Goal: Task Accomplishment & Management: Manage account settings

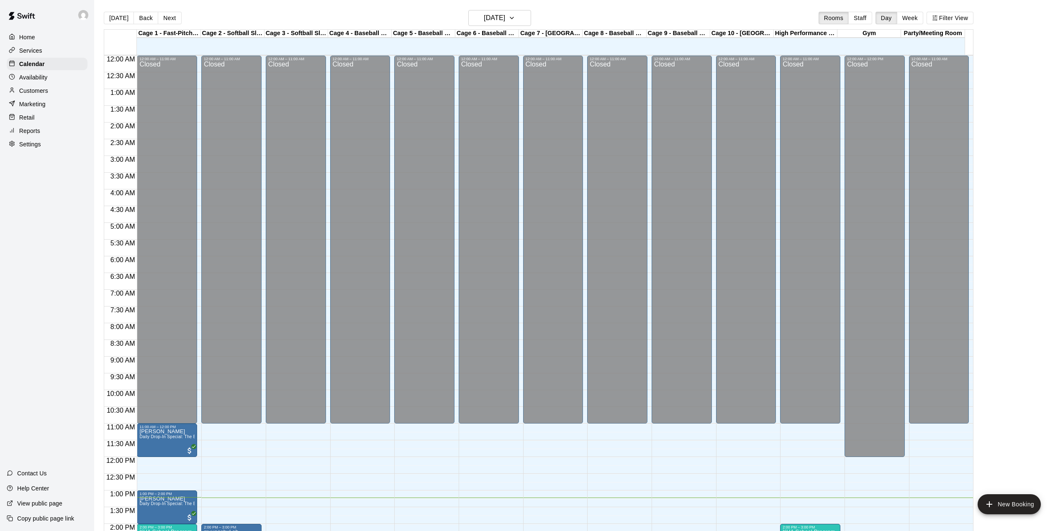
scroll to position [294, 0]
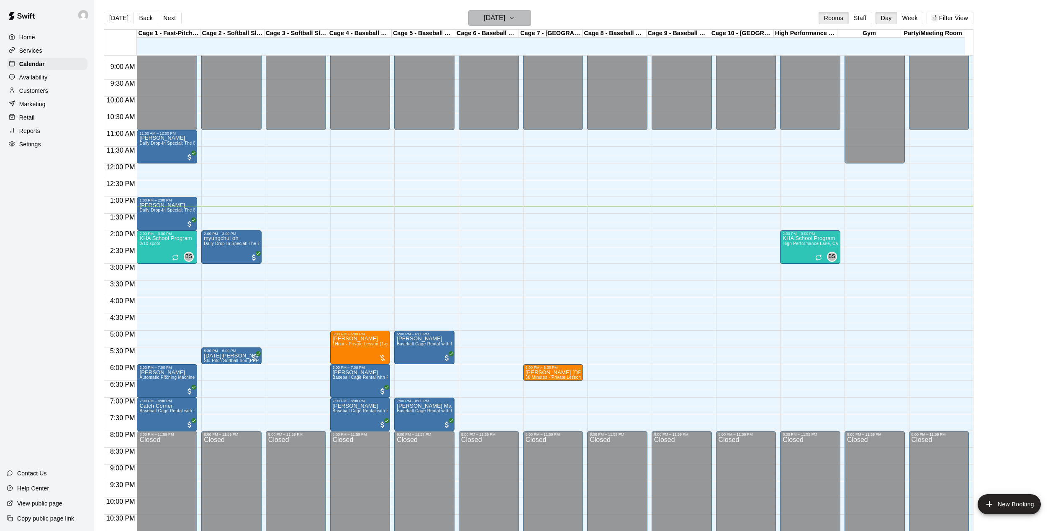
click at [505, 19] on h6 "[DATE]" at bounding box center [494, 18] width 21 height 12
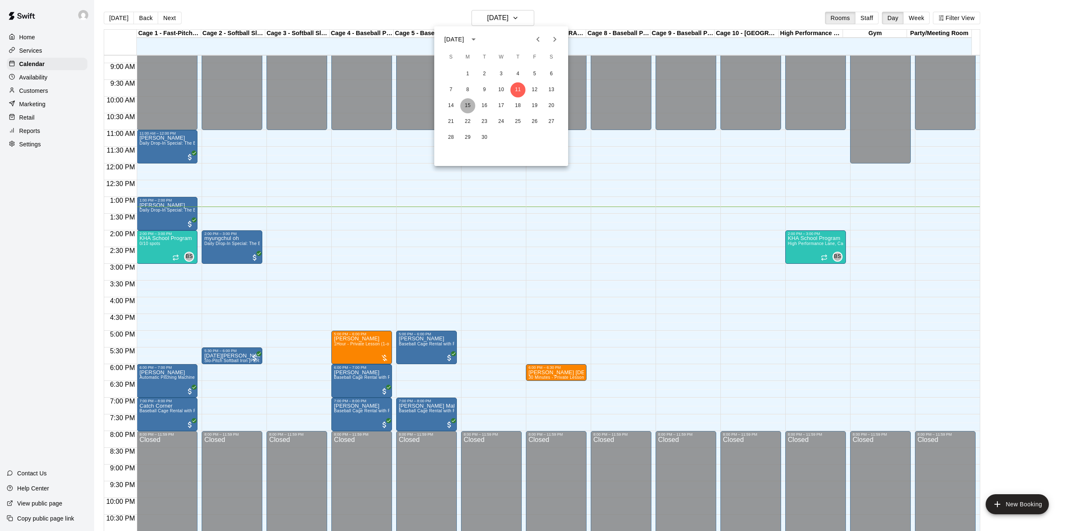
click at [469, 104] on button "15" at bounding box center [467, 105] width 15 height 15
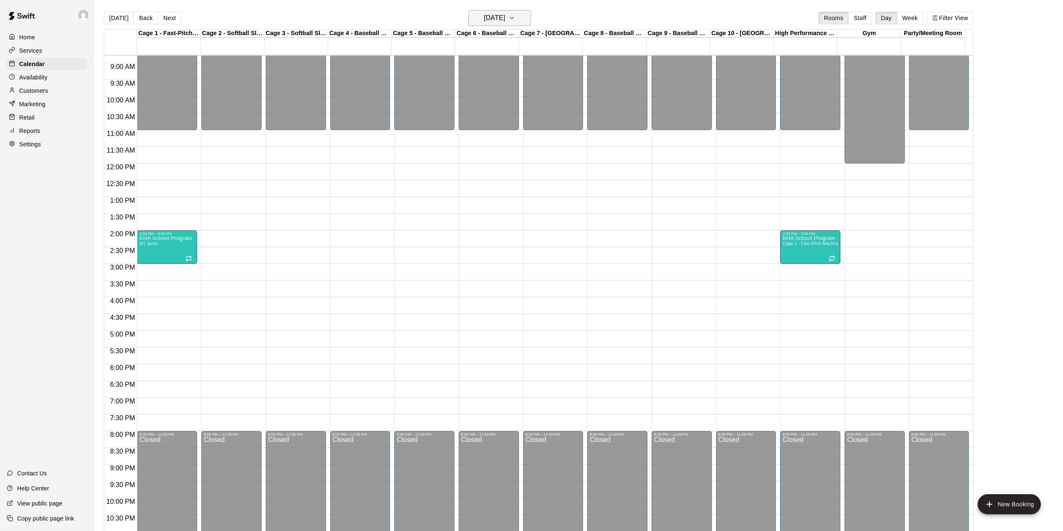
click at [505, 14] on h6 "[DATE]" at bounding box center [494, 18] width 21 height 12
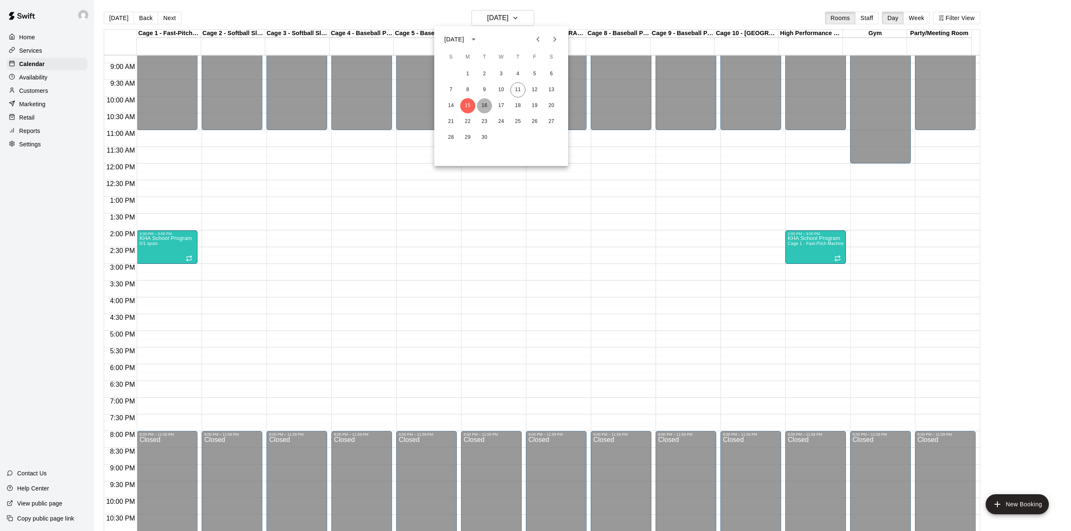
click at [482, 105] on button "16" at bounding box center [484, 105] width 15 height 15
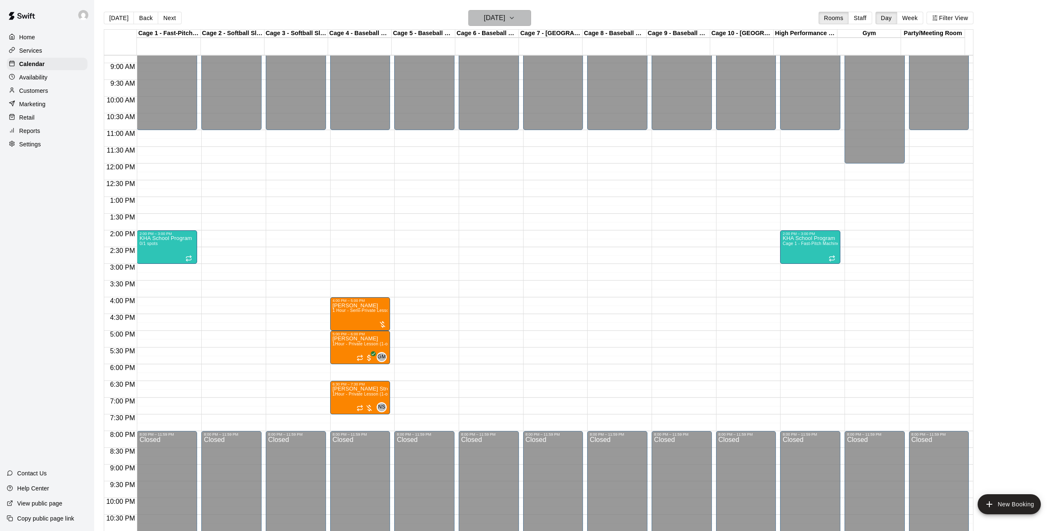
click at [505, 22] on h6 "[DATE]" at bounding box center [494, 18] width 21 height 12
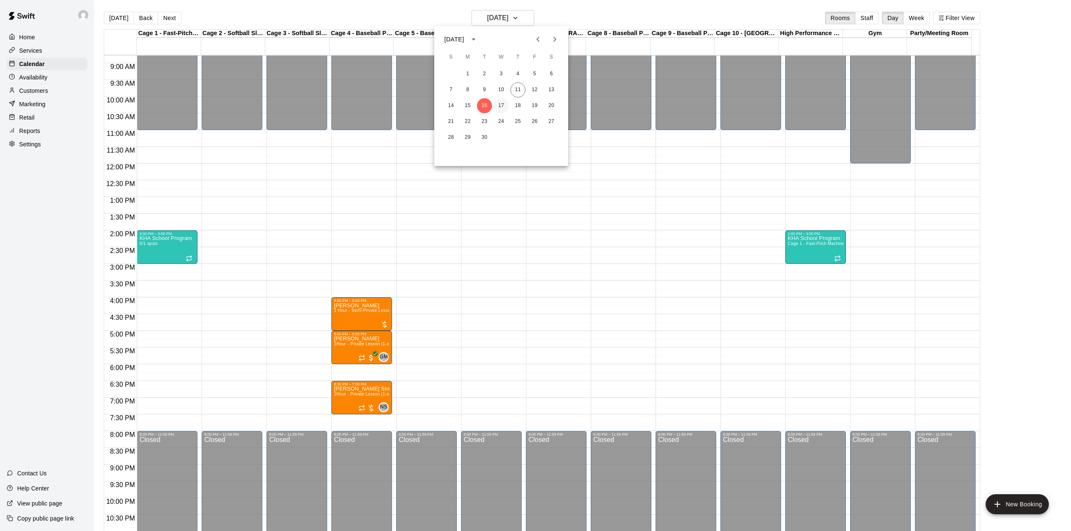
click at [501, 104] on button "17" at bounding box center [501, 105] width 15 height 15
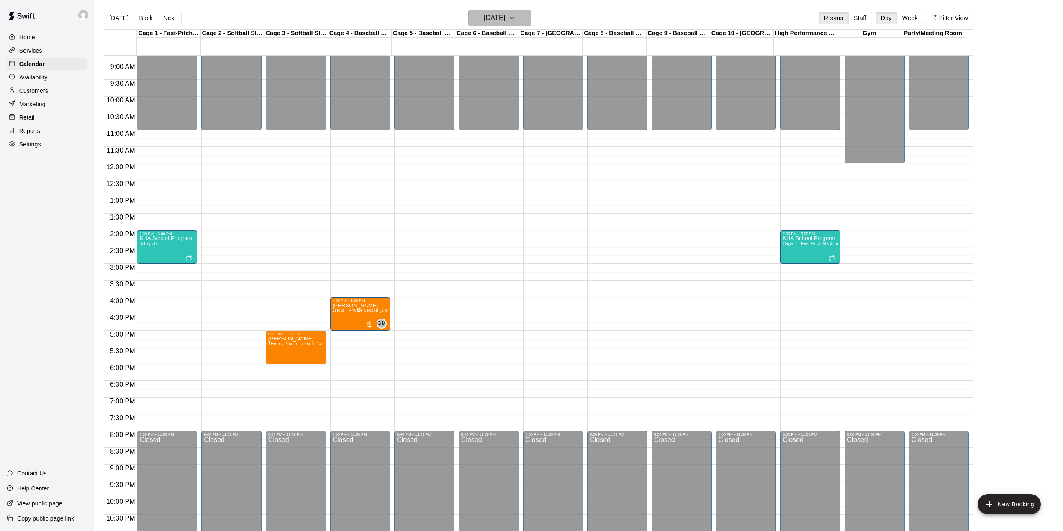
click at [505, 23] on h6 "[DATE]" at bounding box center [494, 18] width 21 height 12
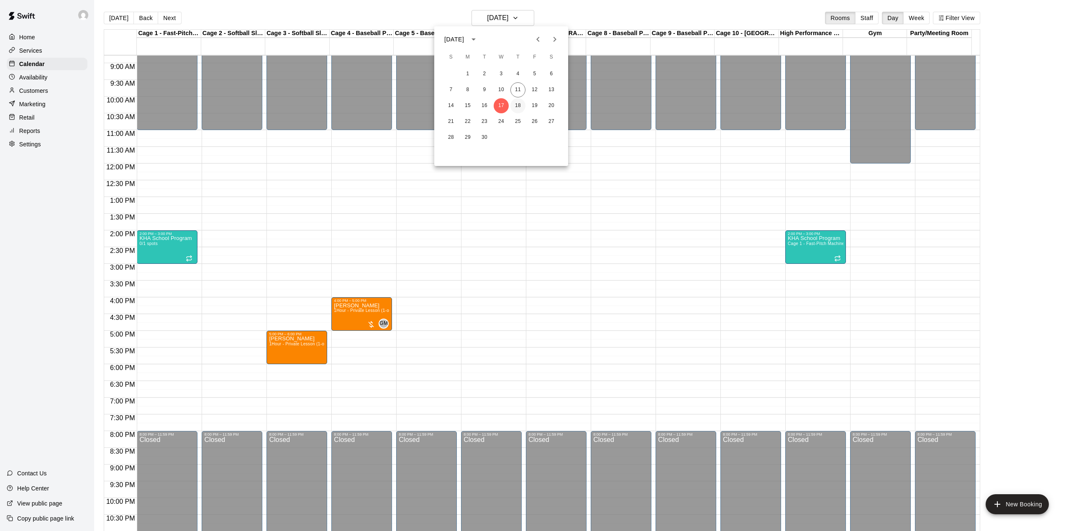
click at [520, 105] on button "18" at bounding box center [517, 105] width 15 height 15
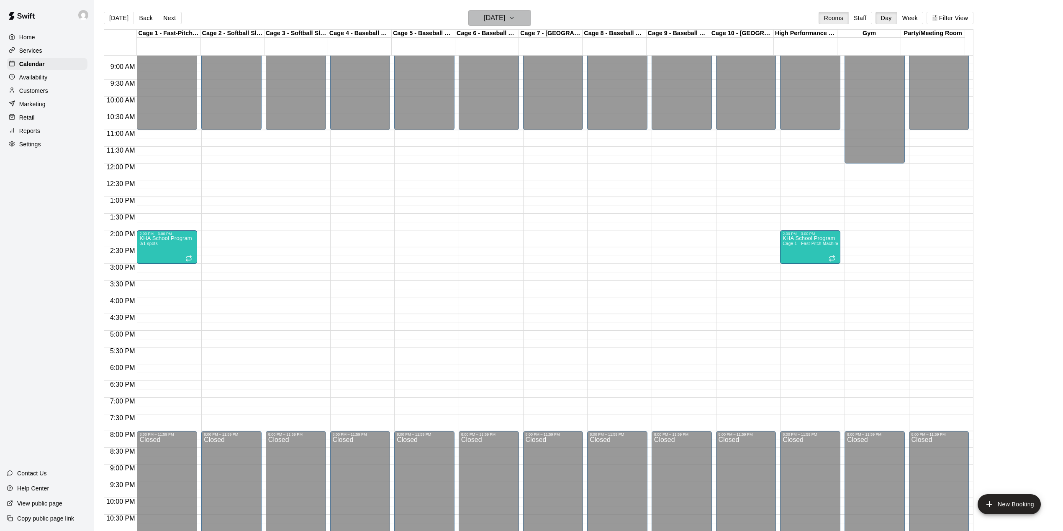
click at [515, 17] on icon "button" at bounding box center [511, 18] width 7 height 10
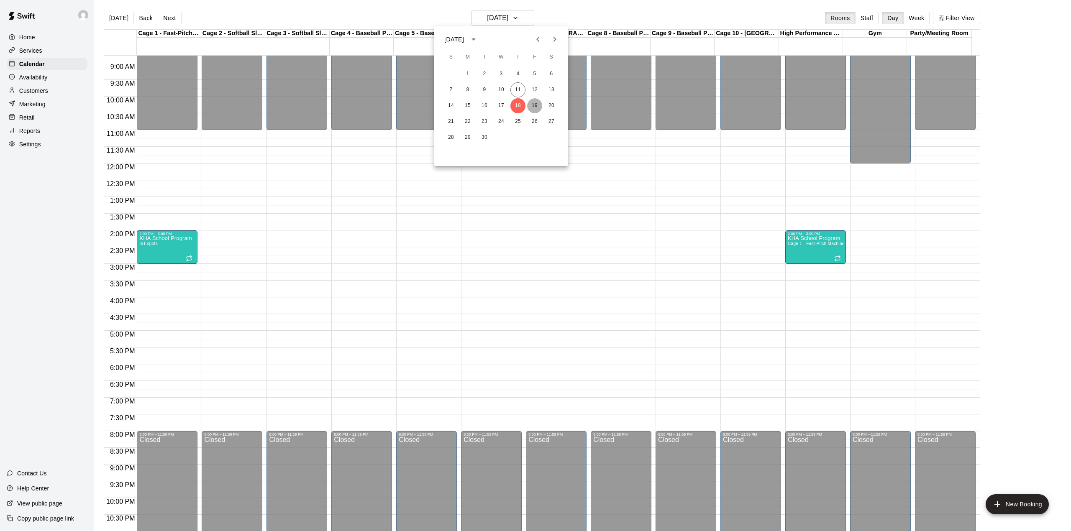
click at [533, 107] on button "19" at bounding box center [534, 105] width 15 height 15
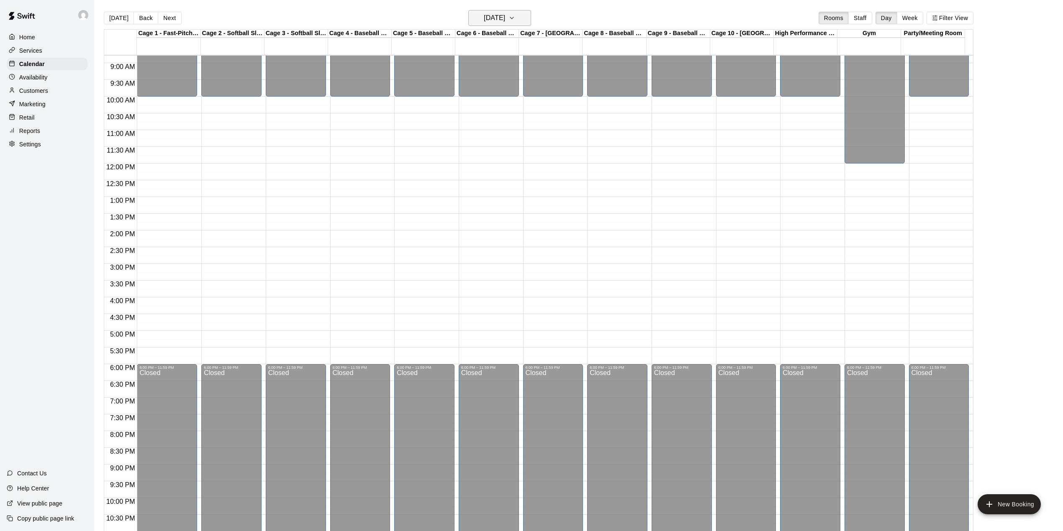
click at [502, 22] on h6 "[DATE]" at bounding box center [494, 18] width 21 height 12
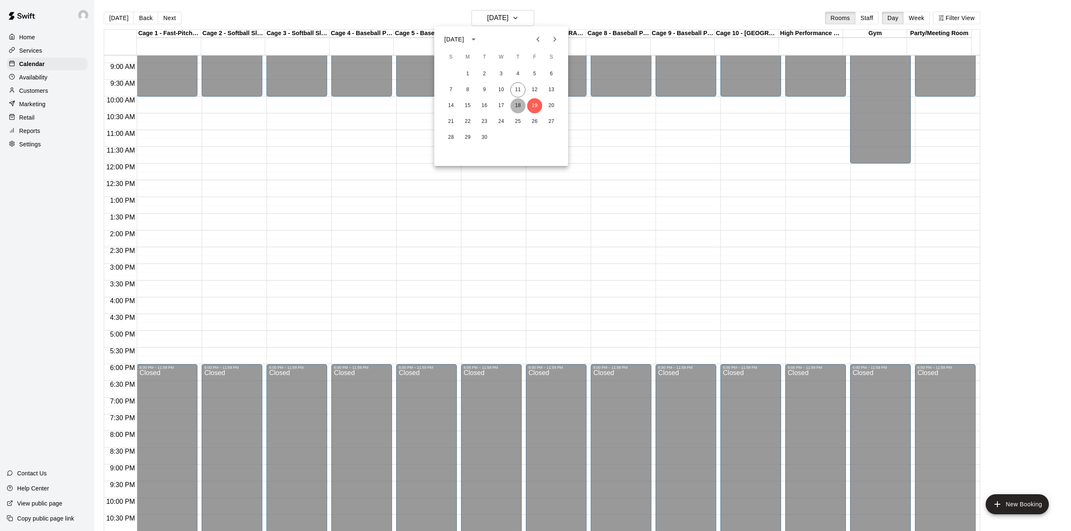
click at [519, 104] on button "18" at bounding box center [517, 105] width 15 height 15
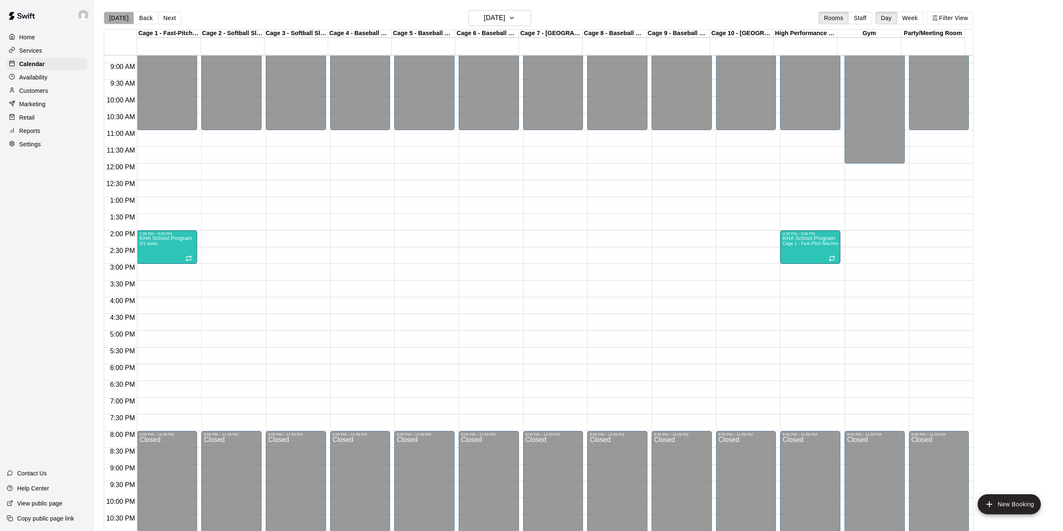
click at [119, 22] on button "[DATE]" at bounding box center [119, 18] width 30 height 13
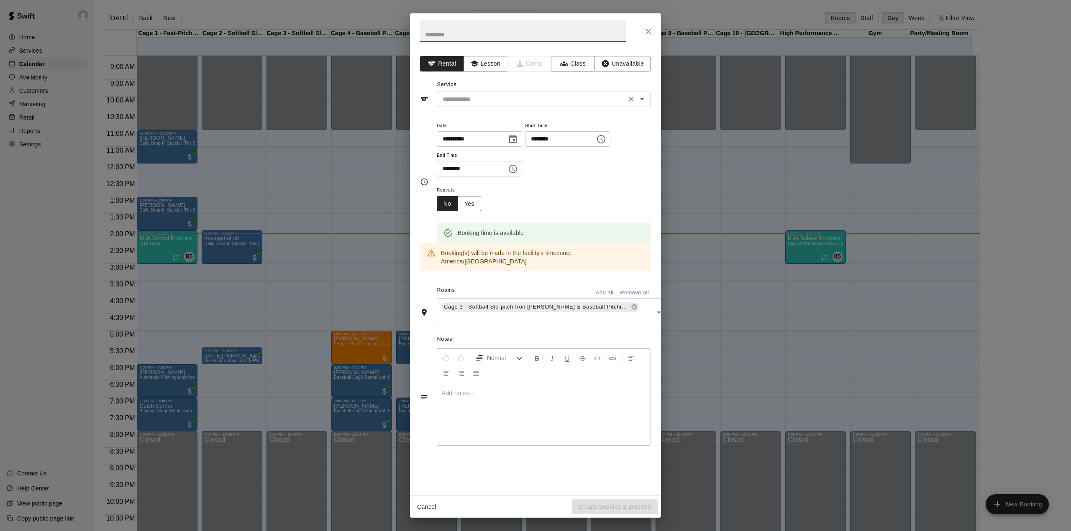
click at [483, 100] on input "text" at bounding box center [531, 99] width 185 height 10
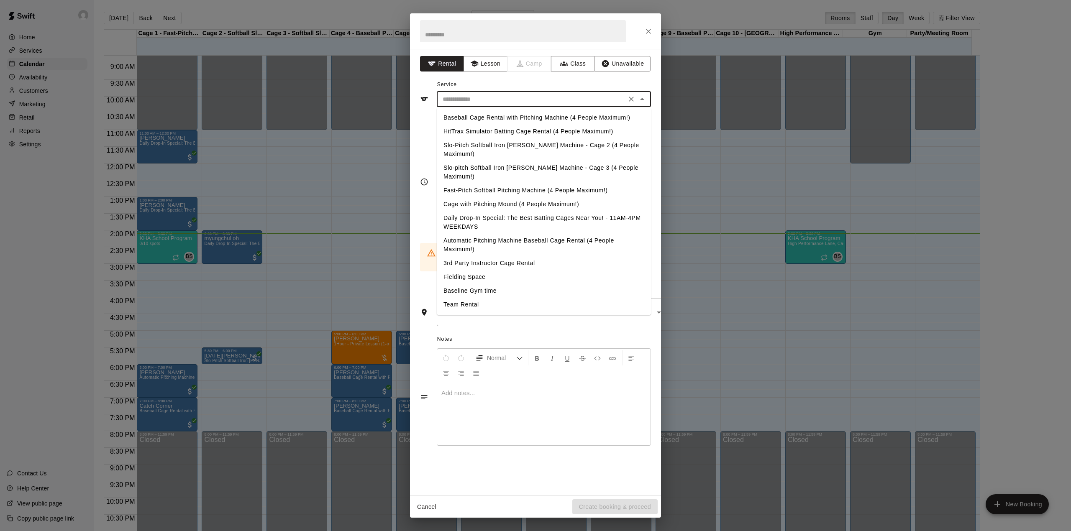
click at [472, 161] on li "Slo-pitch Softball Iron [PERSON_NAME] Machine - Cage 3 (4 People Maximum!)" at bounding box center [544, 172] width 214 height 23
type input "**********"
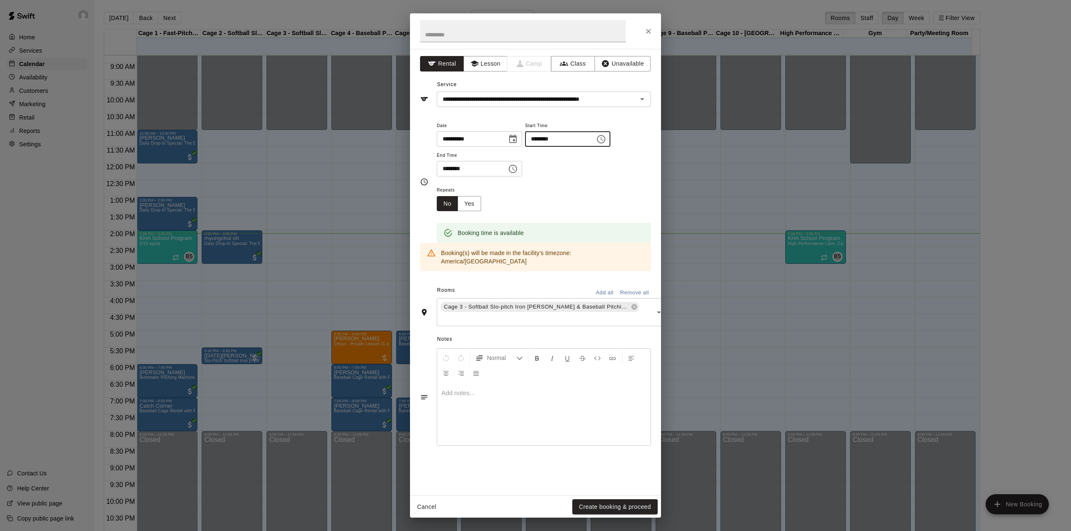
click at [556, 136] on input "********" at bounding box center [557, 138] width 64 height 15
type input "********"
click at [449, 171] on input "********" at bounding box center [469, 168] width 64 height 15
type input "********"
click at [615, 510] on button "Create booking & proceed" at bounding box center [614, 507] width 85 height 15
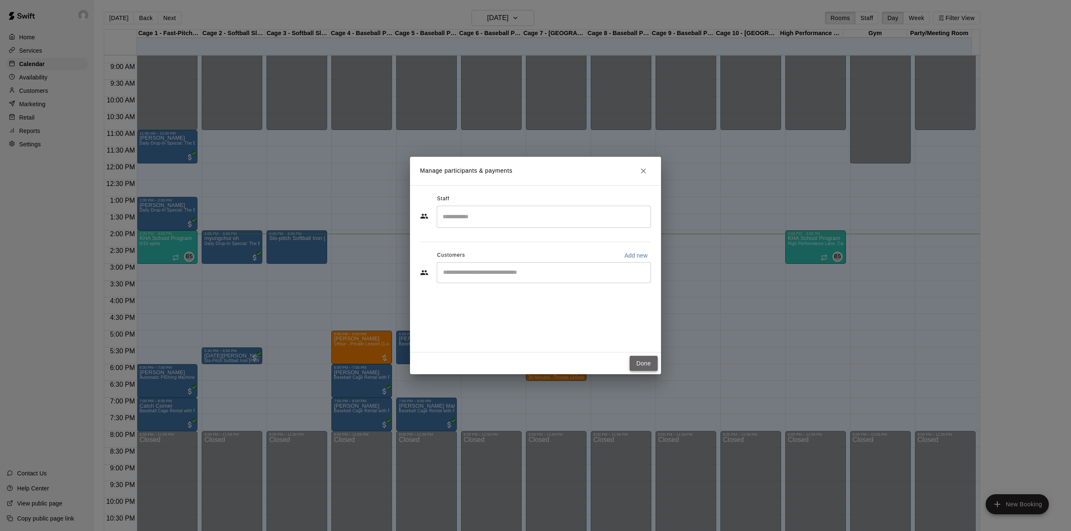
click at [648, 357] on button "Done" at bounding box center [644, 363] width 28 height 15
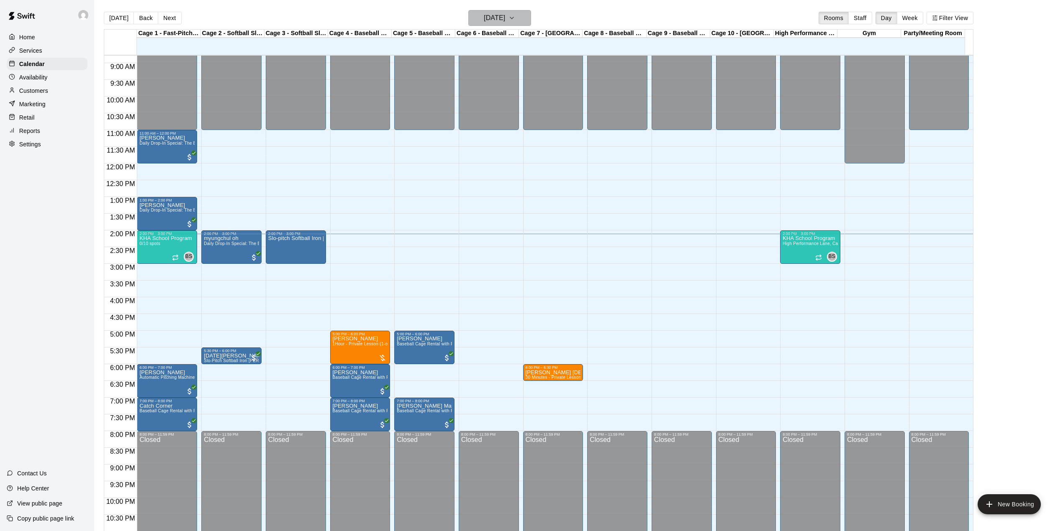
click at [515, 20] on icon "button" at bounding box center [511, 18] width 7 height 10
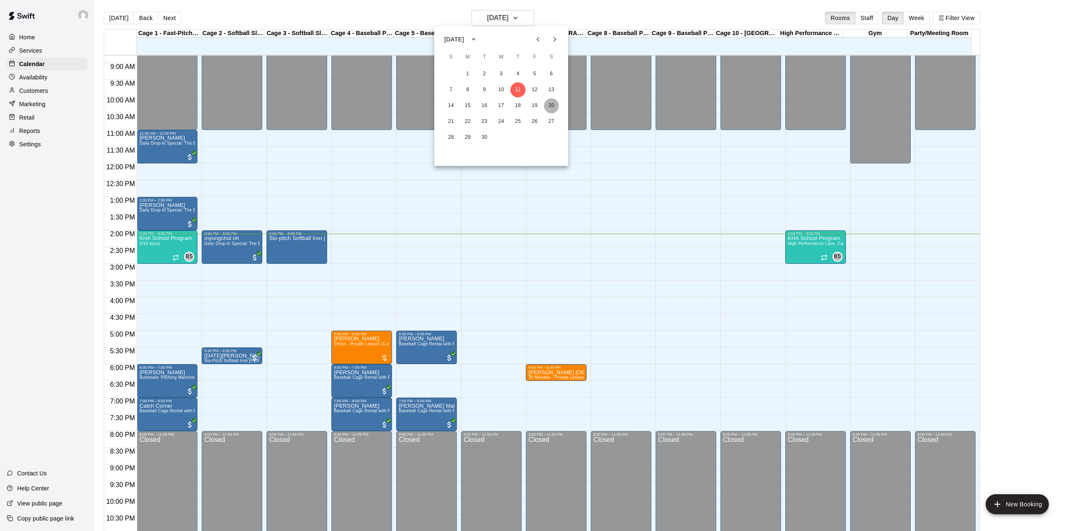
click at [552, 102] on button "20" at bounding box center [551, 105] width 15 height 15
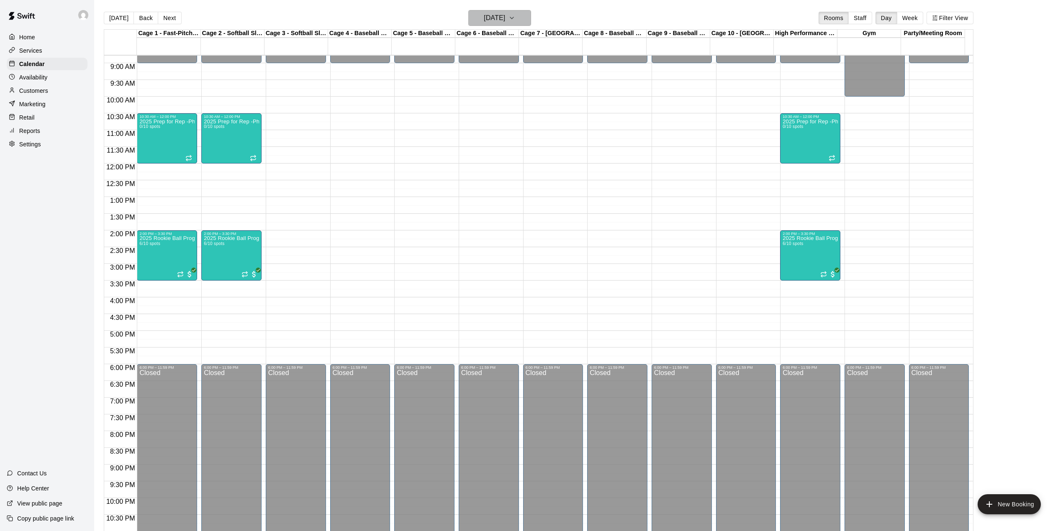
click at [515, 19] on icon "button" at bounding box center [511, 18] width 7 height 10
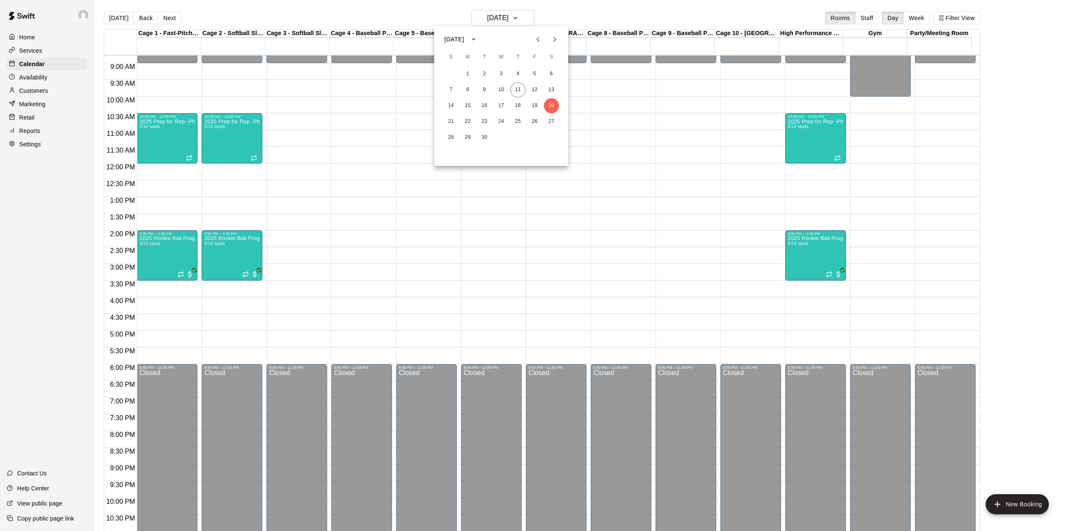
click at [114, 14] on div at bounding box center [535, 265] width 1071 height 531
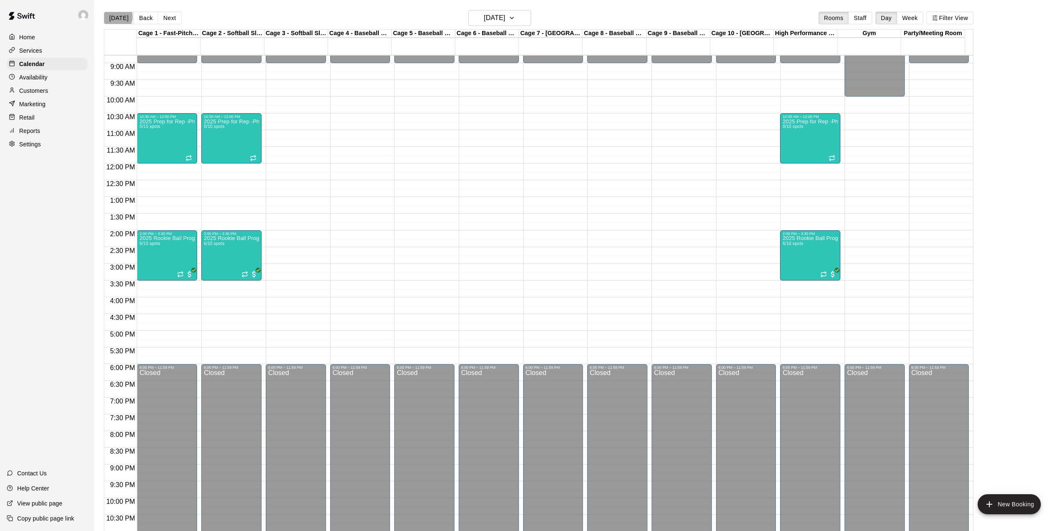
click at [115, 17] on button "[DATE]" at bounding box center [119, 18] width 30 height 13
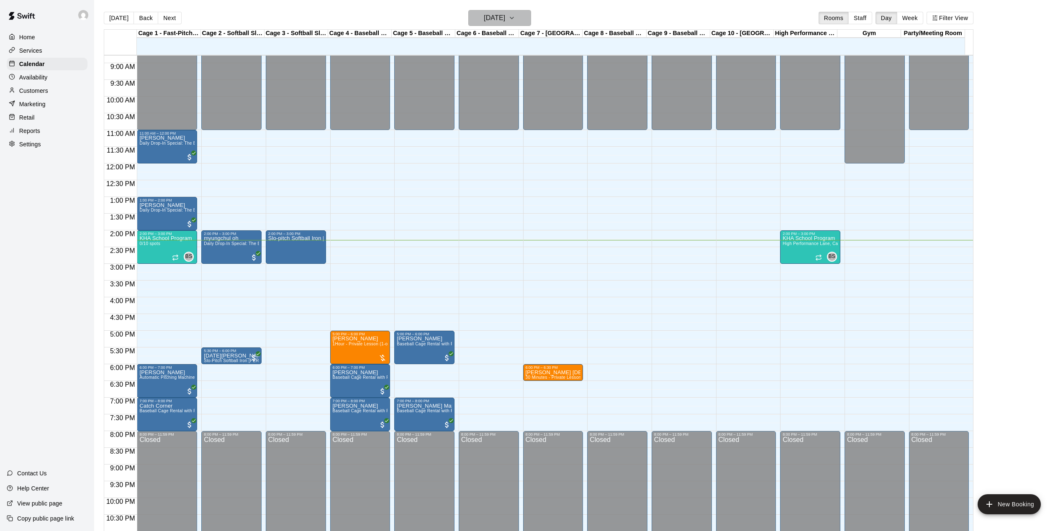
click at [492, 15] on h6 "[DATE]" at bounding box center [494, 18] width 21 height 12
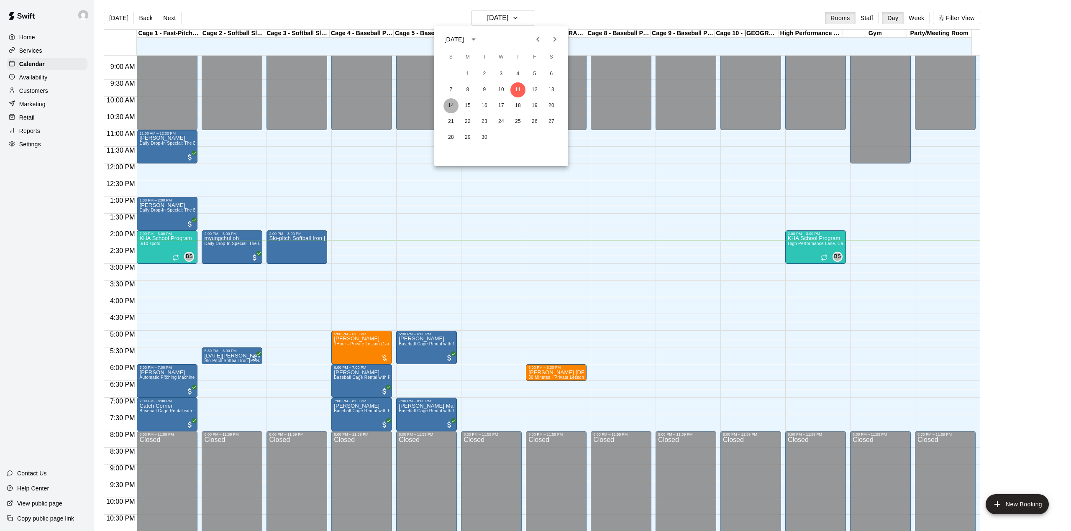
click at [449, 104] on button "14" at bounding box center [450, 105] width 15 height 15
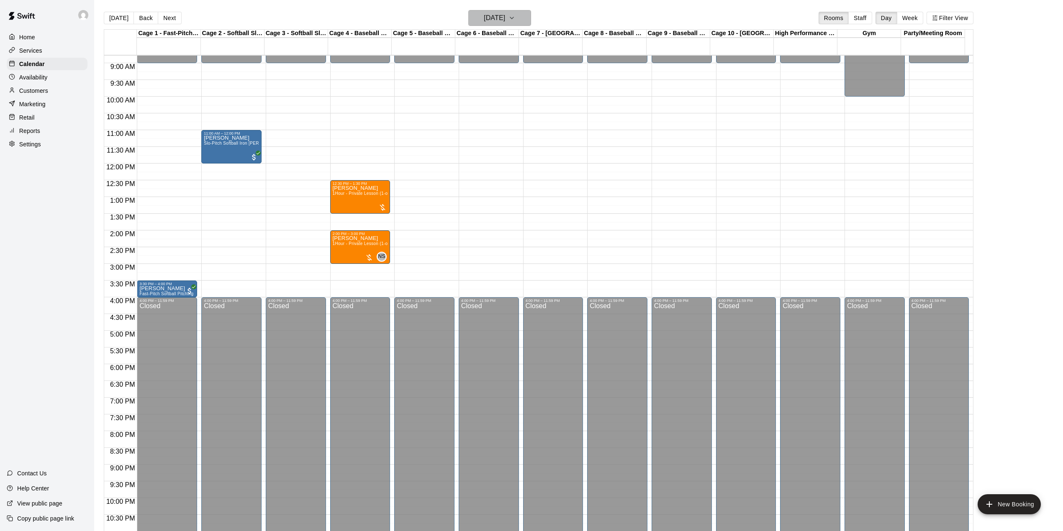
click at [496, 18] on h6 "[DATE]" at bounding box center [494, 18] width 21 height 12
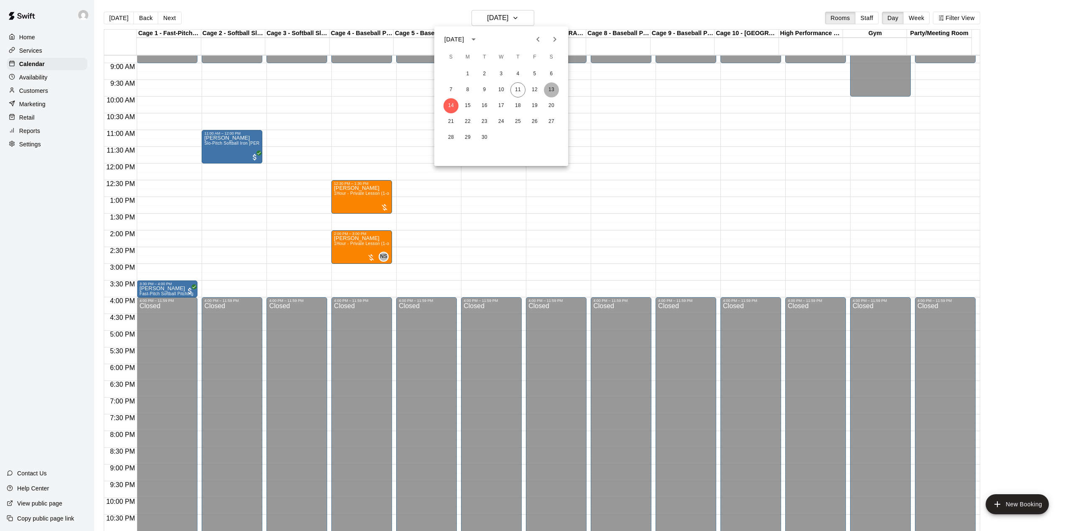
click at [552, 90] on button "13" at bounding box center [551, 89] width 15 height 15
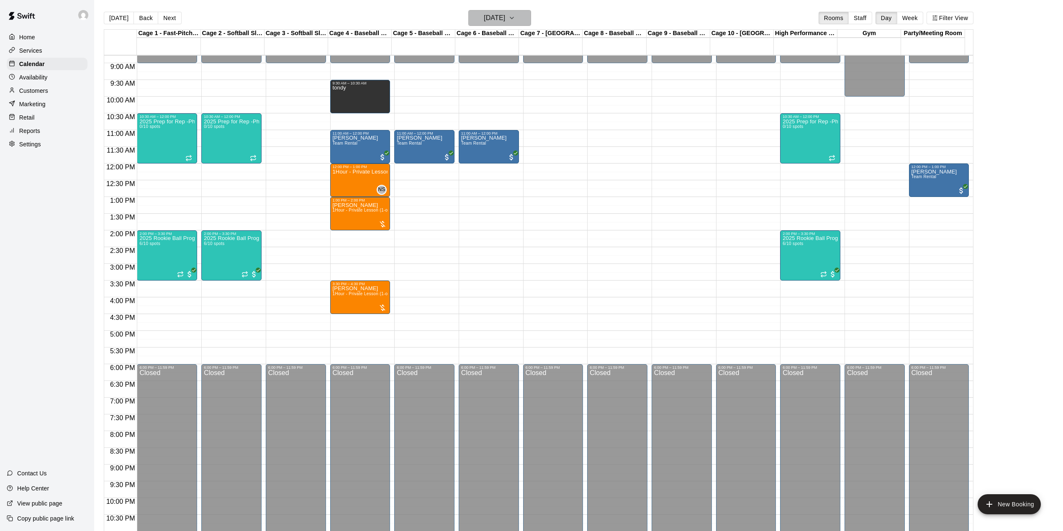
click at [505, 15] on h6 "[DATE]" at bounding box center [494, 18] width 21 height 12
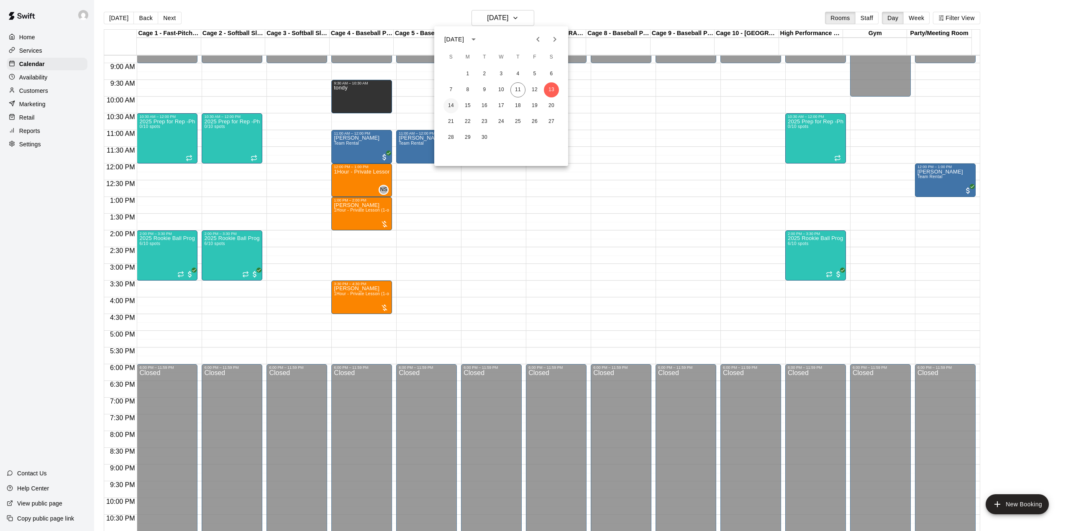
click at [452, 106] on button "14" at bounding box center [450, 105] width 15 height 15
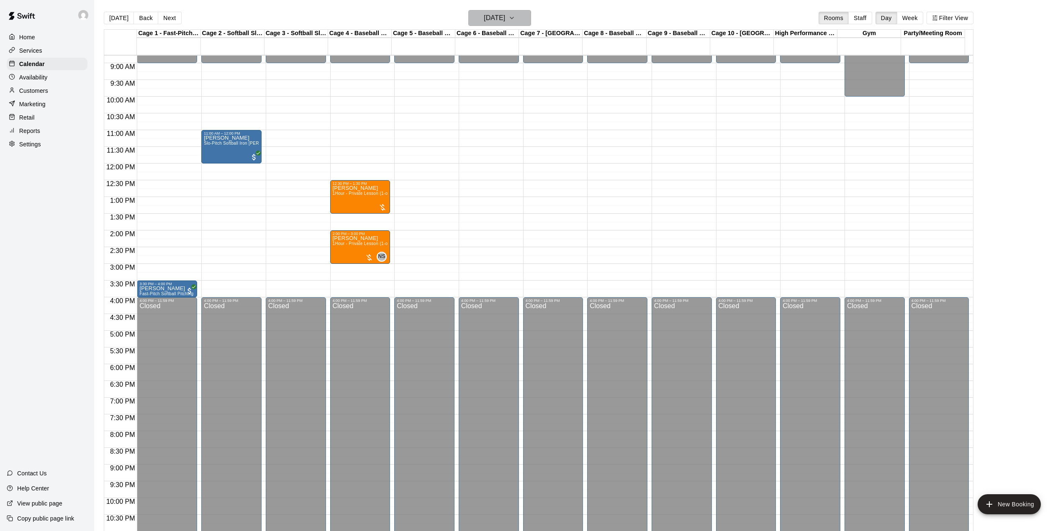
click at [505, 19] on h6 "[DATE]" at bounding box center [494, 18] width 21 height 12
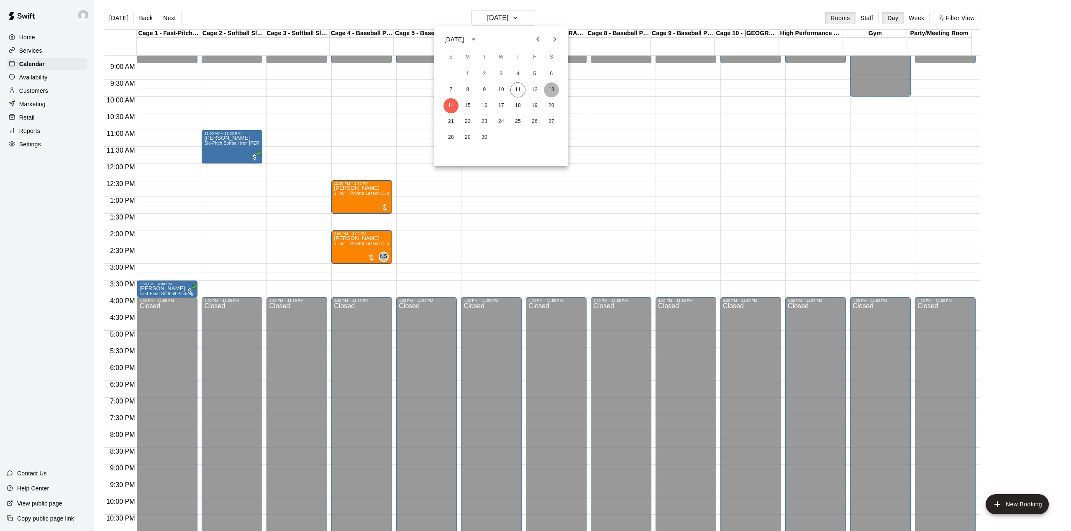
click at [551, 89] on button "13" at bounding box center [551, 89] width 15 height 15
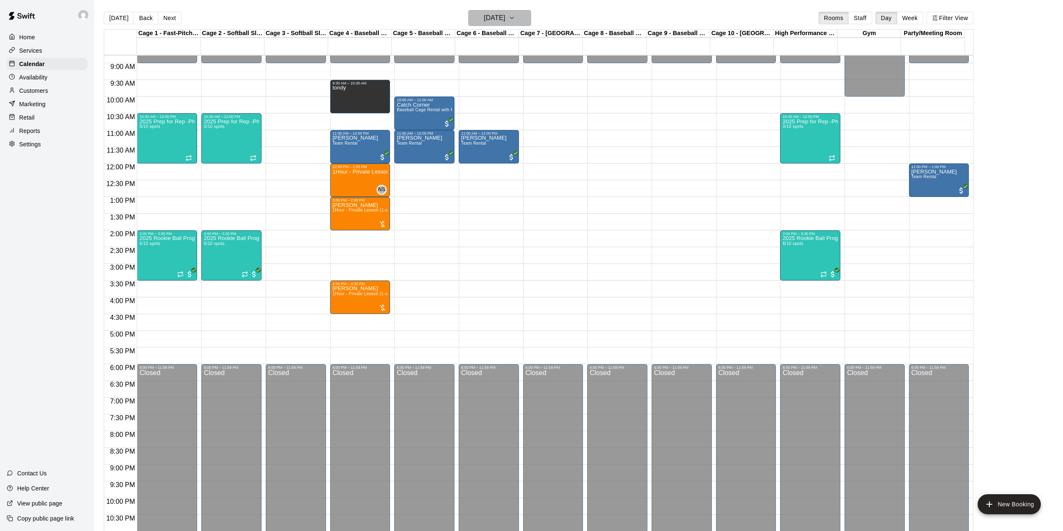
click at [484, 18] on h6 "[DATE]" at bounding box center [494, 18] width 21 height 12
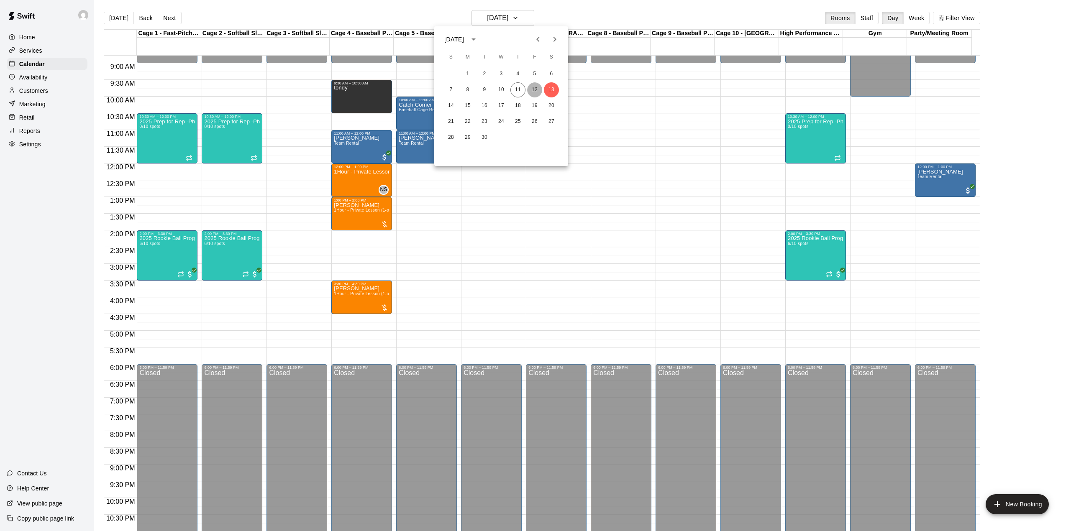
click at [534, 88] on button "12" at bounding box center [534, 89] width 15 height 15
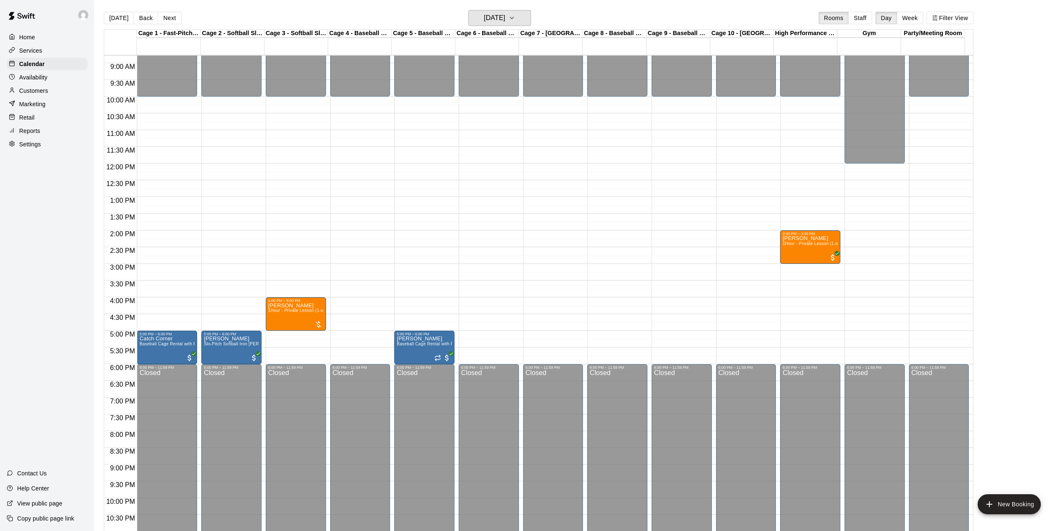
click at [468, 10] on button "[DATE]" at bounding box center [499, 18] width 63 height 16
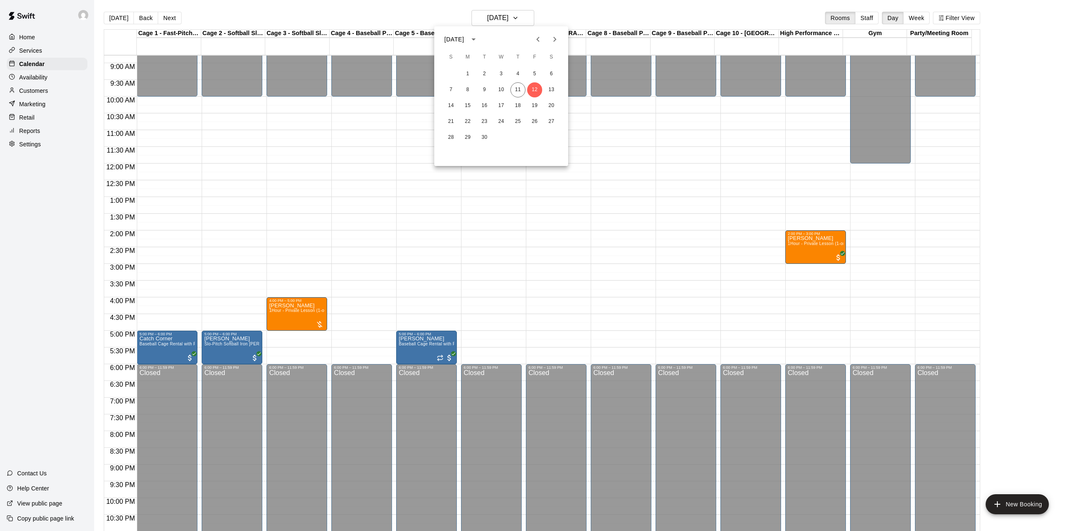
click at [117, 17] on div at bounding box center [535, 265] width 1071 height 531
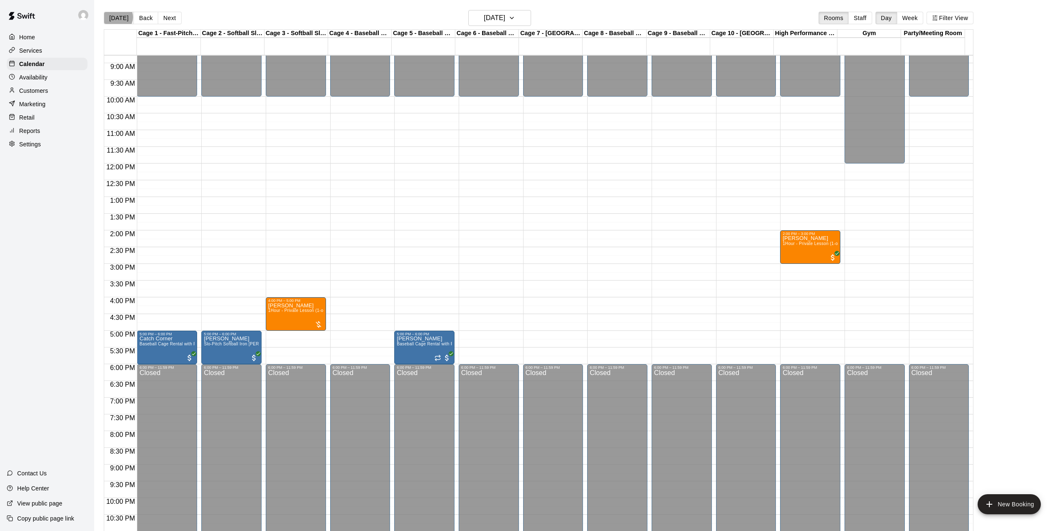
click at [118, 17] on button "[DATE]" at bounding box center [119, 18] width 30 height 13
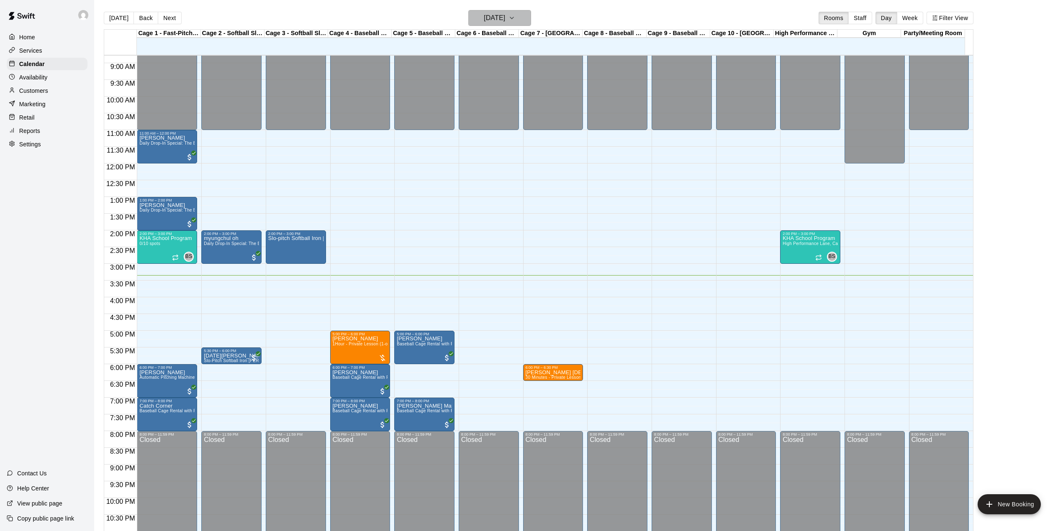
click at [504, 21] on h6 "[DATE]" at bounding box center [494, 18] width 21 height 12
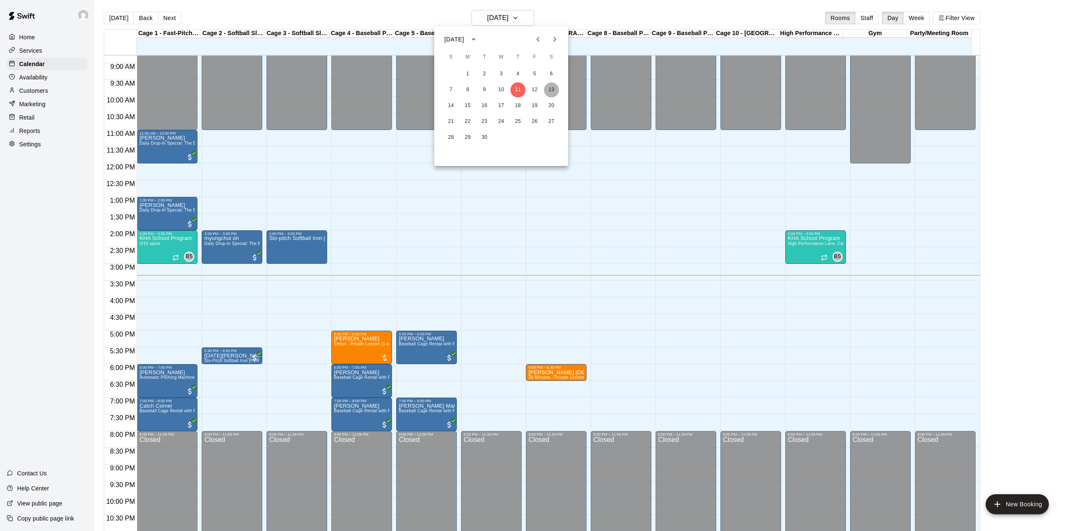
click at [554, 89] on button "13" at bounding box center [551, 89] width 15 height 15
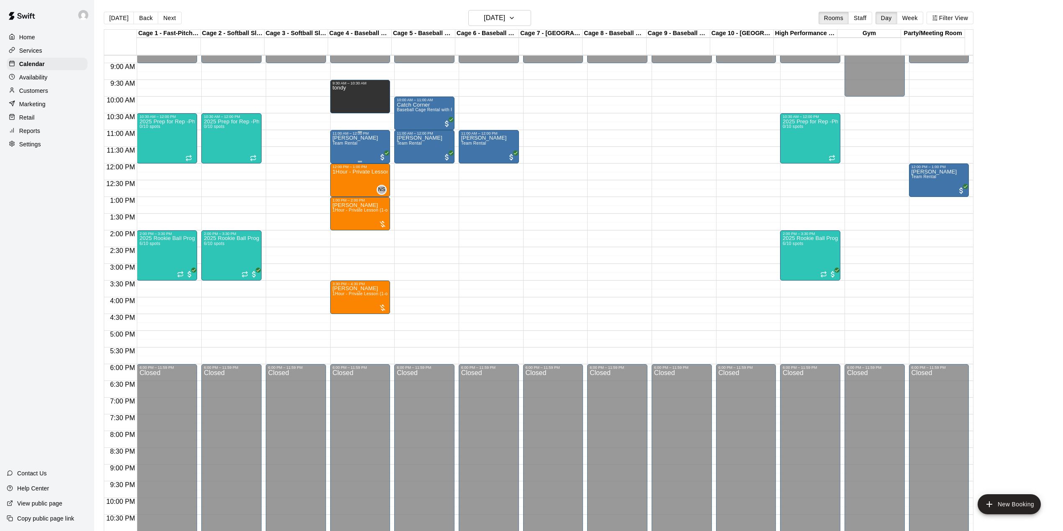
click at [358, 147] on div "[PERSON_NAME] Team Rental" at bounding box center [356, 401] width 46 height 531
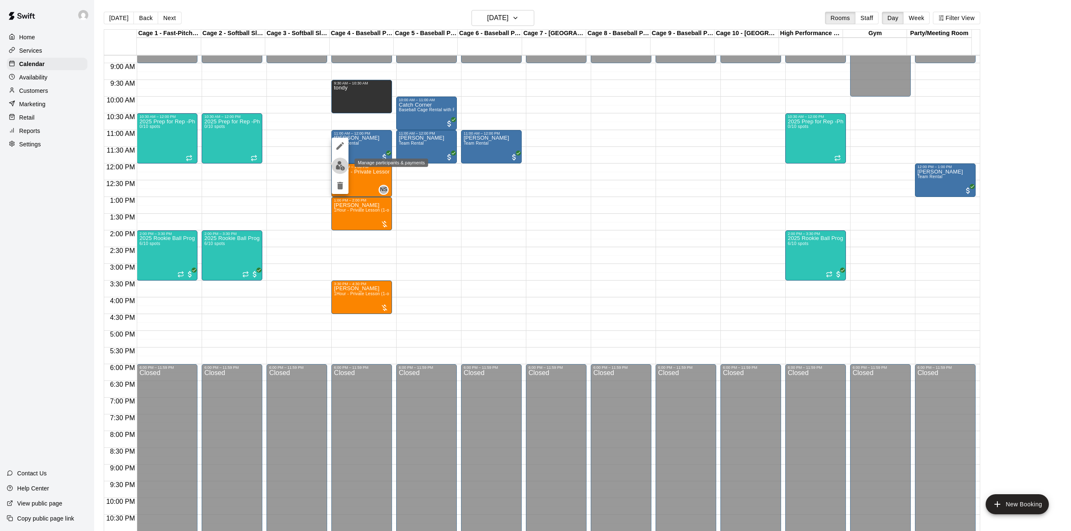
click at [338, 167] on img "edit" at bounding box center [341, 166] width 10 height 10
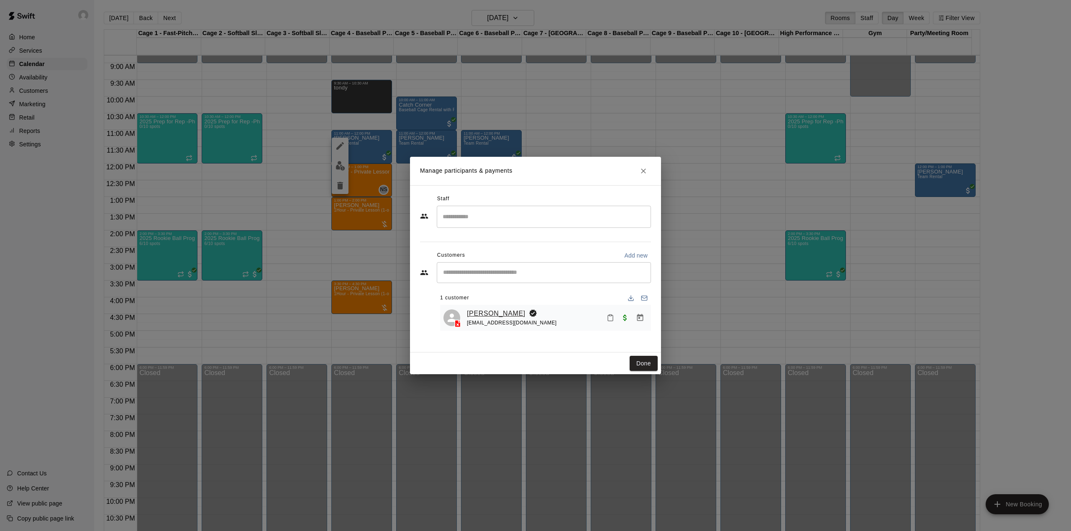
click at [490, 313] on link "[PERSON_NAME]" at bounding box center [496, 313] width 59 height 11
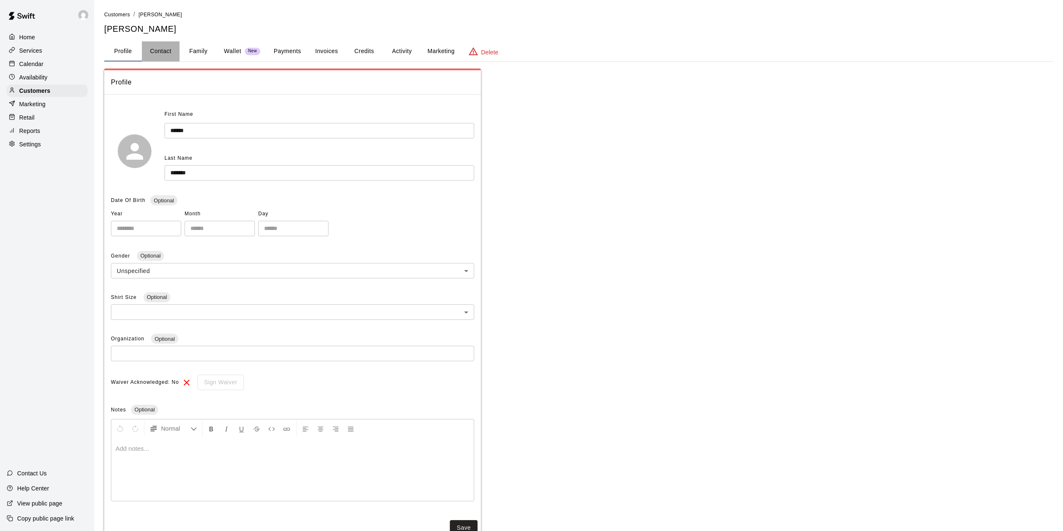
click at [163, 45] on button "Contact" at bounding box center [161, 51] width 38 height 20
select select "**"
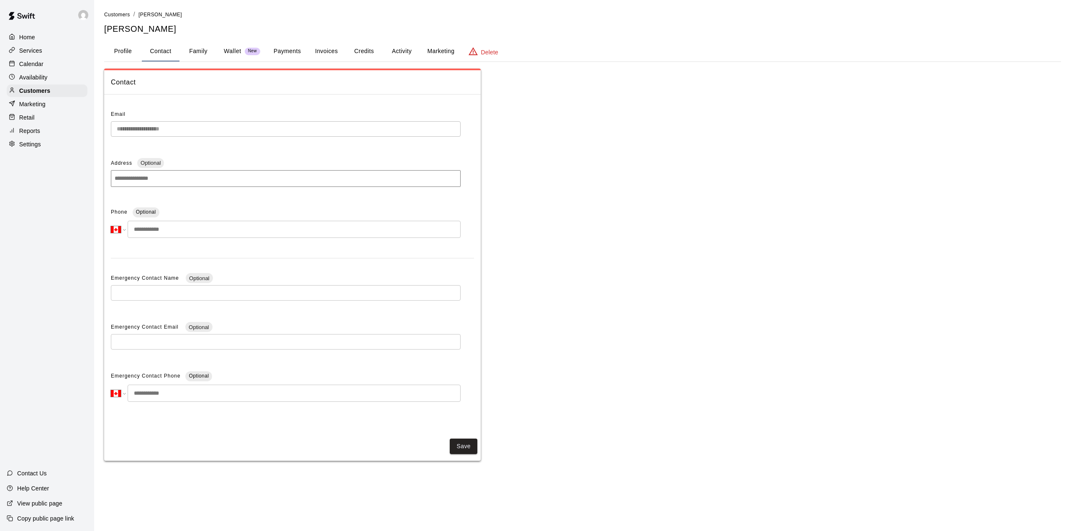
click at [109, 131] on div "**********" at bounding box center [292, 265] width 377 height 328
click at [29, 31] on div "Home" at bounding box center [47, 37] width 81 height 13
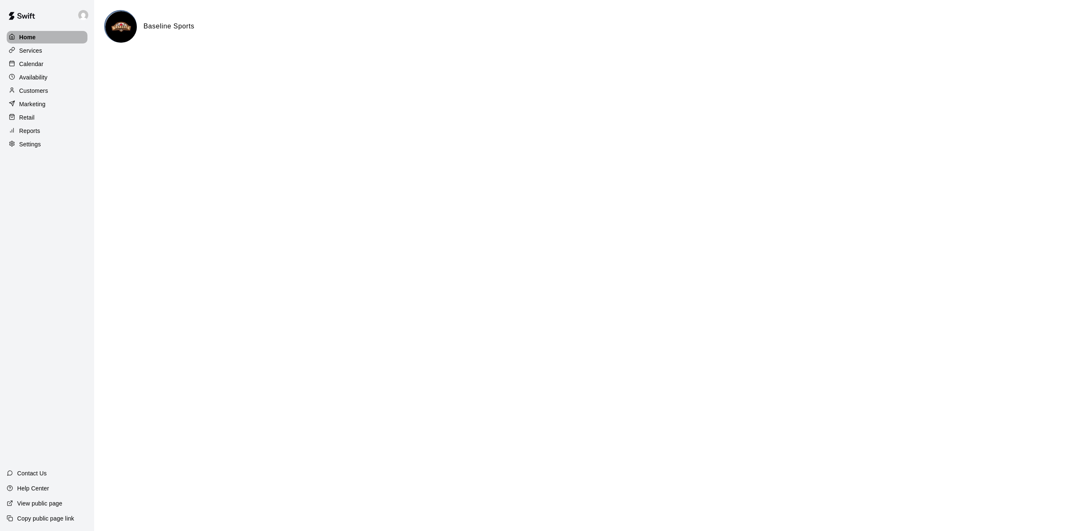
click at [29, 36] on p "Home" at bounding box center [27, 37] width 17 height 8
click at [27, 66] on p "Calendar" at bounding box center [31, 64] width 24 height 8
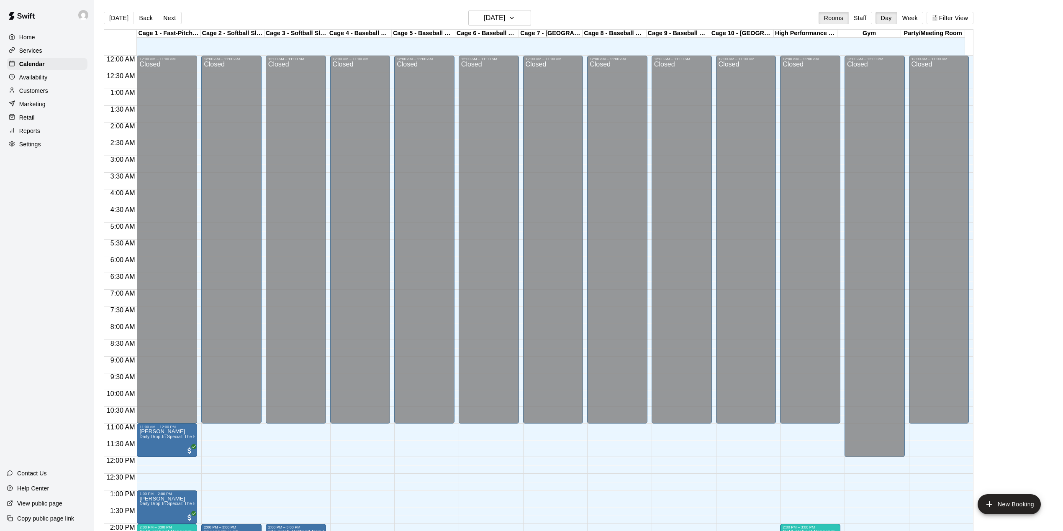
scroll to position [293, 0]
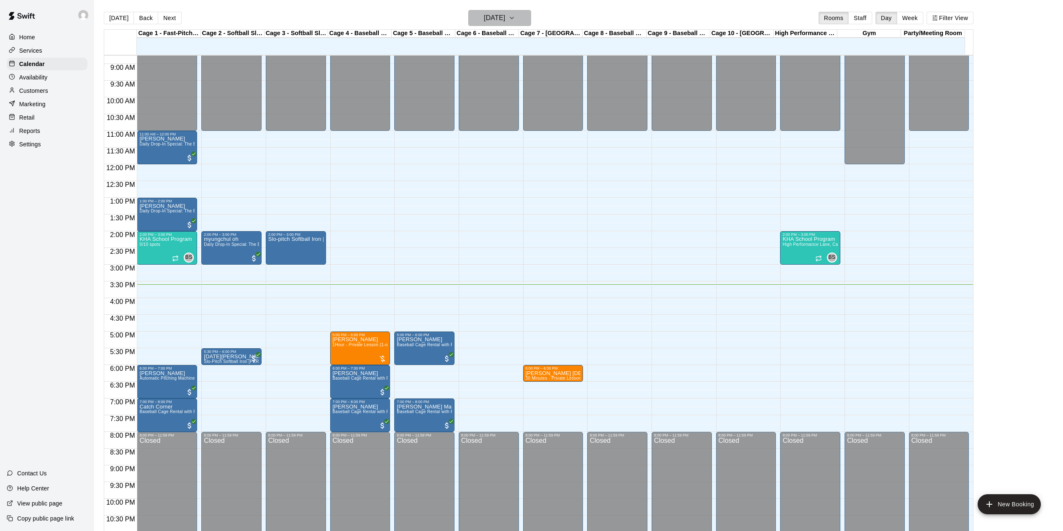
click at [515, 20] on icon "button" at bounding box center [511, 18] width 7 height 10
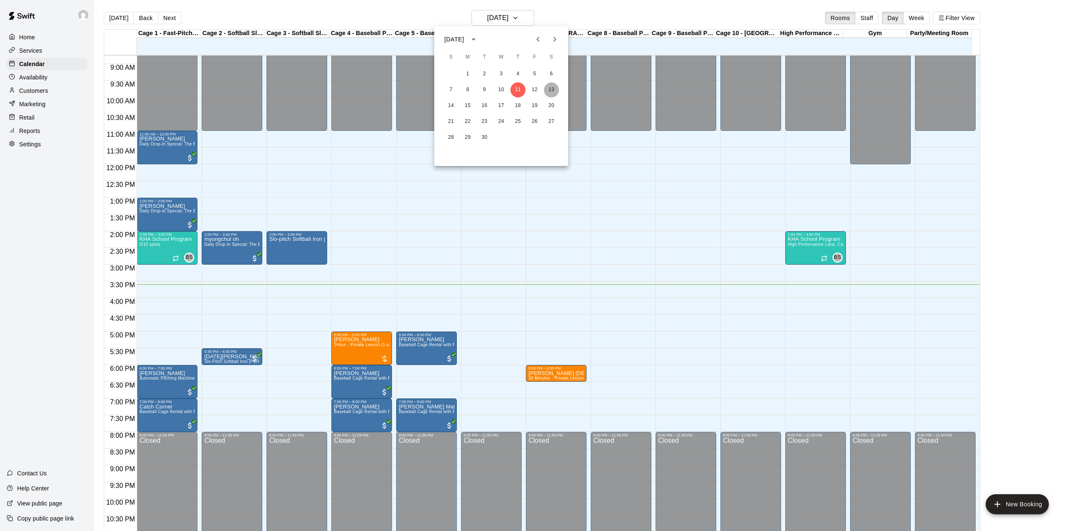
click at [554, 87] on button "13" at bounding box center [551, 89] width 15 height 15
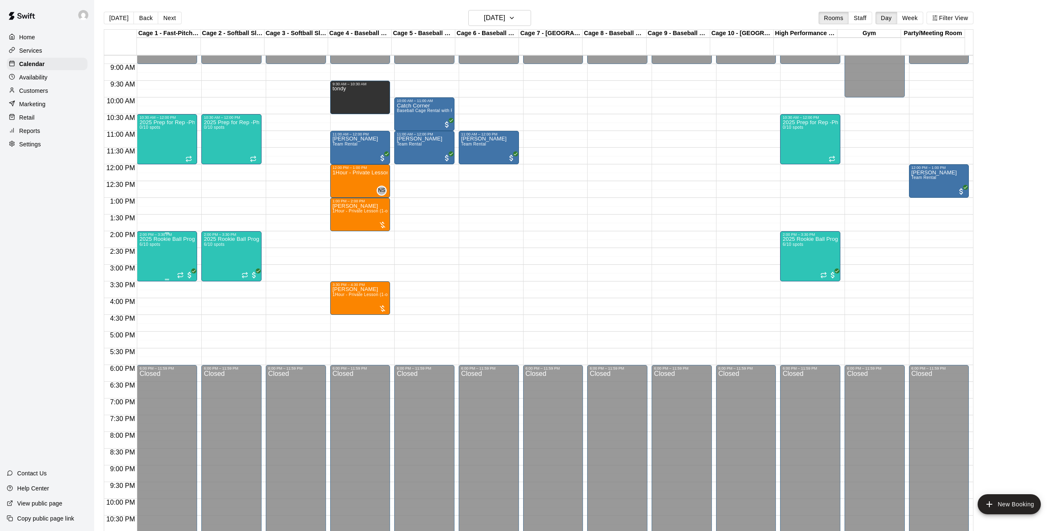
click at [163, 251] on div "2025 Rookie Ball Program-Phase 1 6/10 spots" at bounding box center [166, 502] width 55 height 531
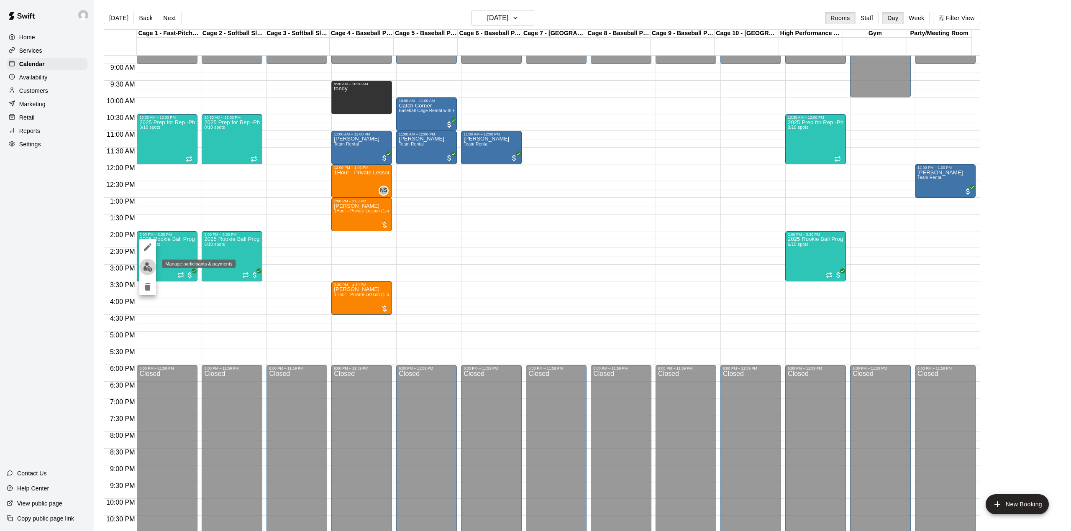
click at [150, 268] on img "edit" at bounding box center [148, 267] width 10 height 10
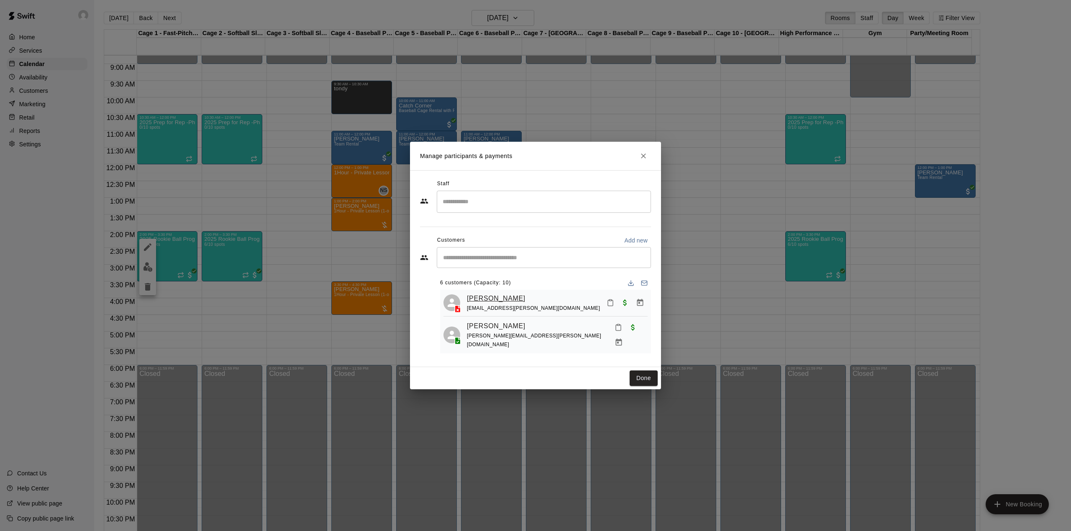
click at [500, 298] on link "[PERSON_NAME]" at bounding box center [496, 298] width 59 height 11
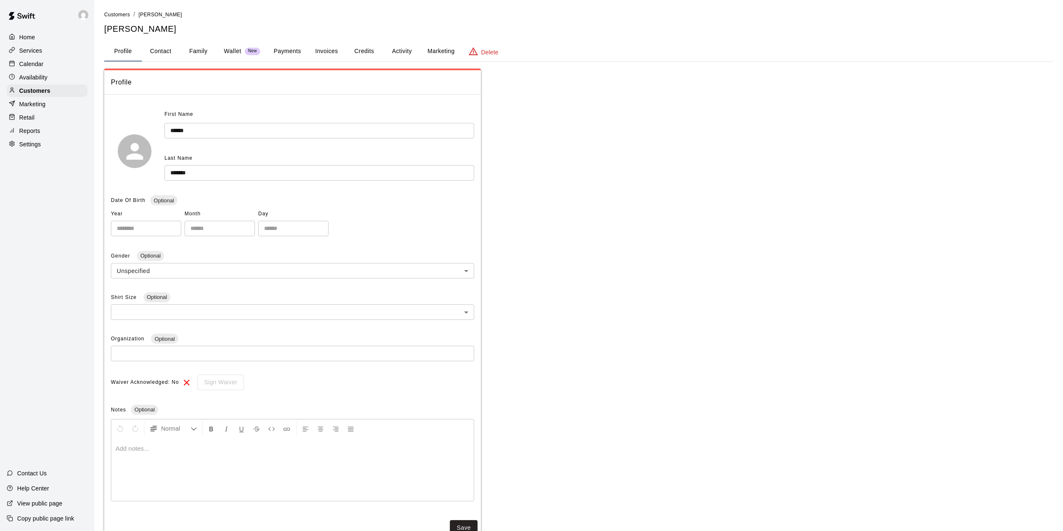
click at [168, 52] on button "Contact" at bounding box center [161, 51] width 38 height 20
select select "**"
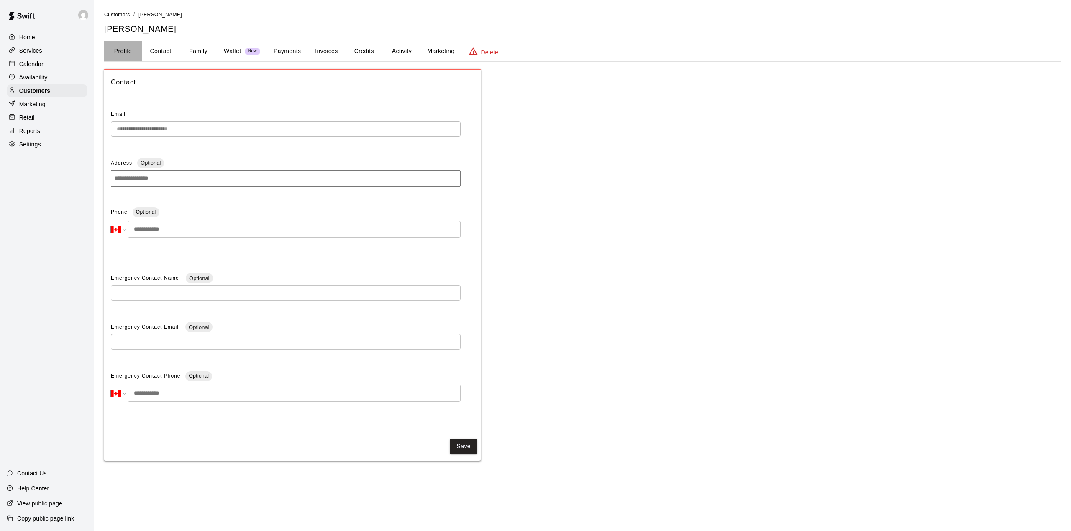
click at [120, 44] on button "Profile" at bounding box center [123, 51] width 38 height 20
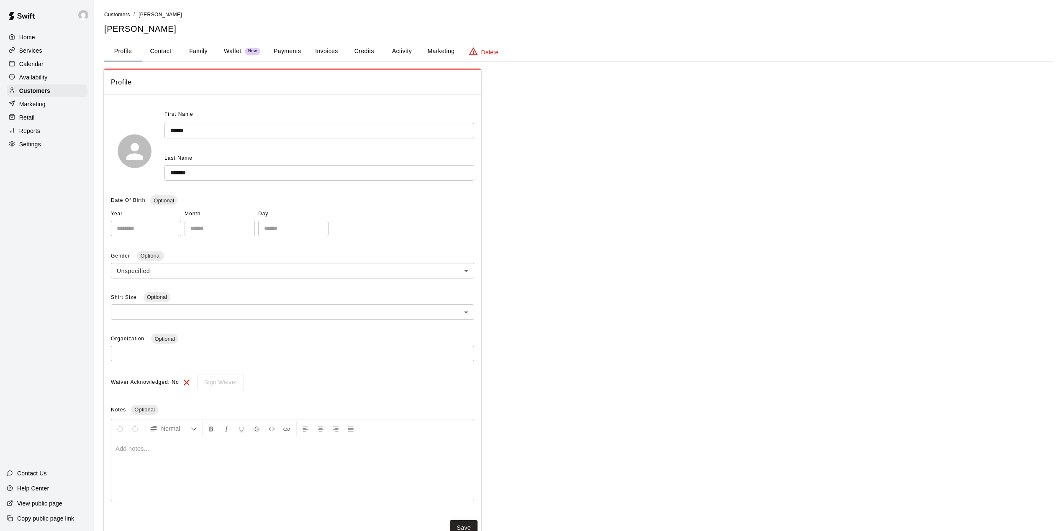
click at [159, 54] on button "Contact" at bounding box center [161, 51] width 38 height 20
select select "**"
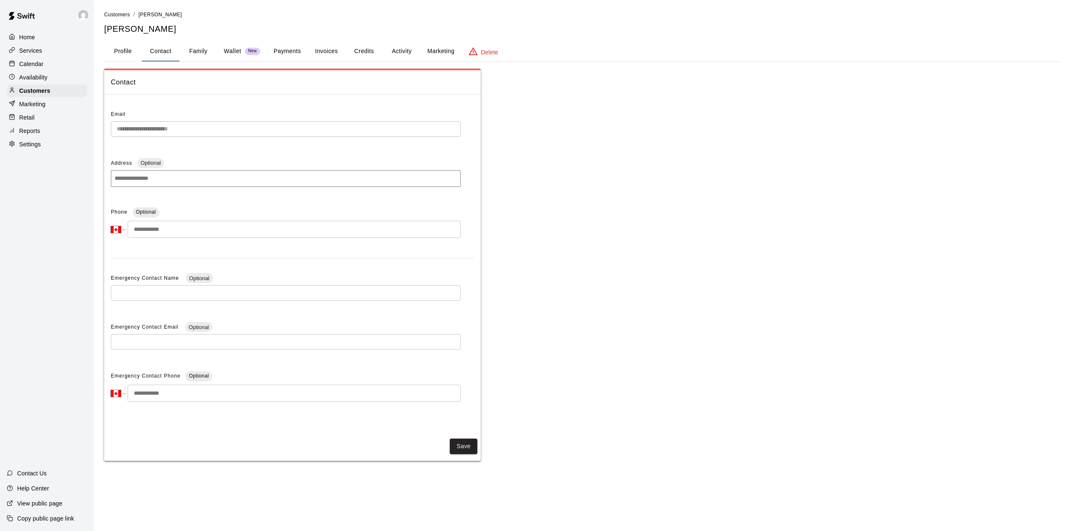
click at [106, 131] on div "**********" at bounding box center [292, 265] width 377 height 328
click at [44, 64] on div "Calendar" at bounding box center [47, 64] width 81 height 13
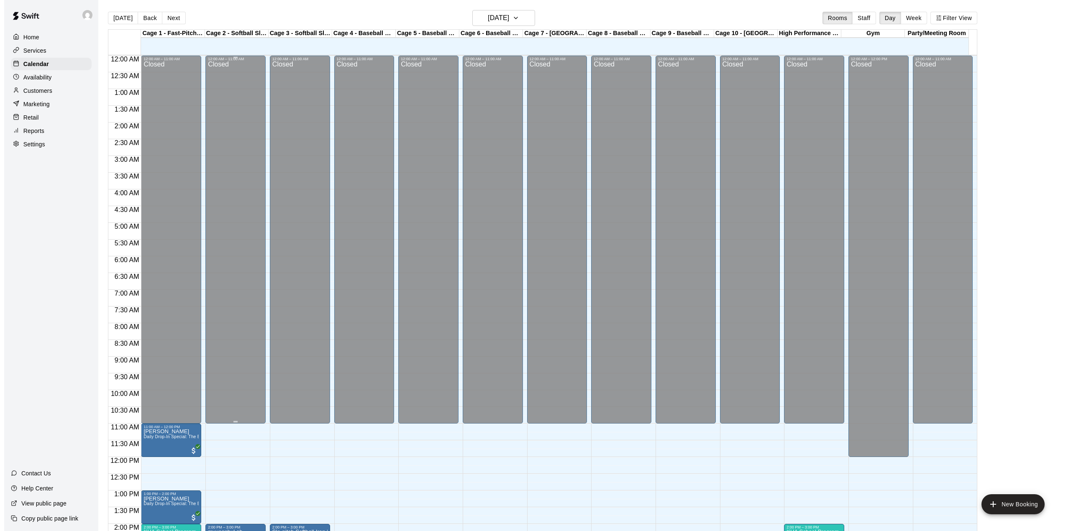
scroll to position [293, 0]
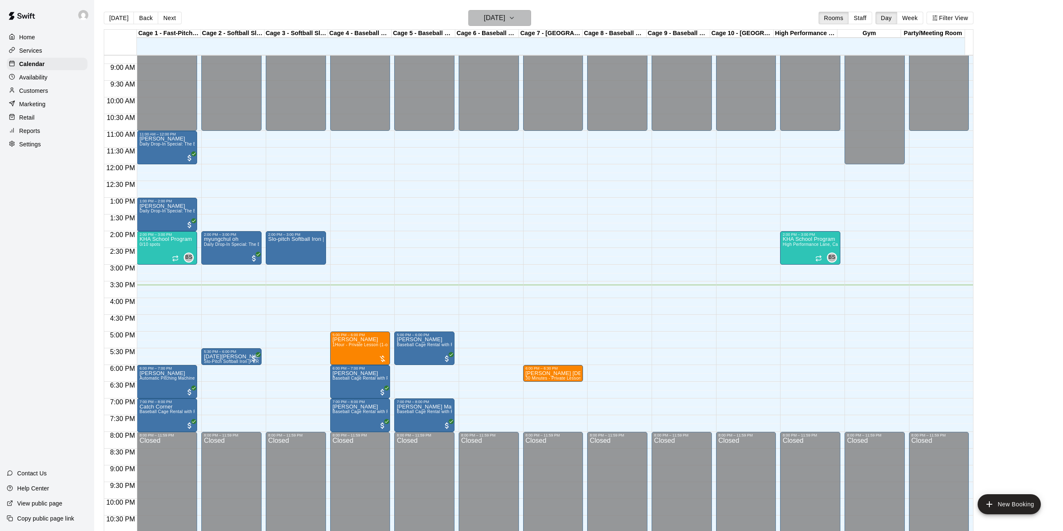
click at [472, 12] on button "[DATE]" at bounding box center [499, 18] width 63 height 16
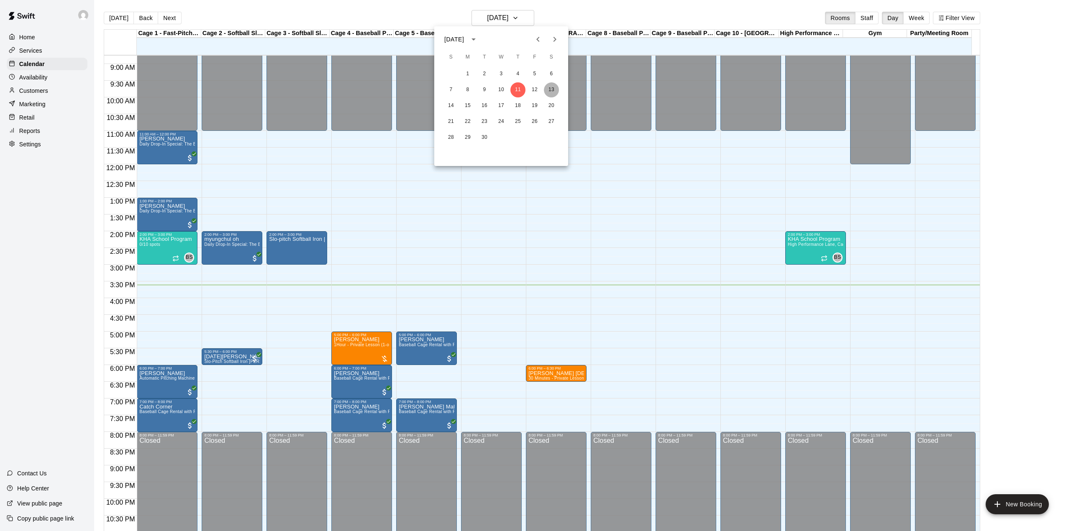
click at [554, 89] on button "13" at bounding box center [551, 89] width 15 height 15
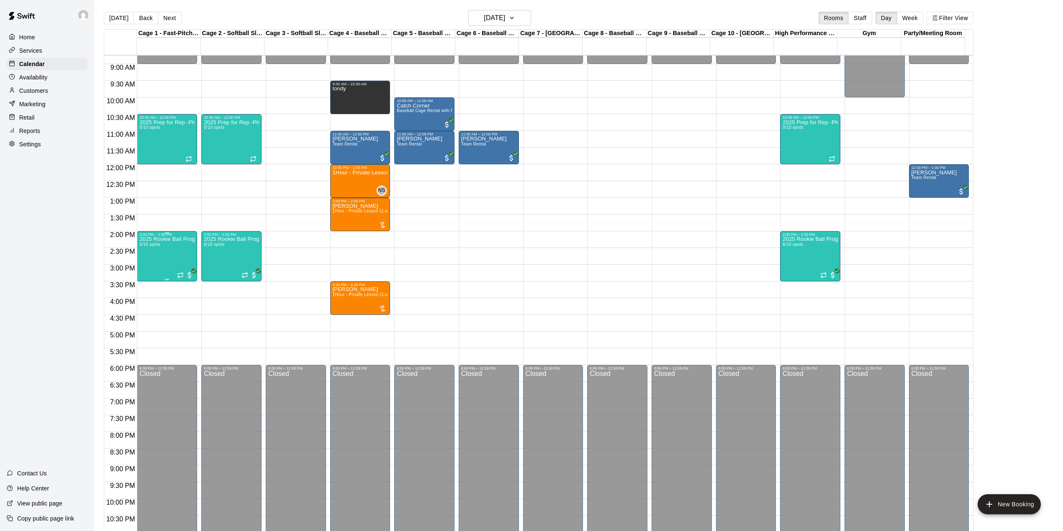
click at [167, 256] on div "2025 Rookie Ball Program-Phase 1 6/10 spots" at bounding box center [166, 502] width 55 height 531
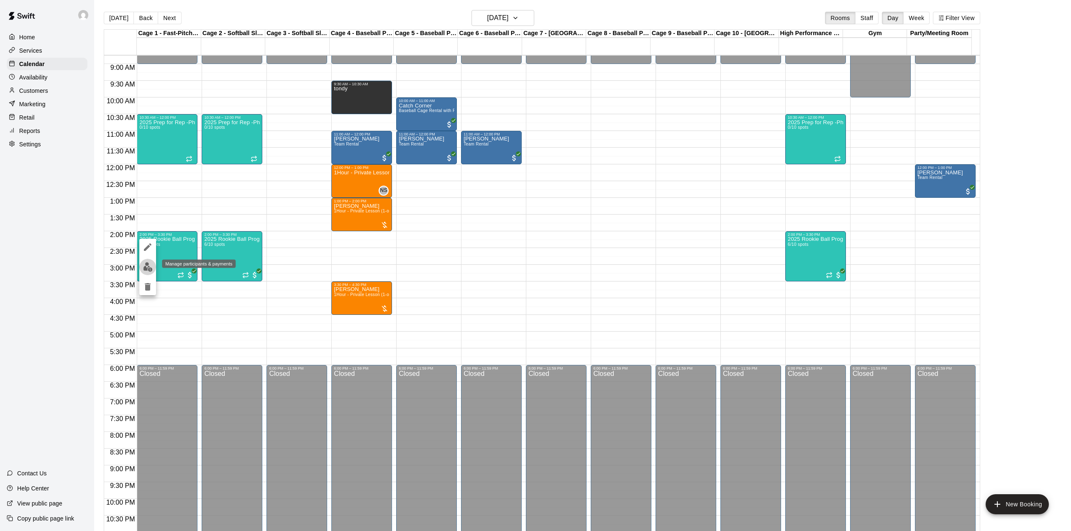
click at [153, 261] on button "edit" at bounding box center [147, 267] width 17 height 16
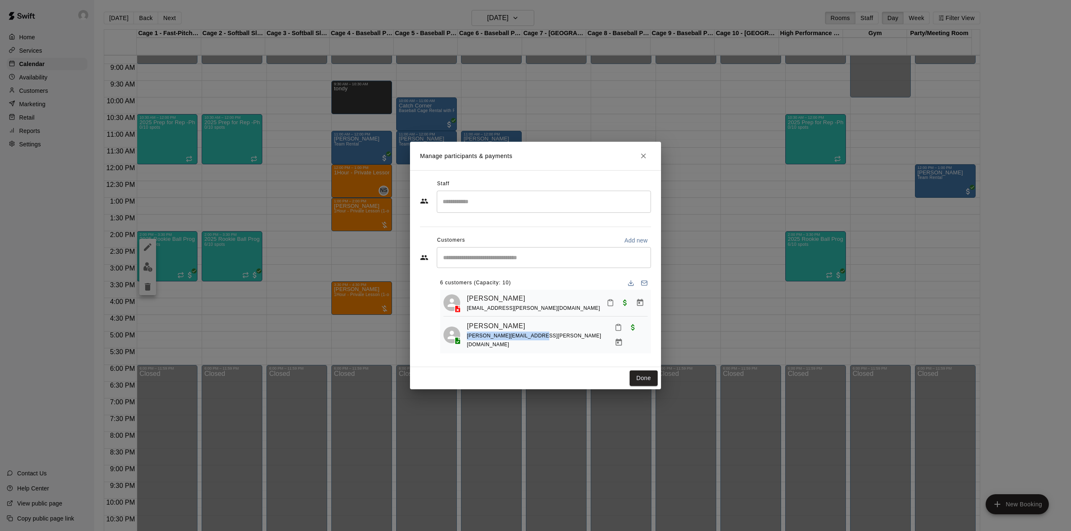
drag, startPoint x: 539, startPoint y: 336, endPoint x: 466, endPoint y: 339, distance: 72.8
click at [466, 339] on div "[PERSON_NAME] [PERSON_NAME][EMAIL_ADDRESS][PERSON_NAME][DOMAIN_NAME]" at bounding box center [545, 335] width 204 height 30
copy span "[PERSON_NAME][EMAIL_ADDRESS][PERSON_NAME][DOMAIN_NAME]"
click at [636, 378] on button "Done" at bounding box center [644, 378] width 28 height 15
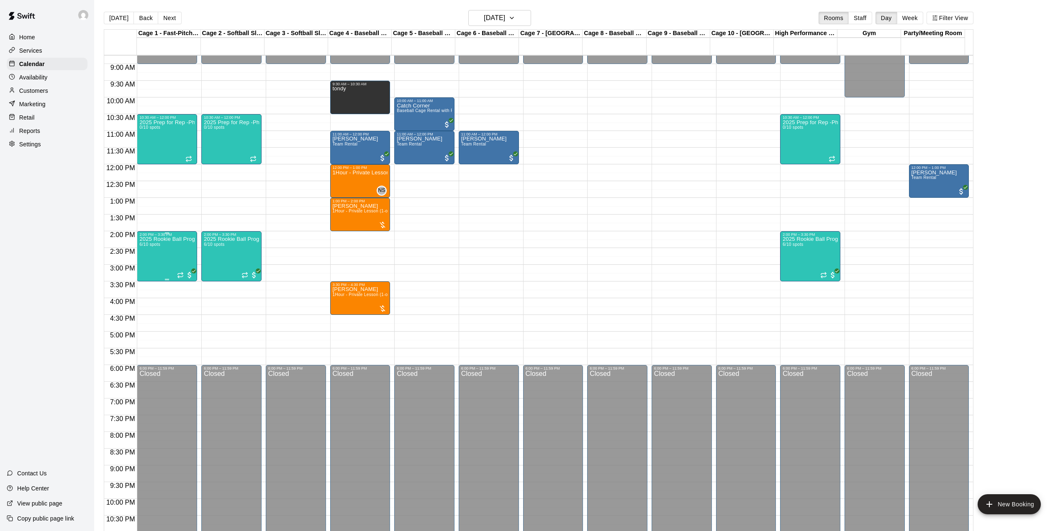
click at [167, 256] on div "2025 Rookie Ball Program-Phase 1 6/10 spots" at bounding box center [166, 502] width 55 height 531
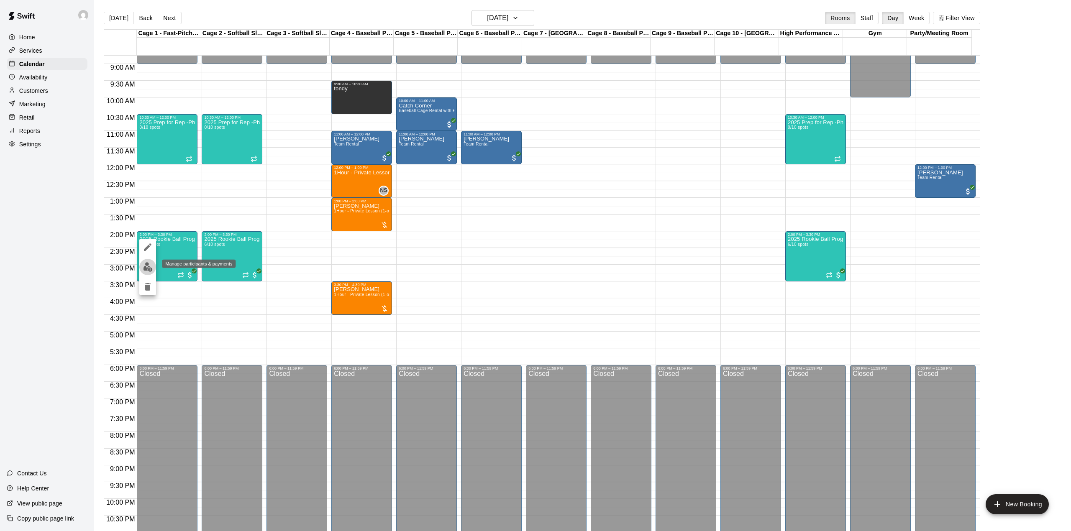
click at [144, 266] on img "edit" at bounding box center [148, 267] width 10 height 10
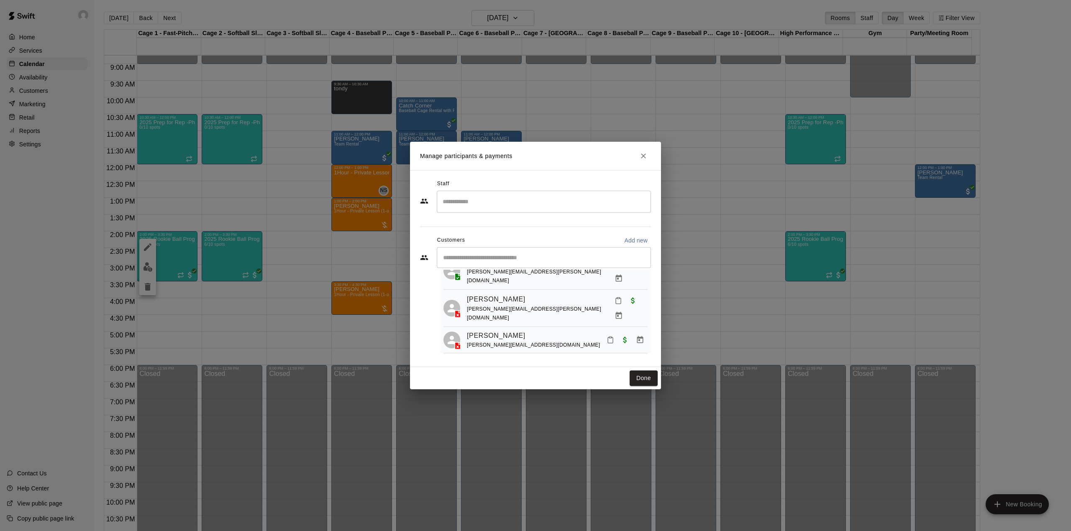
scroll to position [52, 0]
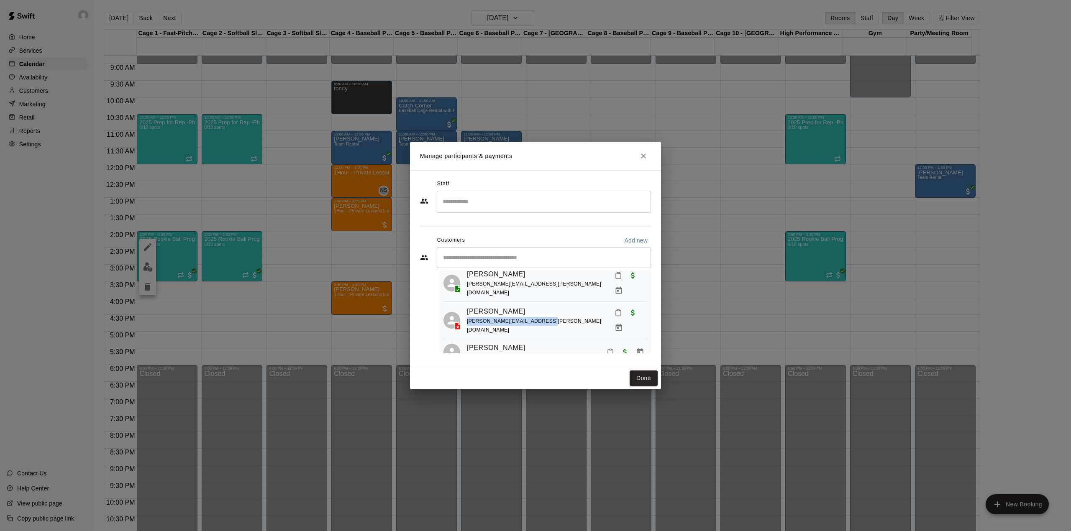
drag, startPoint x: 553, startPoint y: 313, endPoint x: 466, endPoint y: 312, distance: 87.5
click at [466, 312] on div "[PERSON_NAME] [PERSON_NAME][EMAIL_ADDRESS][PERSON_NAME][DOMAIN_NAME]" at bounding box center [545, 320] width 204 height 30
copy span "[PERSON_NAME][EMAIL_ADDRESS][PERSON_NAME][DOMAIN_NAME]"
drag, startPoint x: 529, startPoint y: 341, endPoint x: 467, endPoint y: 338, distance: 62.0
click at [467, 343] on div "[PERSON_NAME] [PERSON_NAME][EMAIL_ADDRESS][DOMAIN_NAME]" at bounding box center [557, 353] width 181 height 20
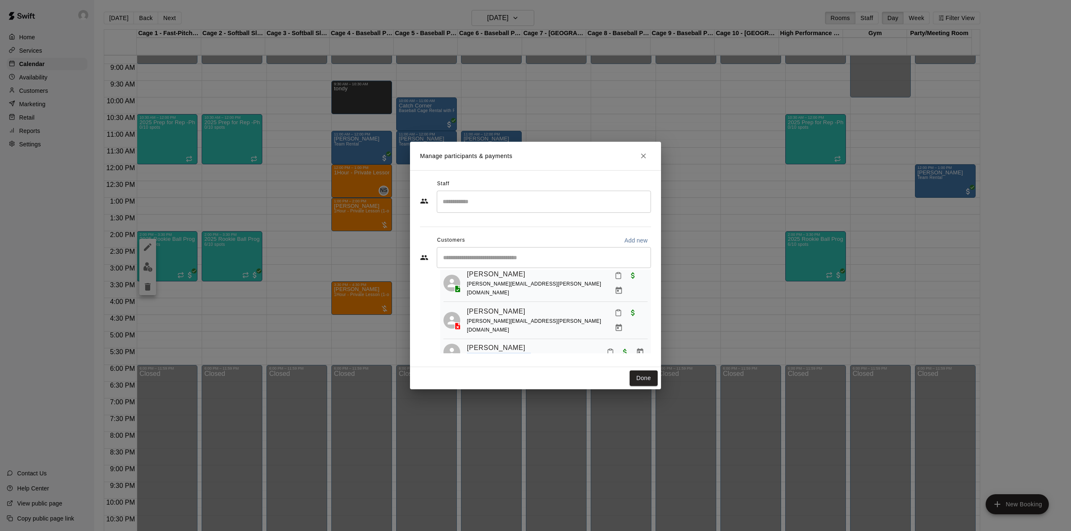
copy span "[PERSON_NAME][EMAIL_ADDRESS][DOMAIN_NAME]"
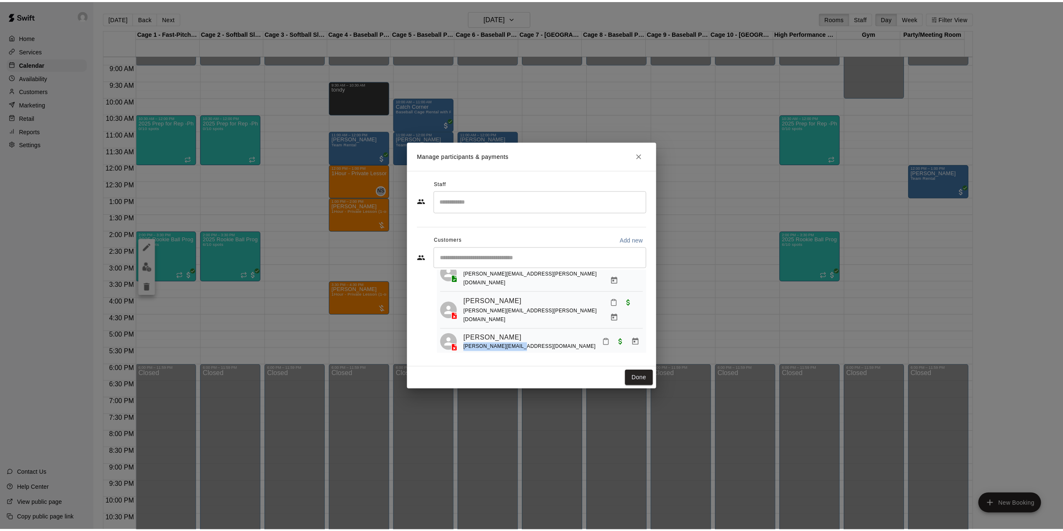
scroll to position [108, 0]
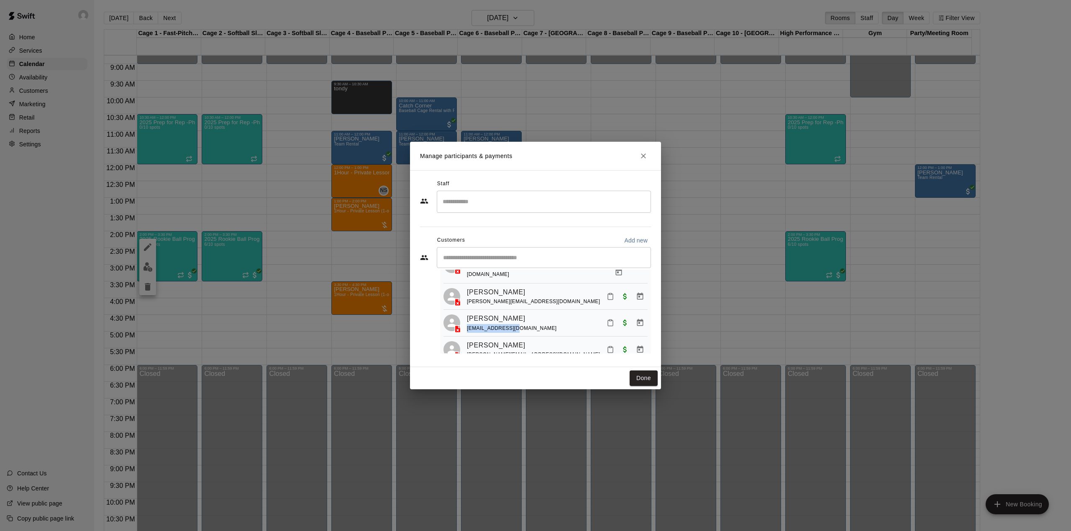
drag, startPoint x: 522, startPoint y: 313, endPoint x: 466, endPoint y: 313, distance: 56.1
click at [466, 313] on div "[PERSON_NAME] [EMAIL_ADDRESS][DOMAIN_NAME]" at bounding box center [545, 323] width 204 height 20
copy span "[EMAIL_ADDRESS][DOMAIN_NAME]"
drag, startPoint x: 541, startPoint y: 343, endPoint x: 467, endPoint y: 342, distance: 74.5
click at [467, 342] on div "[PERSON_NAME] [PERSON_NAME][EMAIL_ADDRESS][DOMAIN_NAME]" at bounding box center [557, 350] width 181 height 20
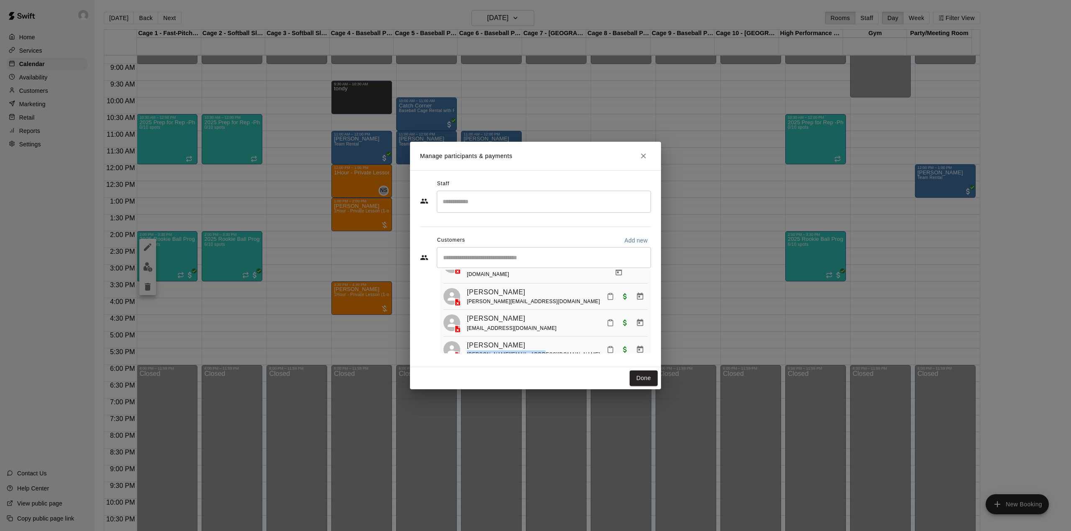
copy span "[PERSON_NAME][EMAIL_ADDRESS][DOMAIN_NAME]"
click at [628, 379] on div "Done" at bounding box center [535, 378] width 251 height 22
click at [638, 376] on button "Done" at bounding box center [644, 378] width 28 height 15
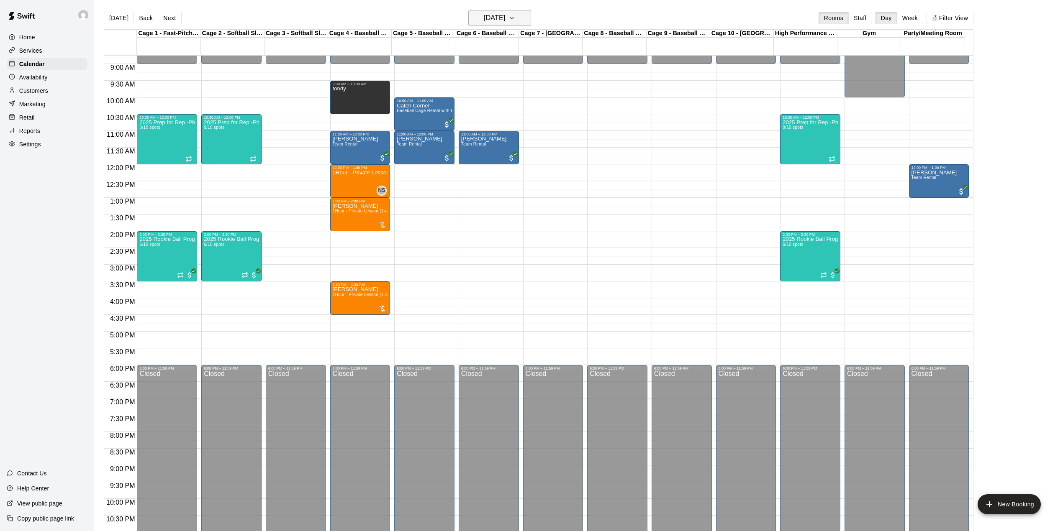
click at [505, 16] on h6 "[DATE]" at bounding box center [494, 18] width 21 height 12
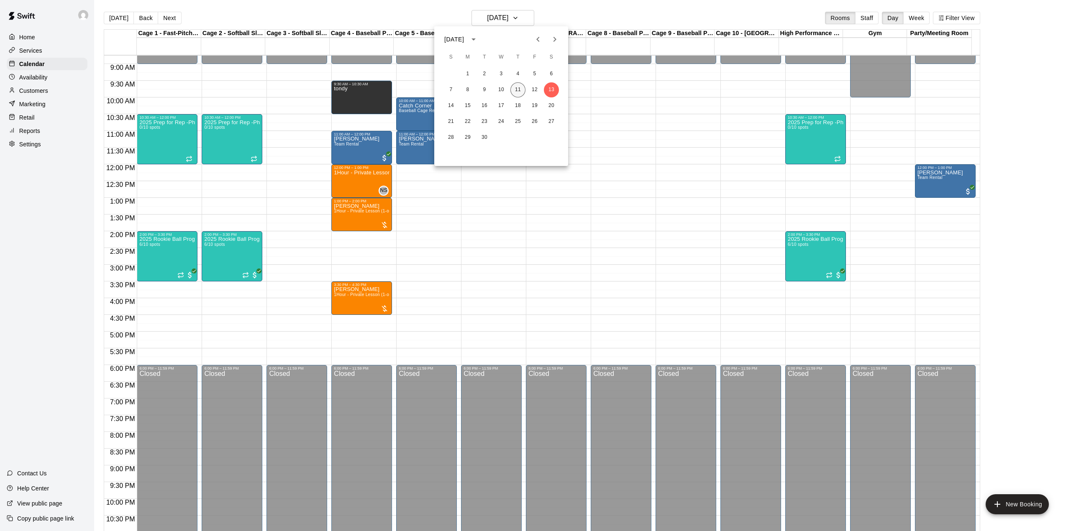
click at [515, 87] on button "11" at bounding box center [517, 89] width 15 height 15
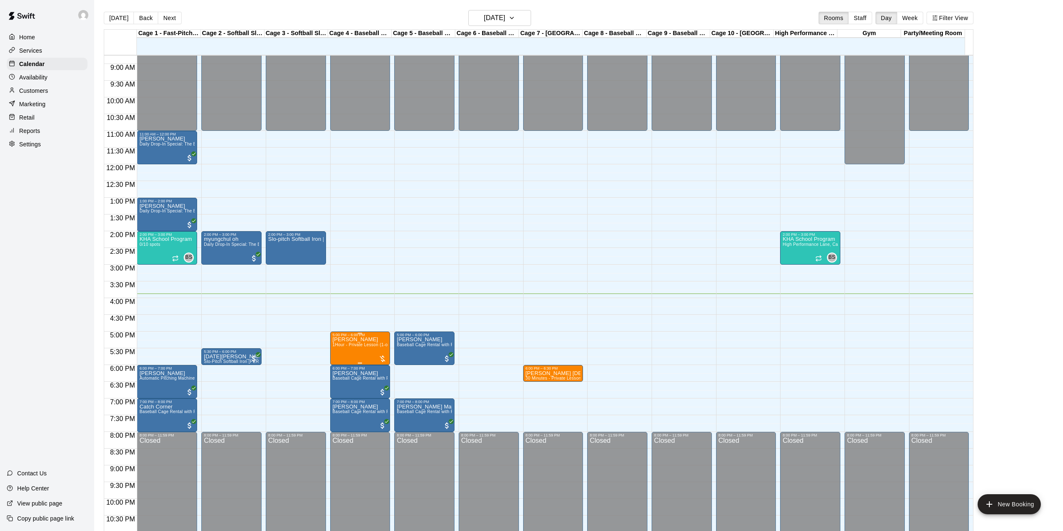
click at [361, 347] on span "1Hour - Private Lesson (1-on-1)" at bounding box center [364, 345] width 63 height 5
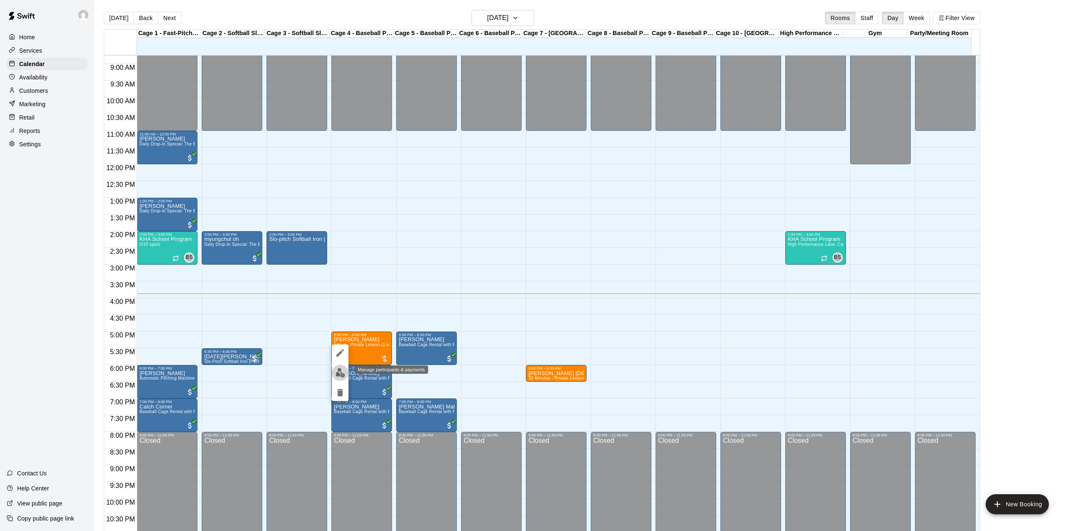
click at [341, 372] on img "edit" at bounding box center [341, 373] width 10 height 10
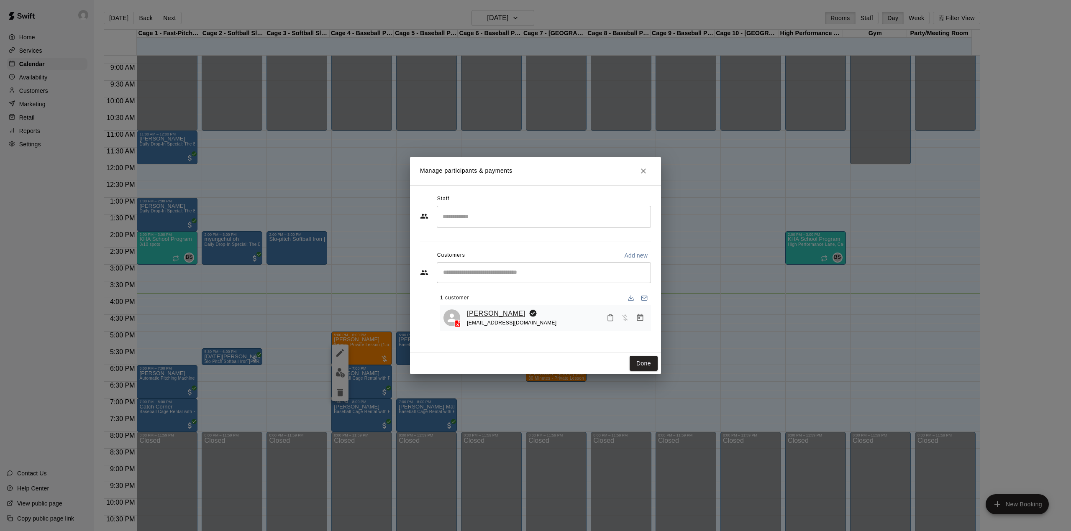
click at [490, 314] on link "[PERSON_NAME]" at bounding box center [496, 313] width 59 height 11
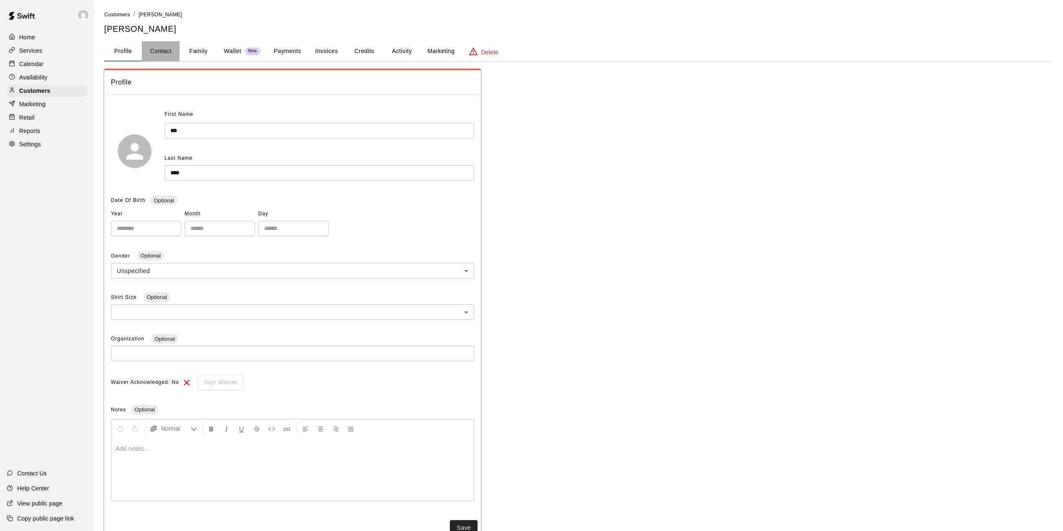
click at [161, 52] on button "Contact" at bounding box center [161, 51] width 38 height 20
select select "**"
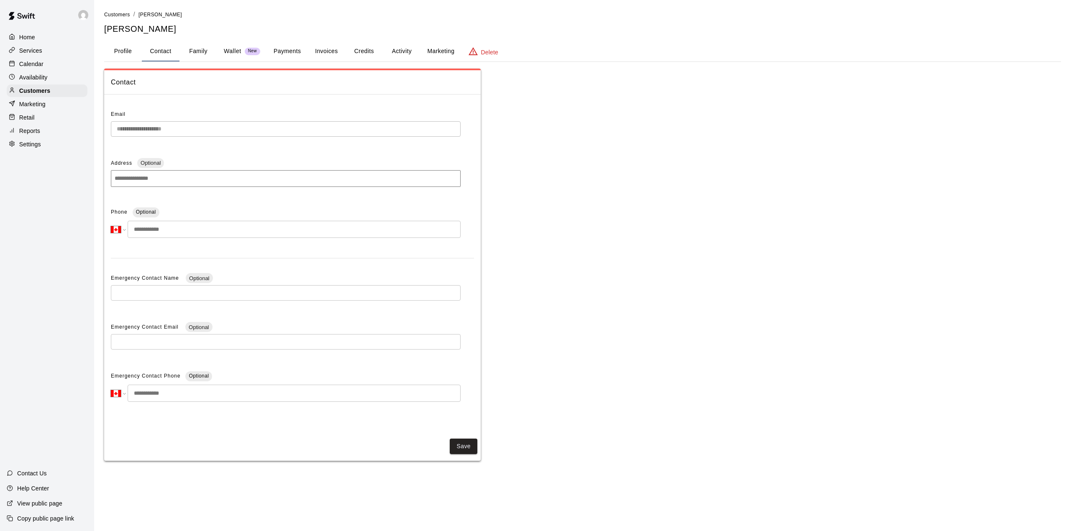
click at [35, 68] on p "Calendar" at bounding box center [31, 64] width 24 height 8
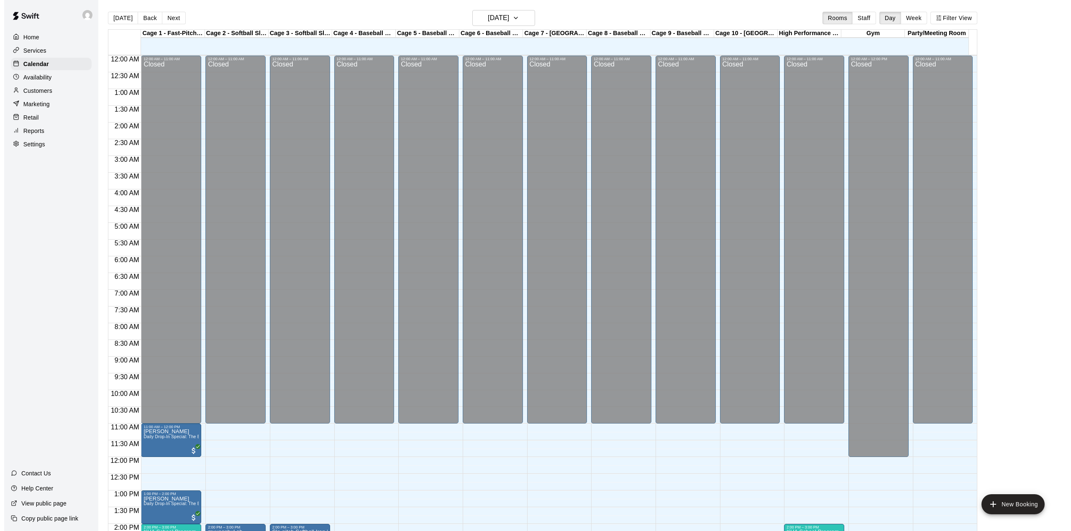
scroll to position [293, 0]
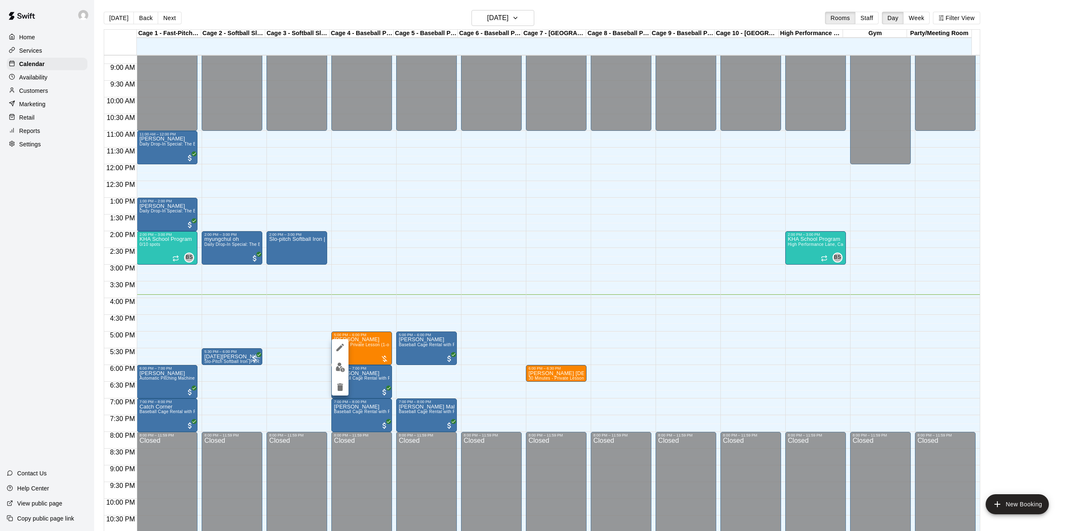
click at [352, 348] on div at bounding box center [535, 265] width 1071 height 531
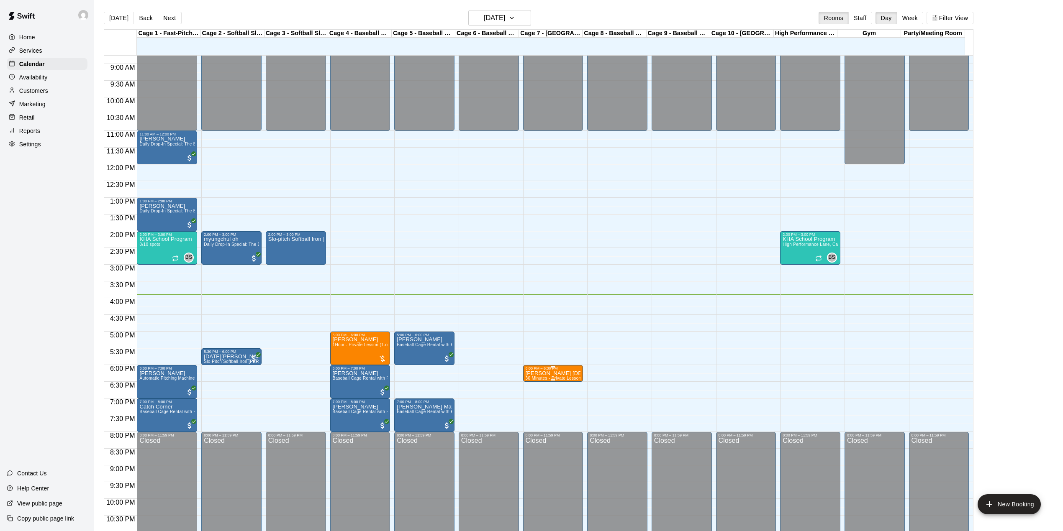
click at [551, 374] on p "[PERSON_NAME] [DEMOGRAPHIC_DATA] [PHONE_NUMBER]" at bounding box center [552, 374] width 55 height 0
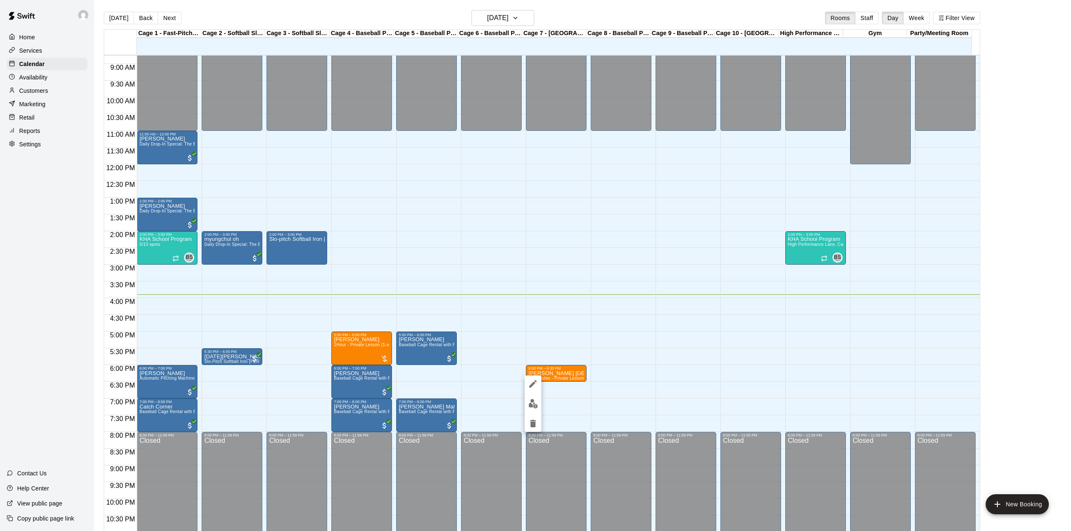
click at [551, 352] on div at bounding box center [535, 265] width 1071 height 531
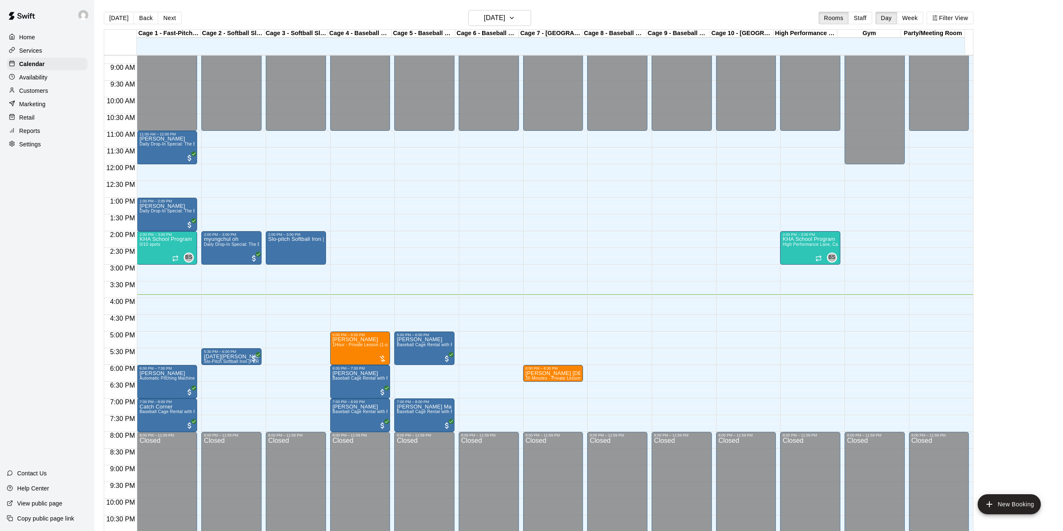
click at [512, 346] on div "12:00 AM – 11:00 AM Closed 8:00 PM – 11:59 PM Closed" at bounding box center [489, 164] width 60 height 803
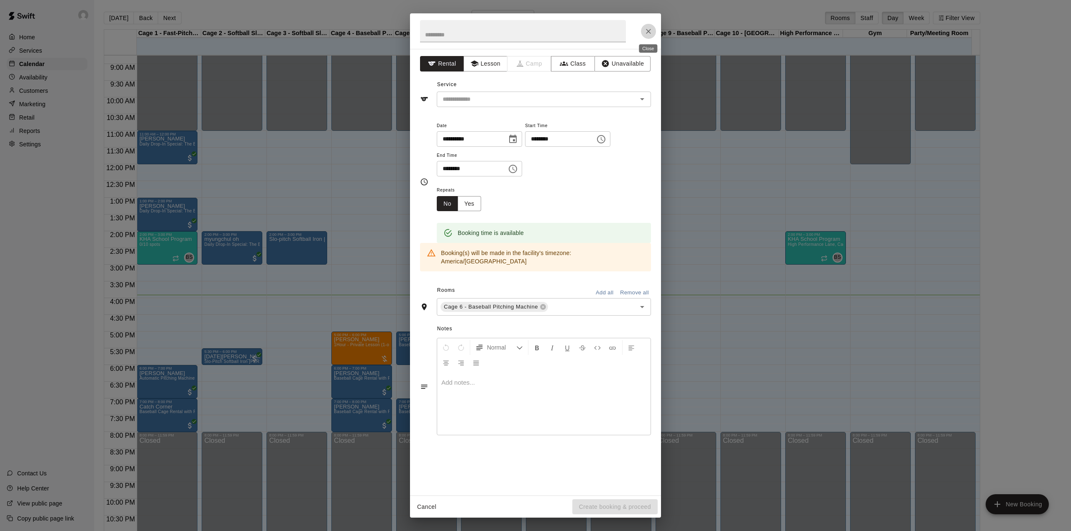
click at [647, 26] on button "Close" at bounding box center [648, 31] width 15 height 15
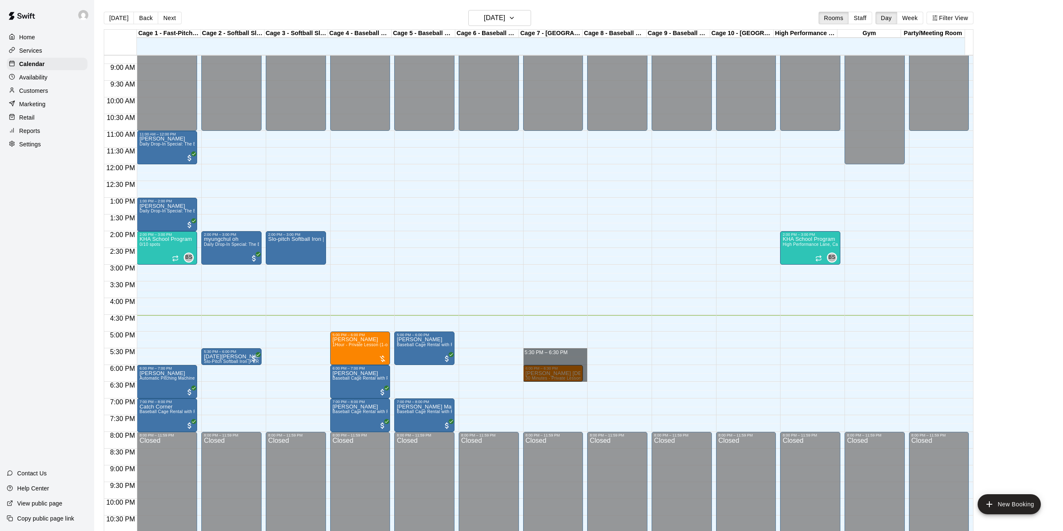
drag, startPoint x: 557, startPoint y: 375, endPoint x: 584, endPoint y: 422, distance: 54.2
click at [564, 399] on div "12:00 AM – 11:00 AM Closed 6:00 PM – 6:30 PM [PERSON_NAME] [DEMOGRAPHIC_DATA] 4…" at bounding box center [553, 164] width 60 height 803
click at [544, 378] on span "30 Minutes - Private Lesson (1-on-1)" at bounding box center [561, 378] width 73 height 5
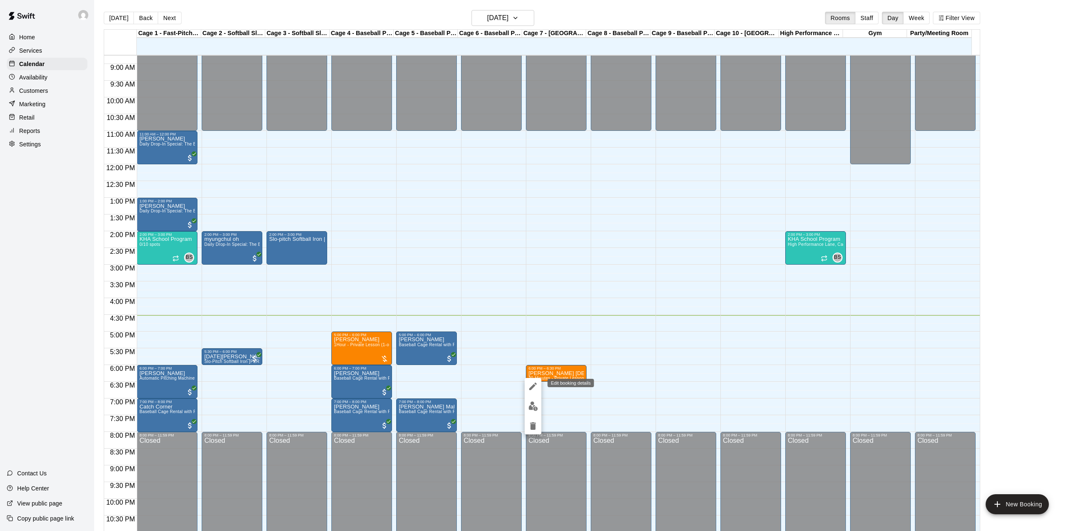
click at [530, 387] on icon "edit" at bounding box center [533, 387] width 10 height 10
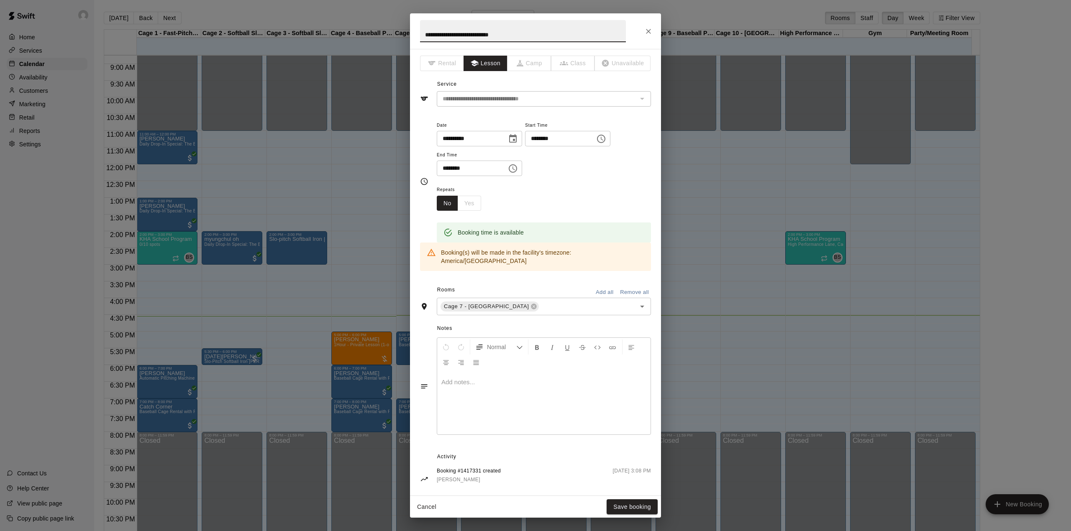
scroll to position [0, 0]
click at [645, 37] on button "Close" at bounding box center [648, 31] width 15 height 15
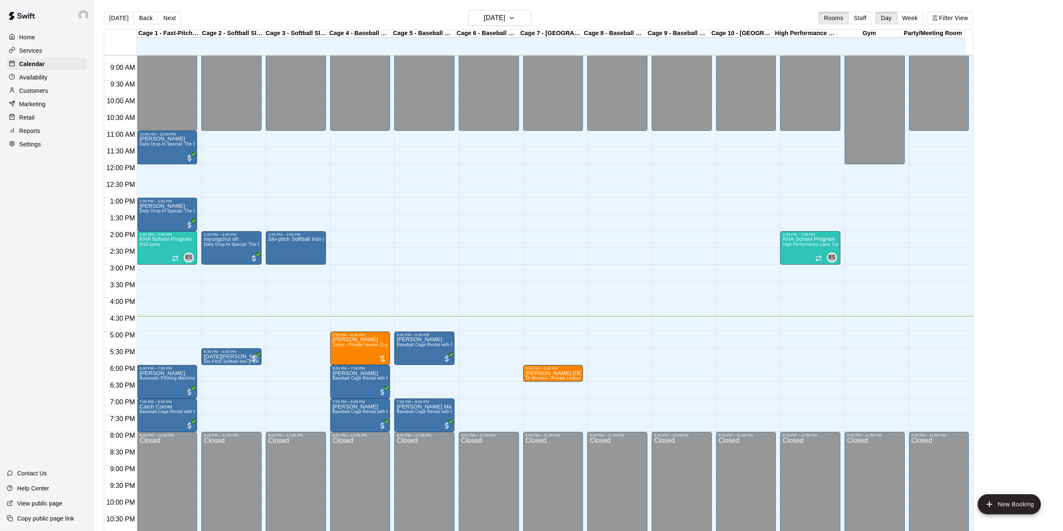
click at [482, 9] on main "[DATE] Back [DATE][DATE] Rooms Staff Day Week Filter View Cage 1 - Fast-Pitch M…" at bounding box center [578, 272] width 969 height 545
click at [490, 14] on h6 "[DATE]" at bounding box center [494, 18] width 21 height 12
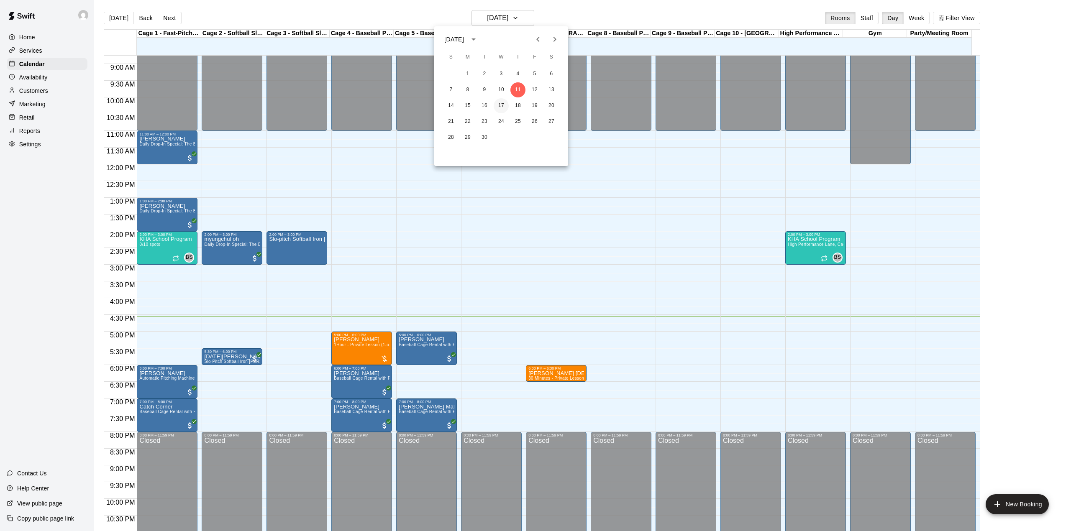
click at [495, 103] on button "17" at bounding box center [501, 105] width 15 height 15
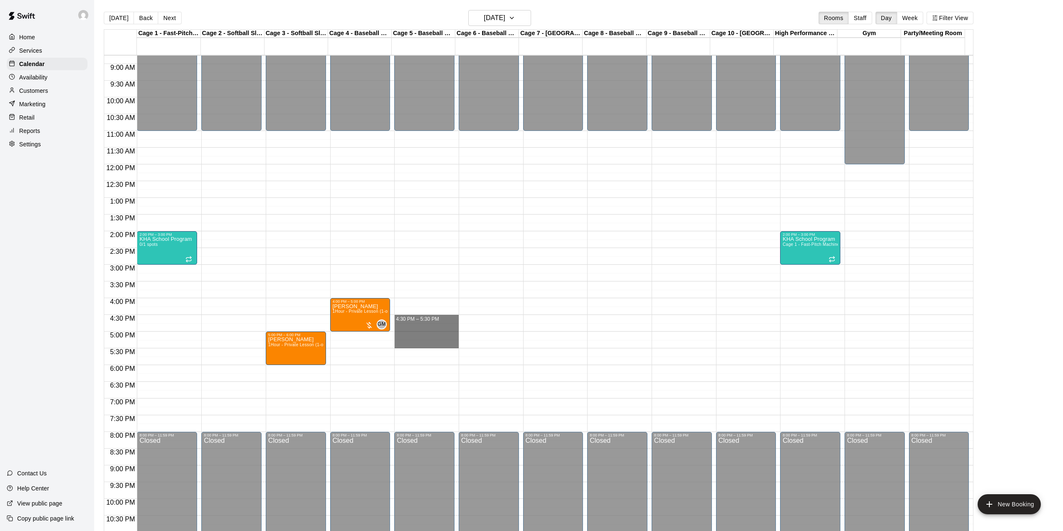
drag, startPoint x: 412, startPoint y: 319, endPoint x: 417, endPoint y: 347, distance: 28.9
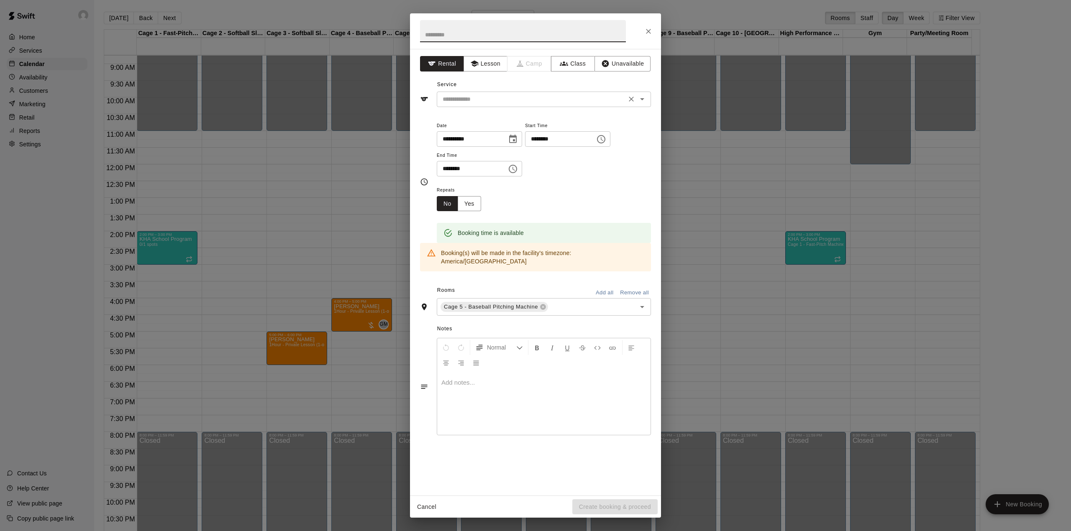
click at [493, 106] on div "​" at bounding box center [544, 99] width 214 height 15
click at [649, 33] on icon "Close" at bounding box center [648, 31] width 8 height 8
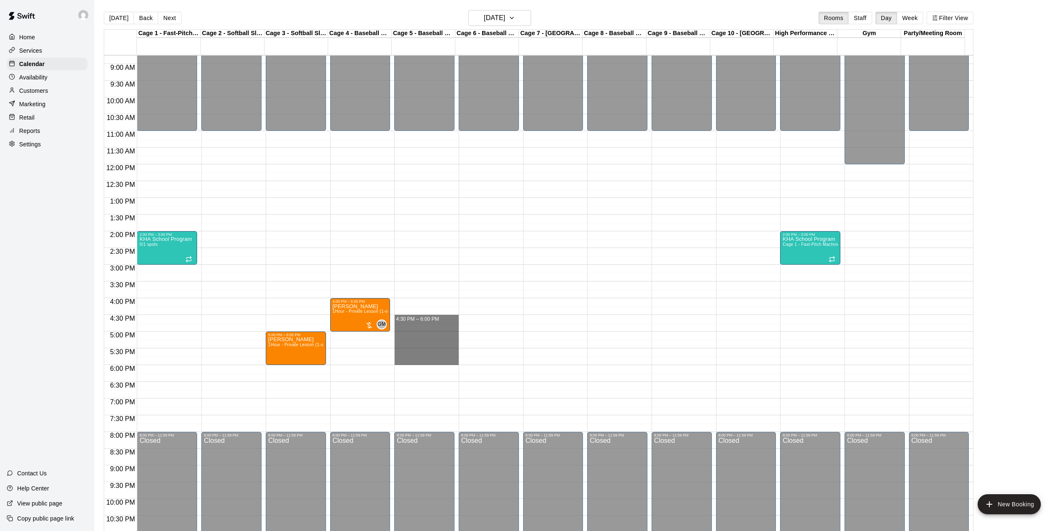
drag, startPoint x: 428, startPoint y: 319, endPoint x: 432, endPoint y: 365, distance: 46.7
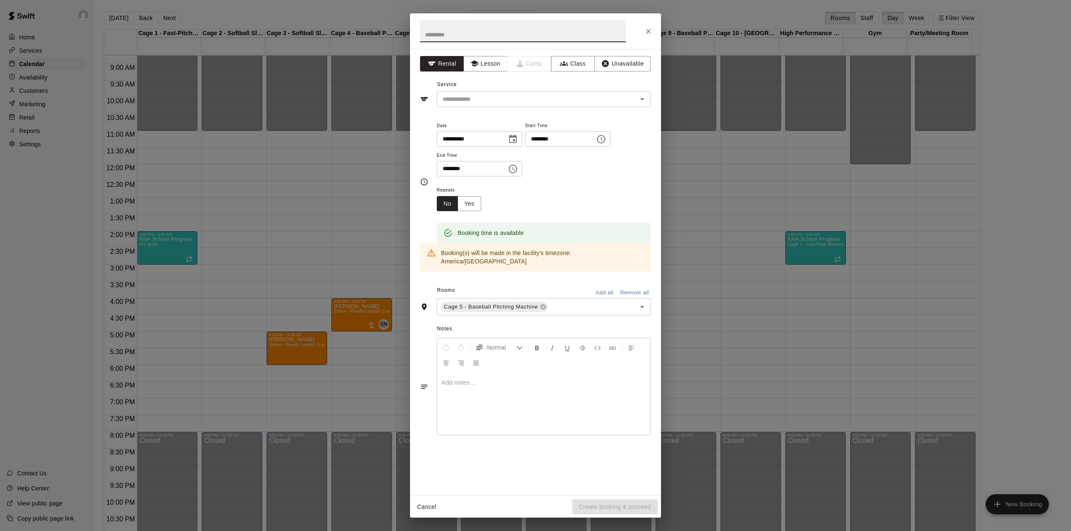
click at [457, 87] on div "Service ​" at bounding box center [535, 92] width 231 height 29
click at [463, 92] on div "​" at bounding box center [544, 99] width 214 height 15
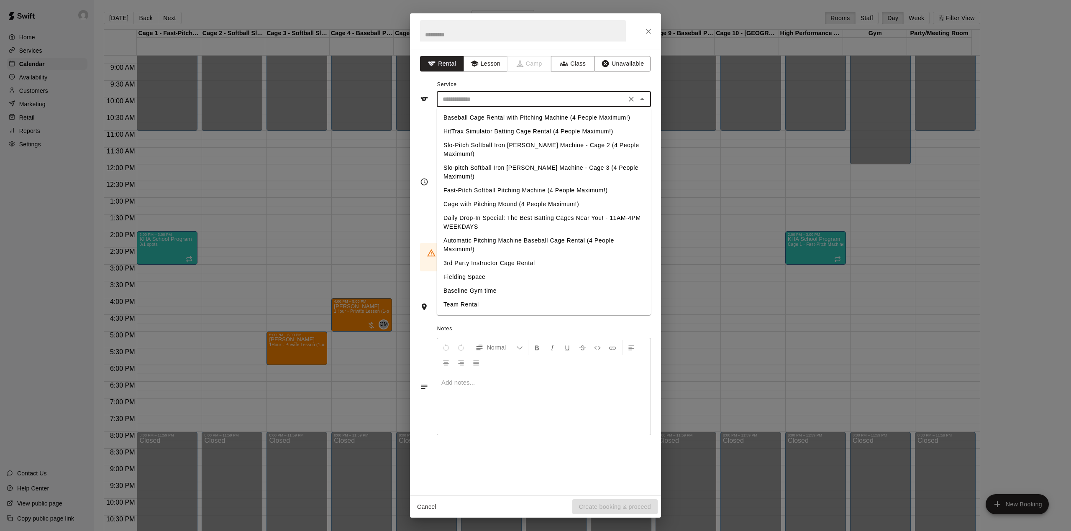
click at [474, 114] on li "Baseball Cage Rental with Pitching Machine (4 People Maximum!)" at bounding box center [544, 118] width 214 height 14
type input "**********"
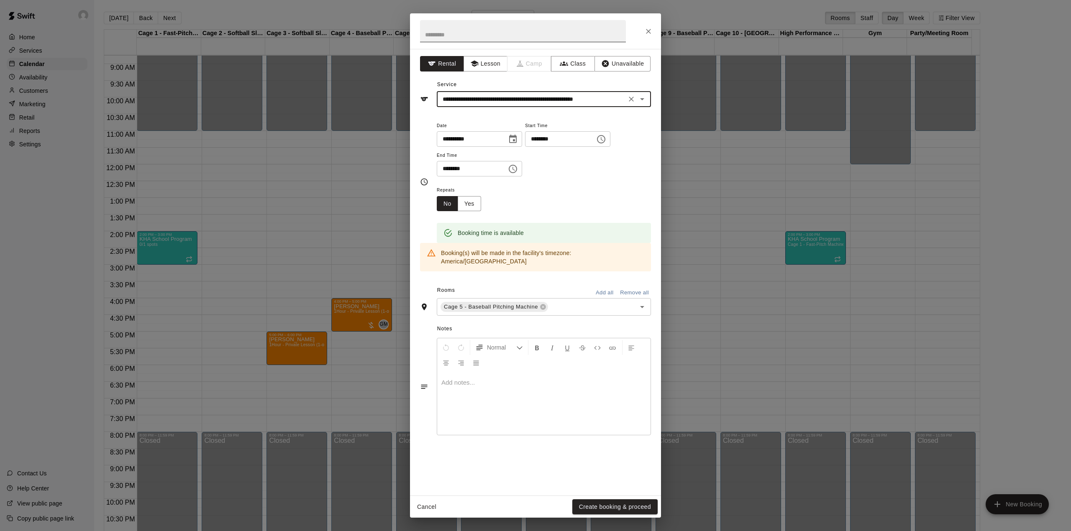
click at [449, 32] on input "text" at bounding box center [523, 31] width 206 height 22
type input "*****"
click at [628, 509] on button "Create booking & proceed" at bounding box center [614, 507] width 85 height 15
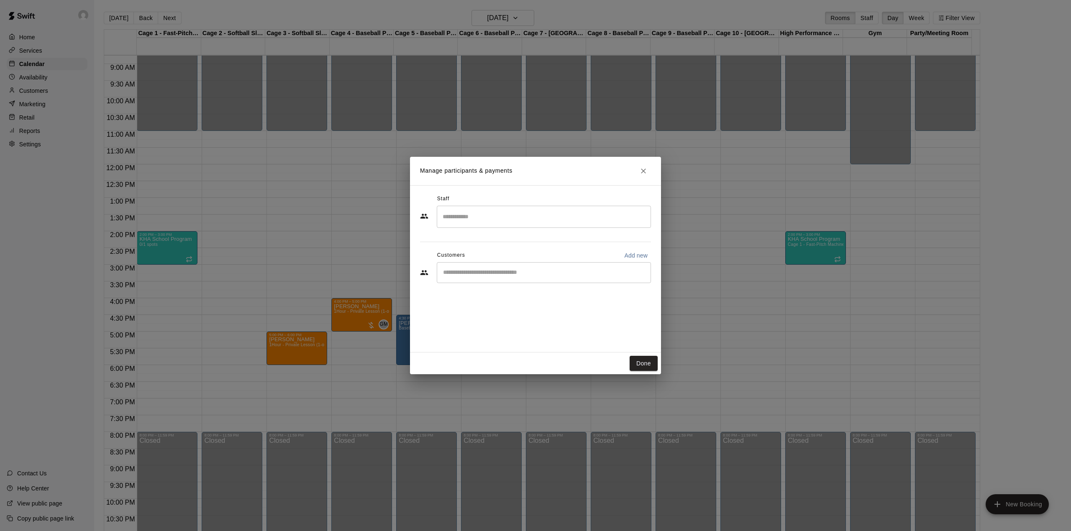
click at [491, 270] on input "Start typing to search customers..." at bounding box center [544, 273] width 207 height 8
type input "*"
type input "*****"
click at [604, 295] on div "[PERSON_NAME] [EMAIL_ADDRESS][DOMAIN_NAME]" at bounding box center [552, 297] width 184 height 18
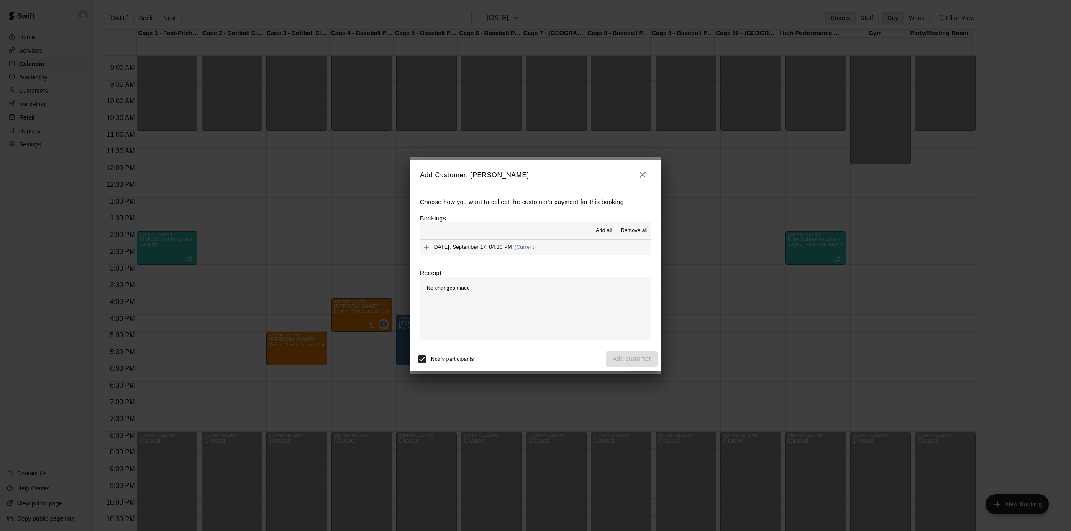
click at [489, 252] on div "[DATE], September 17: 04:30 PM (Current)" at bounding box center [478, 247] width 116 height 13
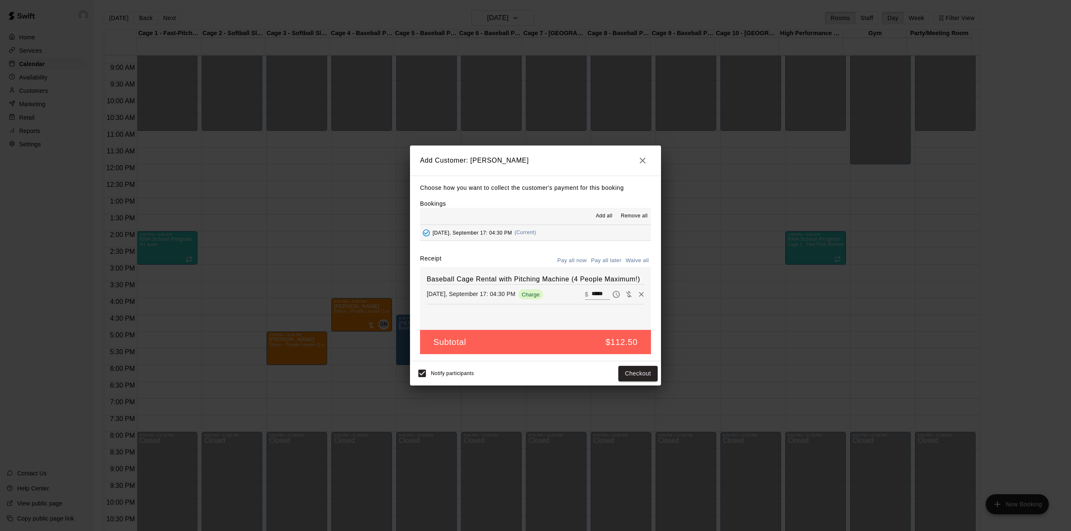
click at [608, 267] on button "Pay all later" at bounding box center [606, 260] width 35 height 13
click at [643, 367] on button "Add customer" at bounding box center [631, 373] width 51 height 15
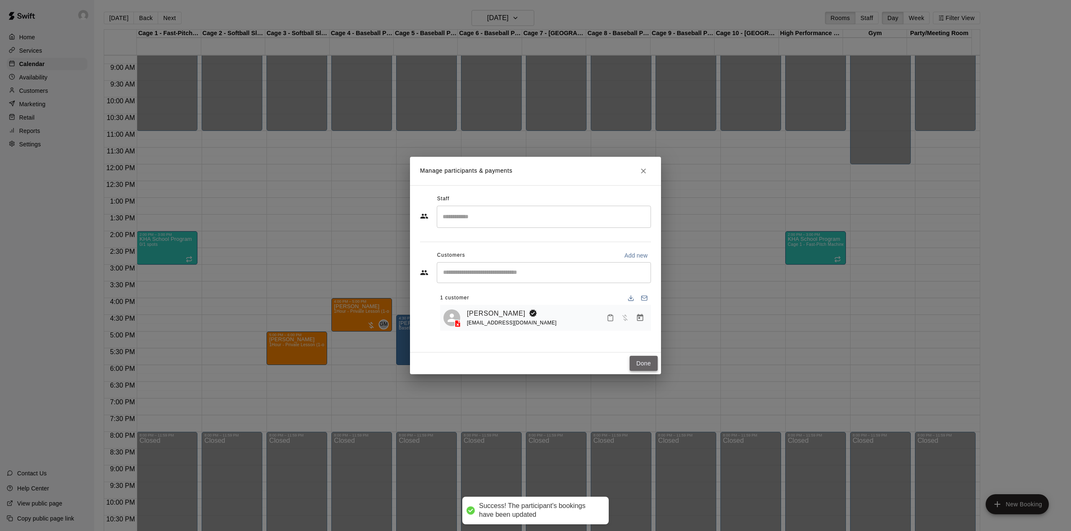
click at [650, 367] on button "Done" at bounding box center [644, 363] width 28 height 15
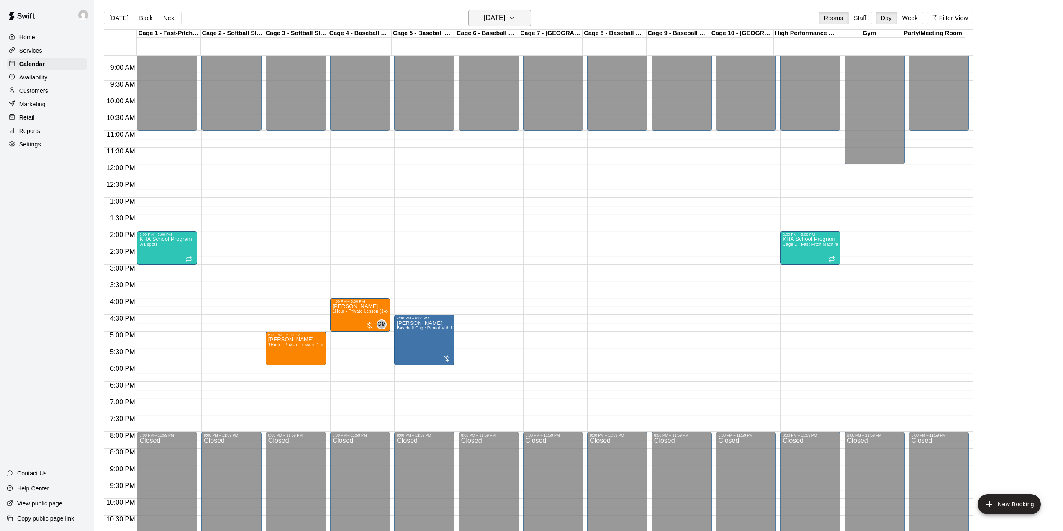
click at [474, 24] on button "[DATE]" at bounding box center [499, 18] width 63 height 16
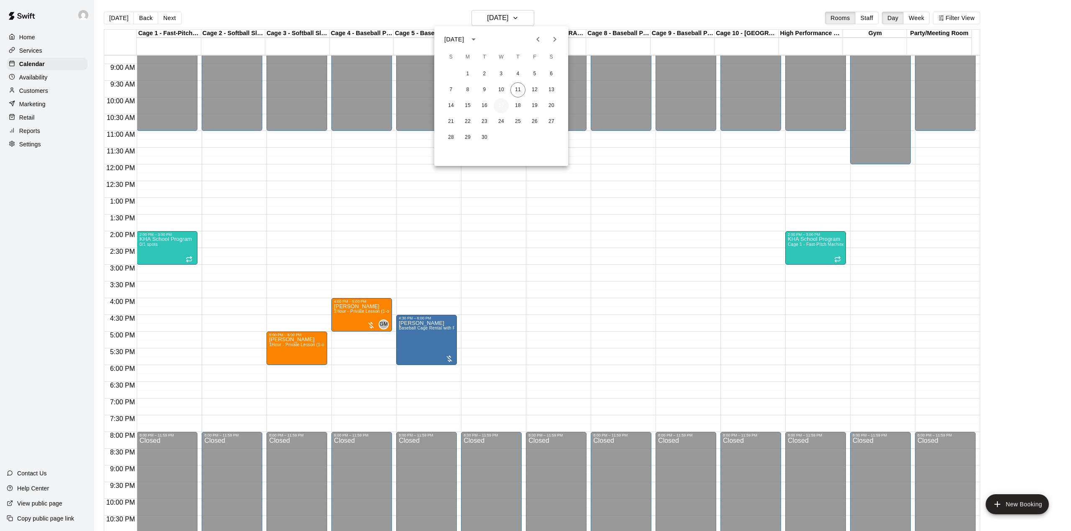
click at [495, 103] on button "17" at bounding box center [501, 105] width 15 height 15
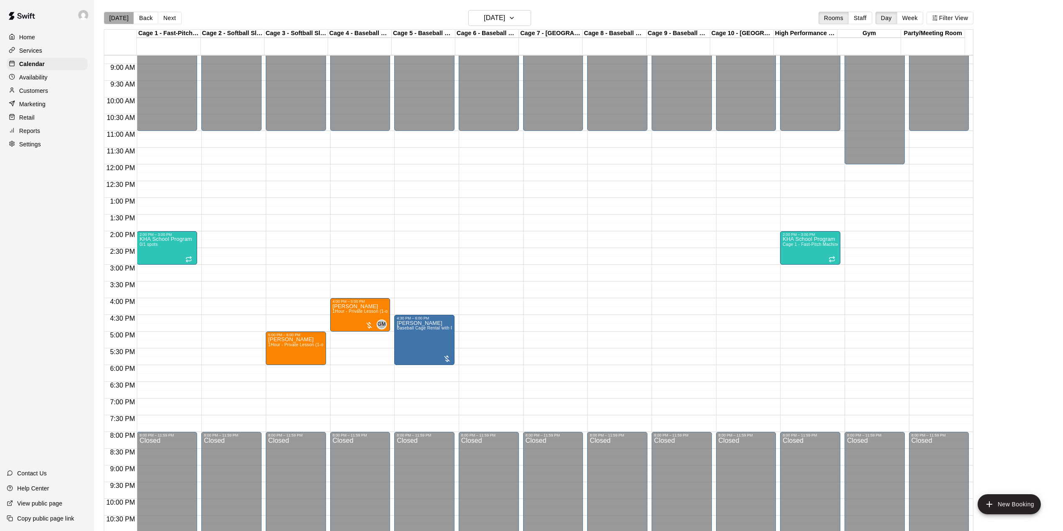
click at [124, 19] on button "[DATE]" at bounding box center [119, 18] width 30 height 13
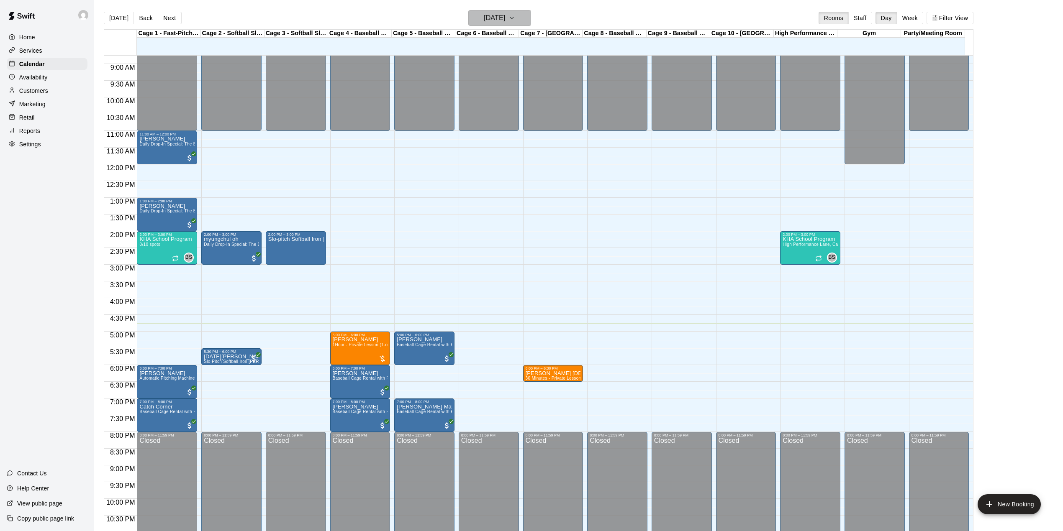
click at [485, 14] on h6 "[DATE]" at bounding box center [494, 18] width 21 height 12
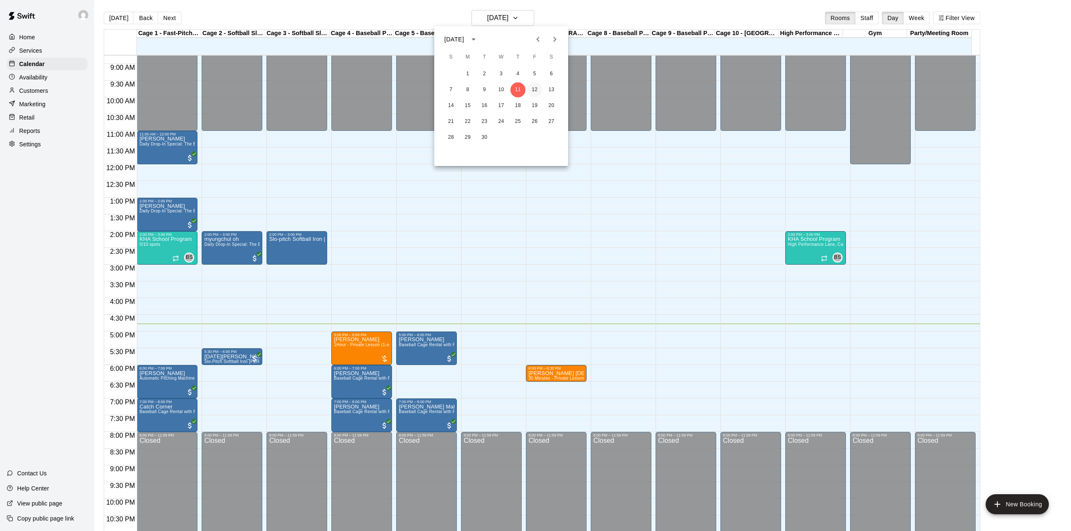
click at [531, 87] on button "12" at bounding box center [534, 89] width 15 height 15
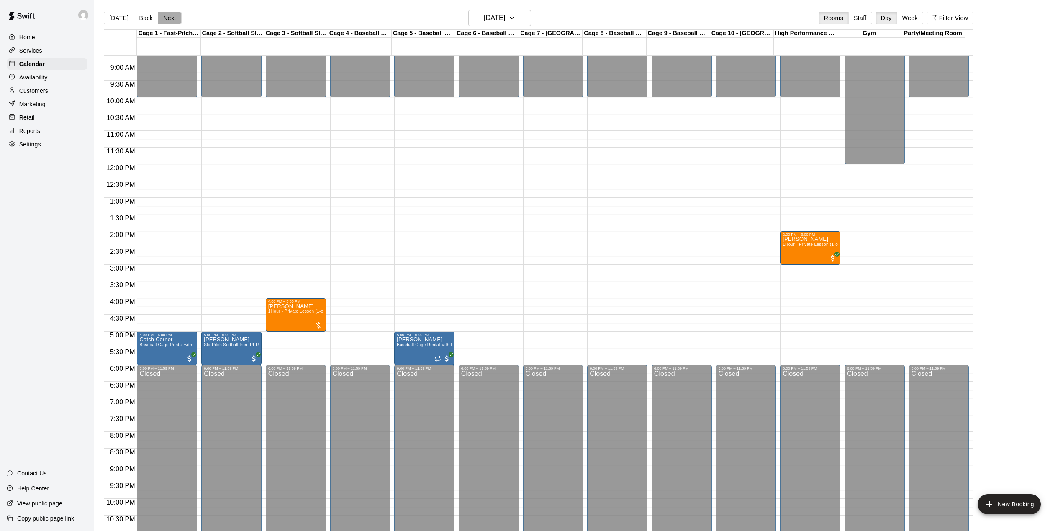
click at [164, 15] on button "Next" at bounding box center [169, 18] width 23 height 13
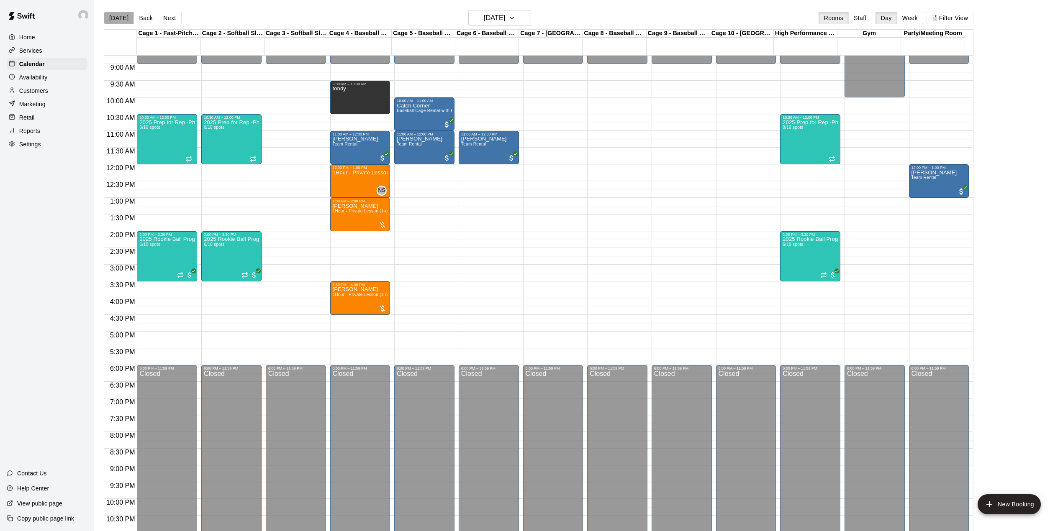
click at [121, 17] on button "[DATE]" at bounding box center [119, 18] width 30 height 13
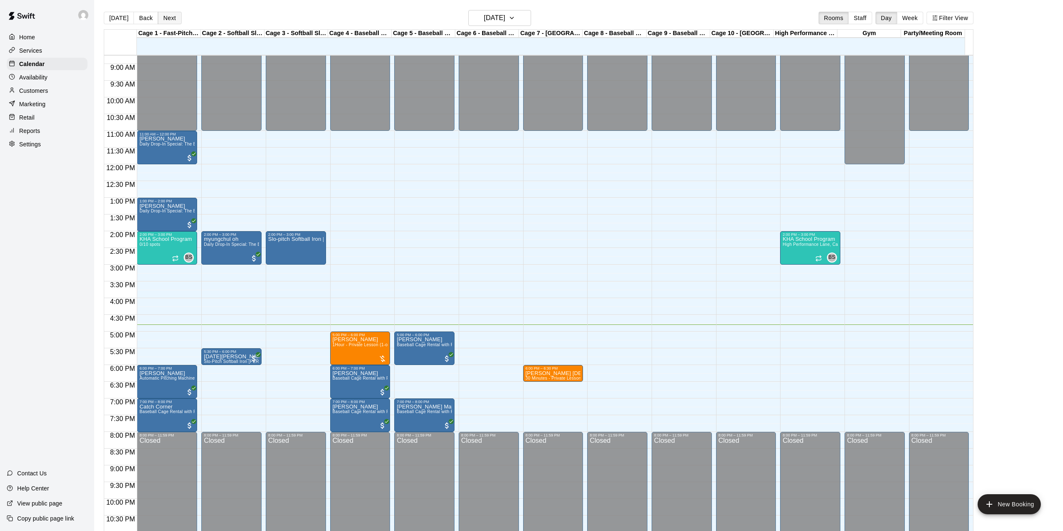
click at [168, 19] on button "Next" at bounding box center [169, 18] width 23 height 13
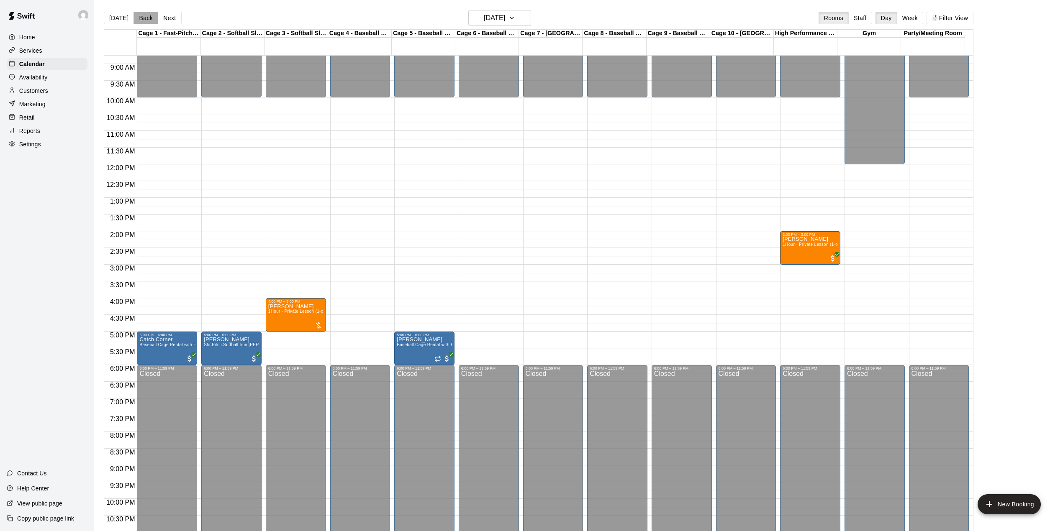
click at [143, 16] on button "Back" at bounding box center [145, 18] width 25 height 13
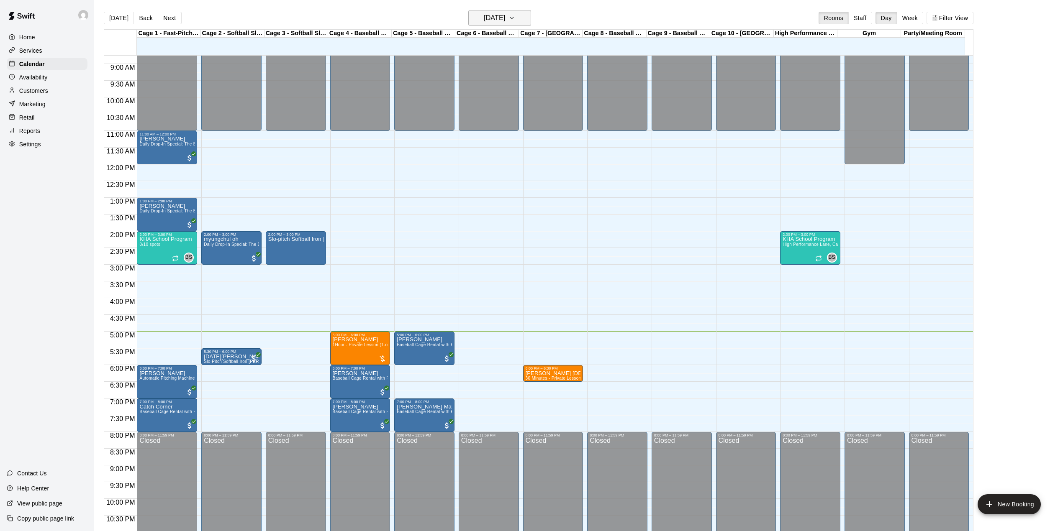
click at [502, 14] on h6 "[DATE]" at bounding box center [494, 18] width 21 height 12
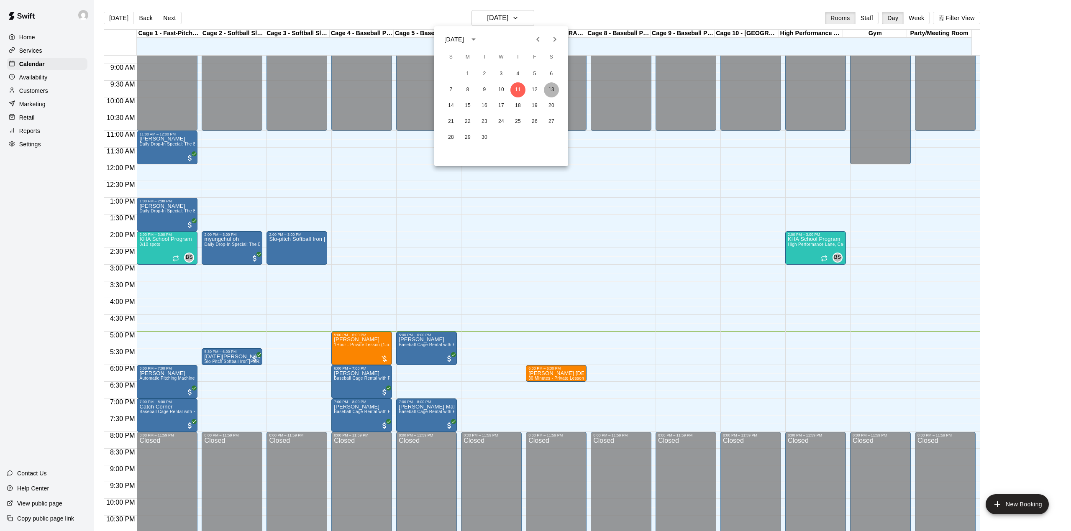
click at [551, 83] on button "13" at bounding box center [551, 89] width 15 height 15
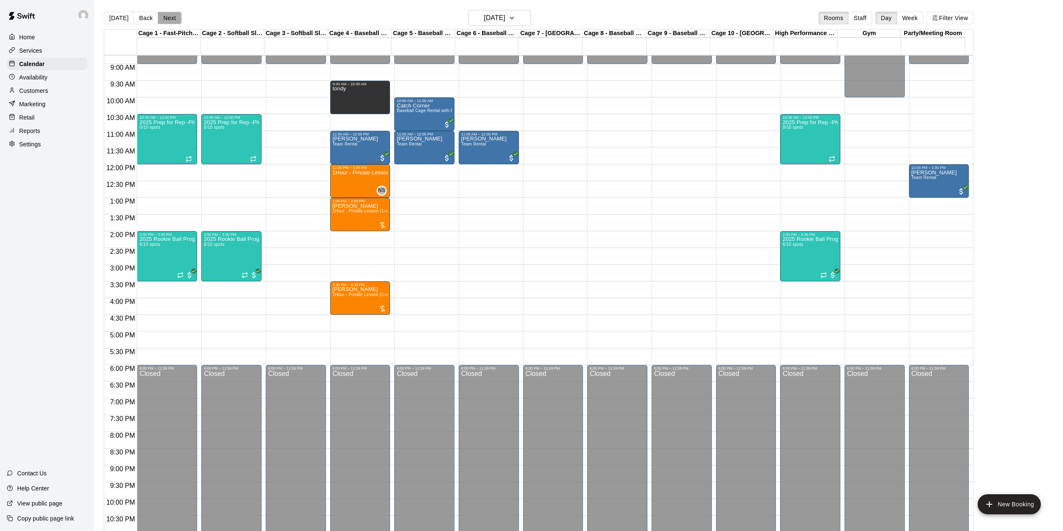
click at [167, 18] on button "Next" at bounding box center [169, 18] width 23 height 13
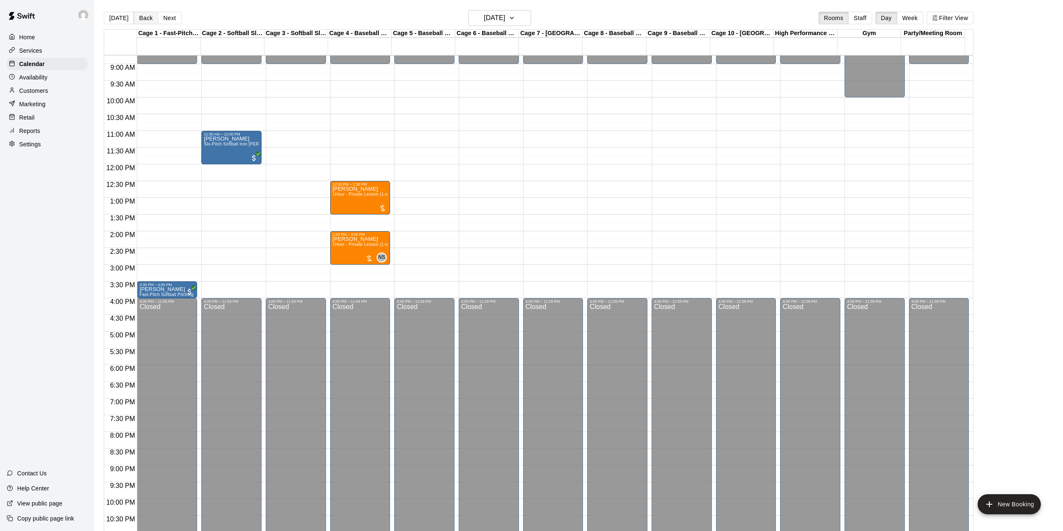
click at [138, 19] on button "Back" at bounding box center [145, 18] width 25 height 13
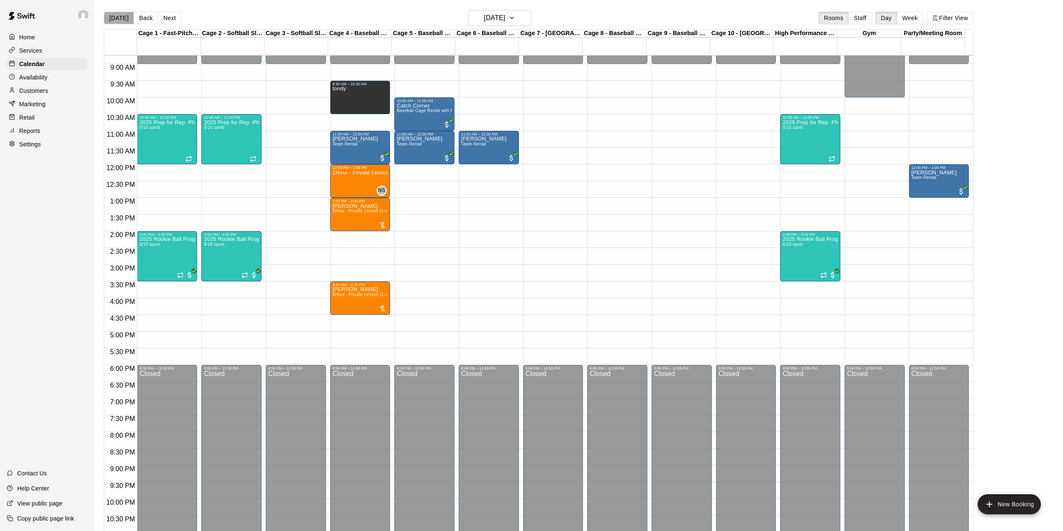
click at [121, 22] on button "[DATE]" at bounding box center [119, 18] width 30 height 13
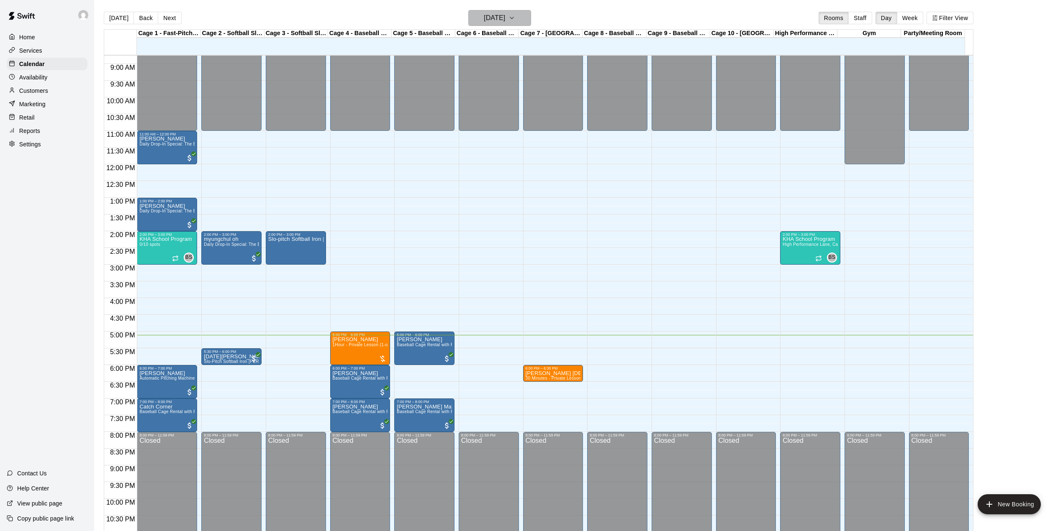
click at [497, 16] on h6 "[DATE]" at bounding box center [494, 18] width 21 height 12
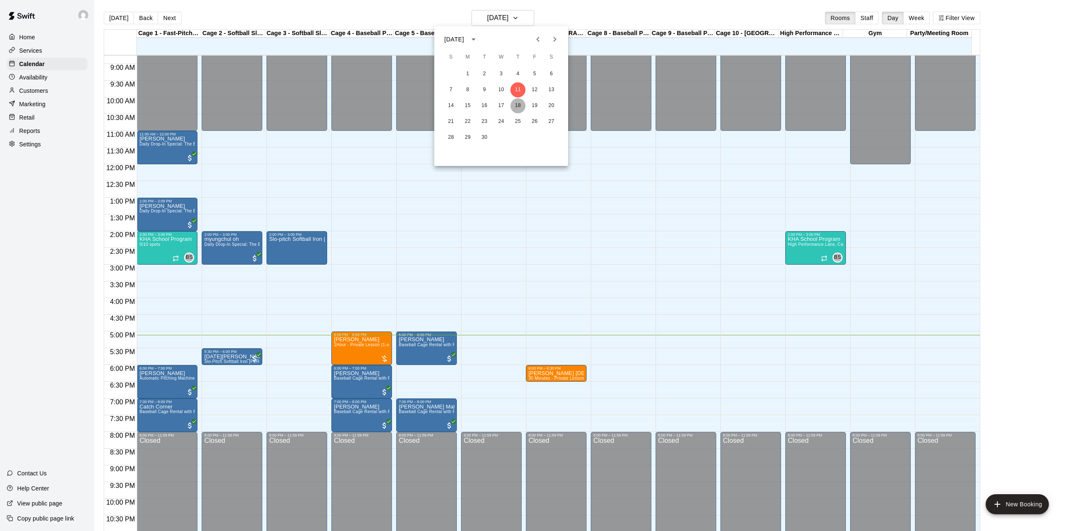
click at [518, 99] on button "18" at bounding box center [517, 105] width 15 height 15
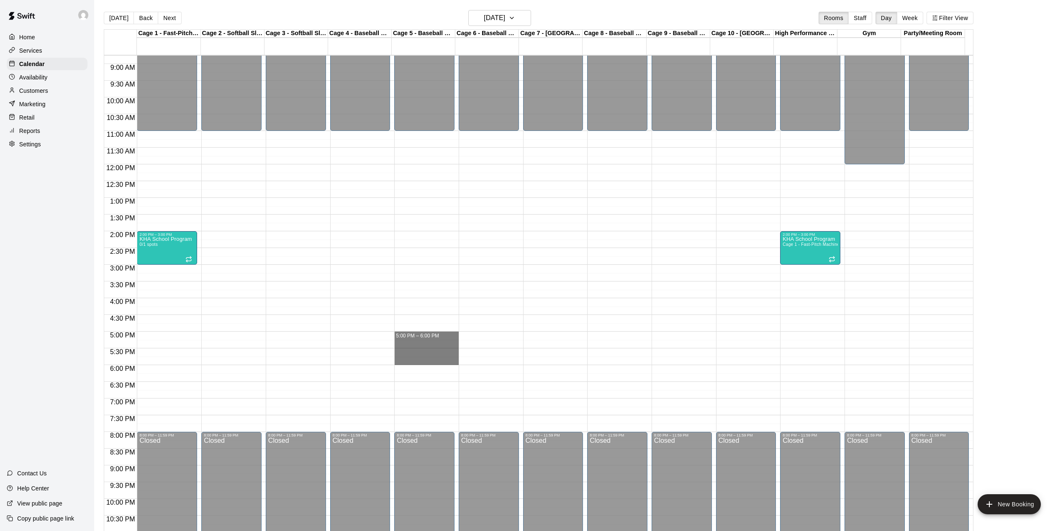
drag, startPoint x: 410, startPoint y: 334, endPoint x: 415, endPoint y: 360, distance: 26.8
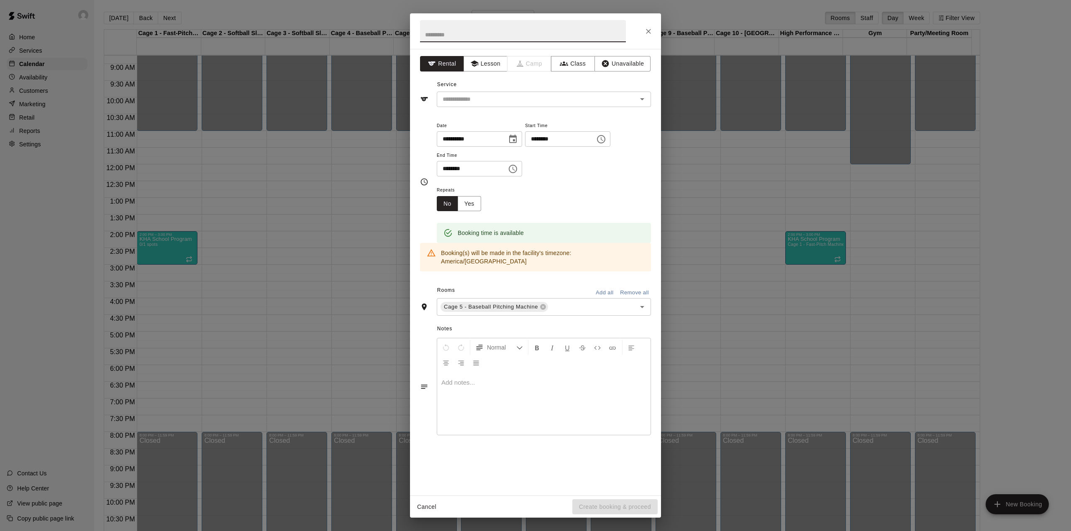
type input "*"
click at [489, 92] on div "​" at bounding box center [544, 99] width 214 height 15
type input "**********"
click at [490, 96] on input "text" at bounding box center [531, 99] width 185 height 10
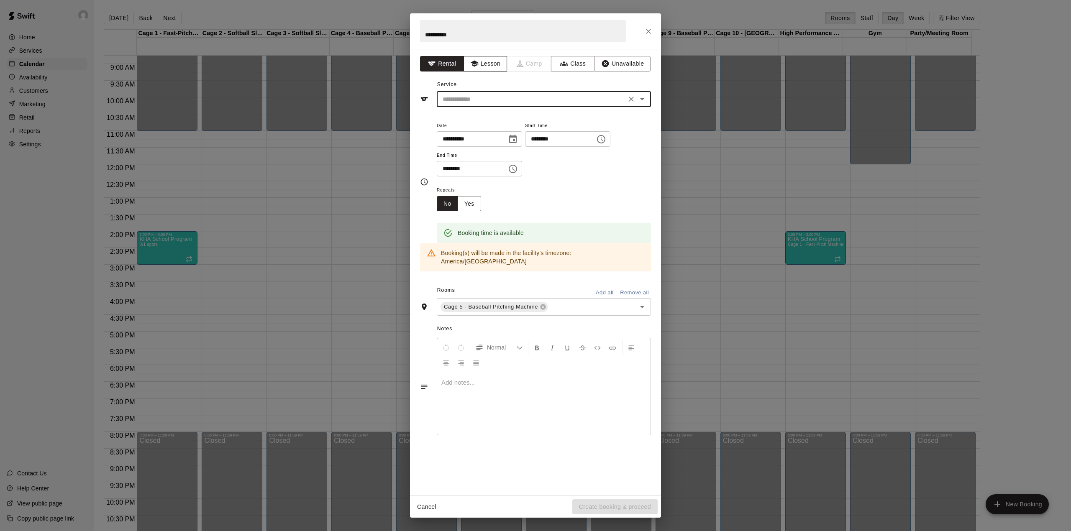
click at [491, 65] on button "Lesson" at bounding box center [486, 63] width 44 height 15
click at [498, 98] on input "text" at bounding box center [531, 99] width 185 height 10
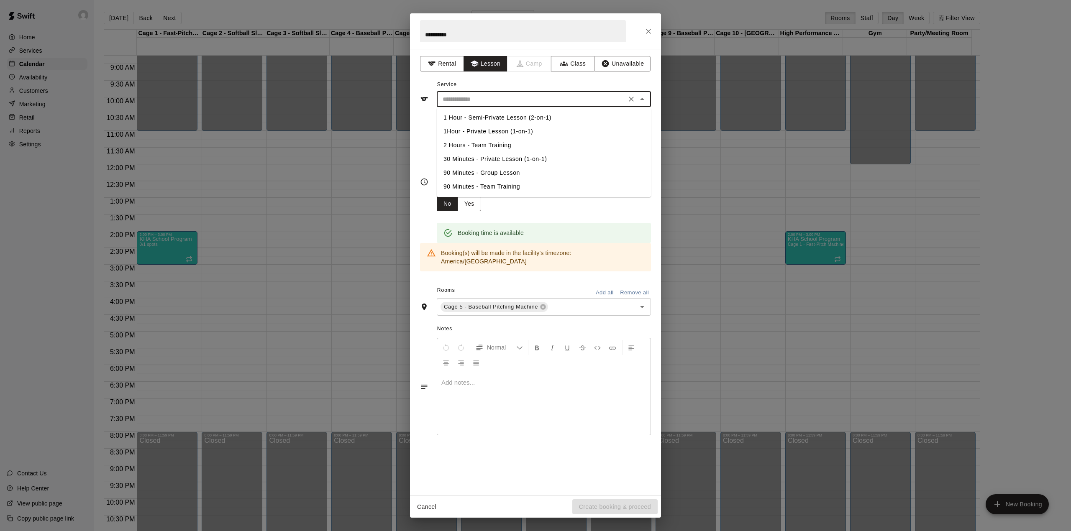
click at [507, 134] on li "1Hour - Private Lesson (1-on-1)" at bounding box center [544, 132] width 214 height 14
type input "**********"
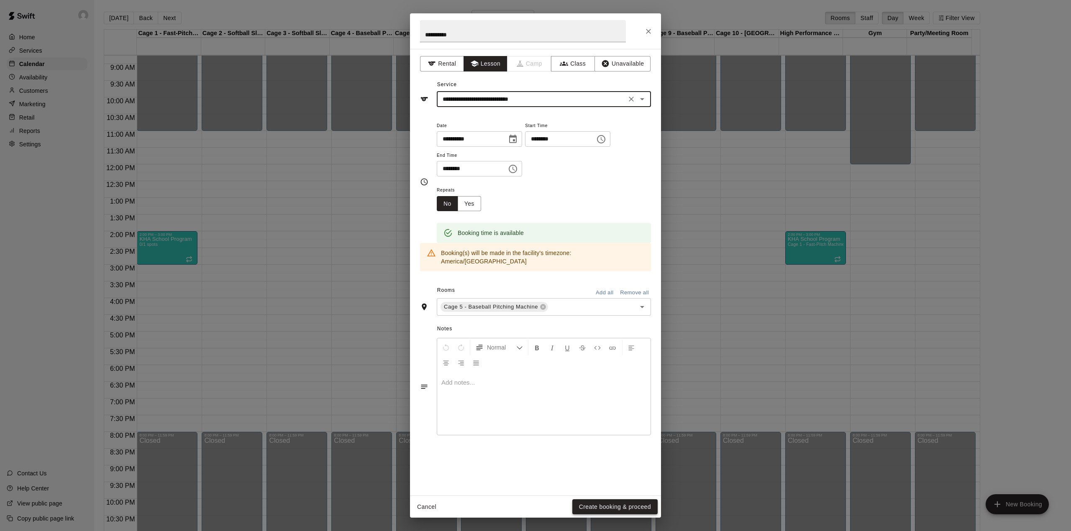
click at [635, 503] on button "Create booking & proceed" at bounding box center [614, 507] width 85 height 15
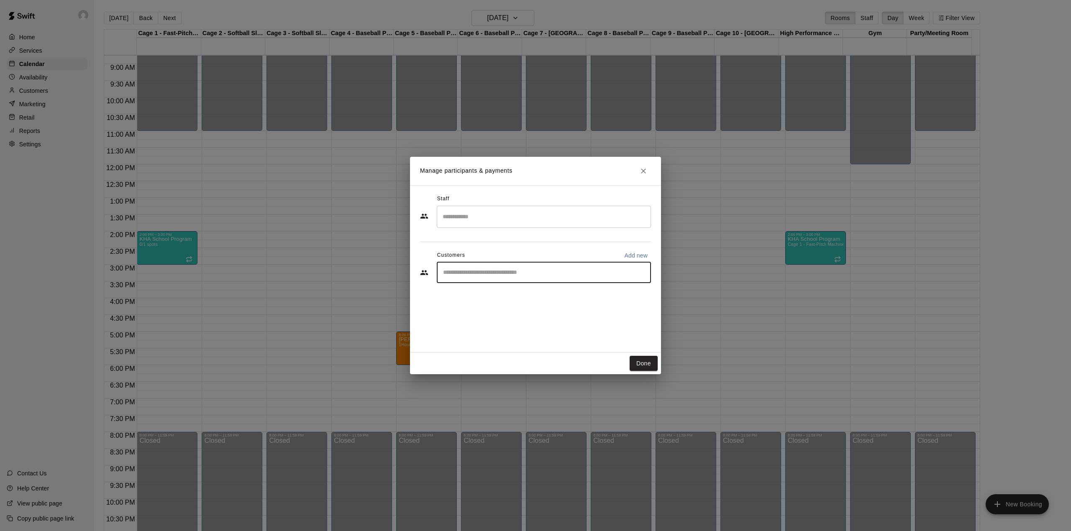
click at [474, 270] on input "Start typing to search customers..." at bounding box center [544, 273] width 207 height 8
type input "*"
click at [497, 223] on input "Search staff" at bounding box center [544, 217] width 207 height 15
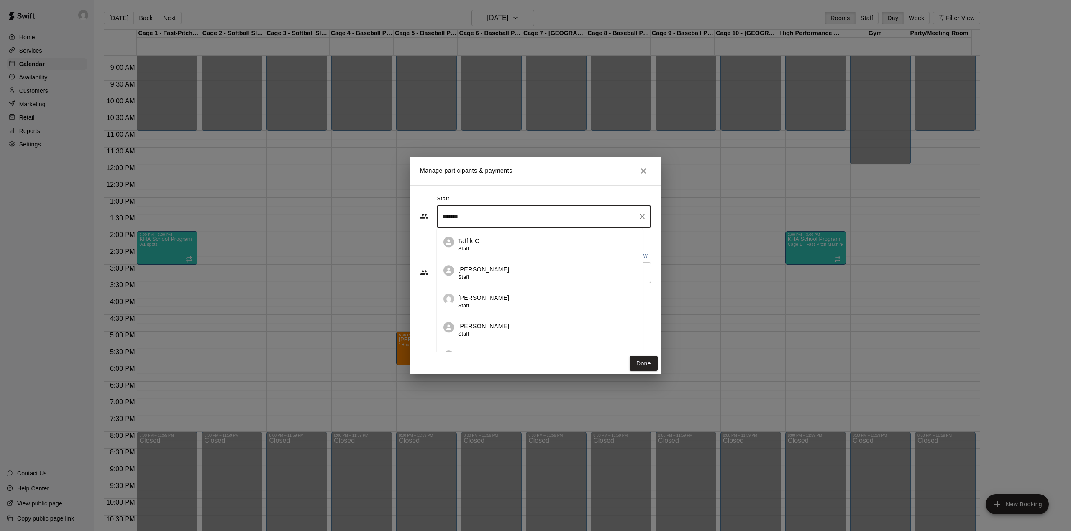
type input "********"
drag, startPoint x: 551, startPoint y: 223, endPoint x: 440, endPoint y: 208, distance: 111.4
click at [440, 208] on div "******** ​" at bounding box center [544, 217] width 214 height 22
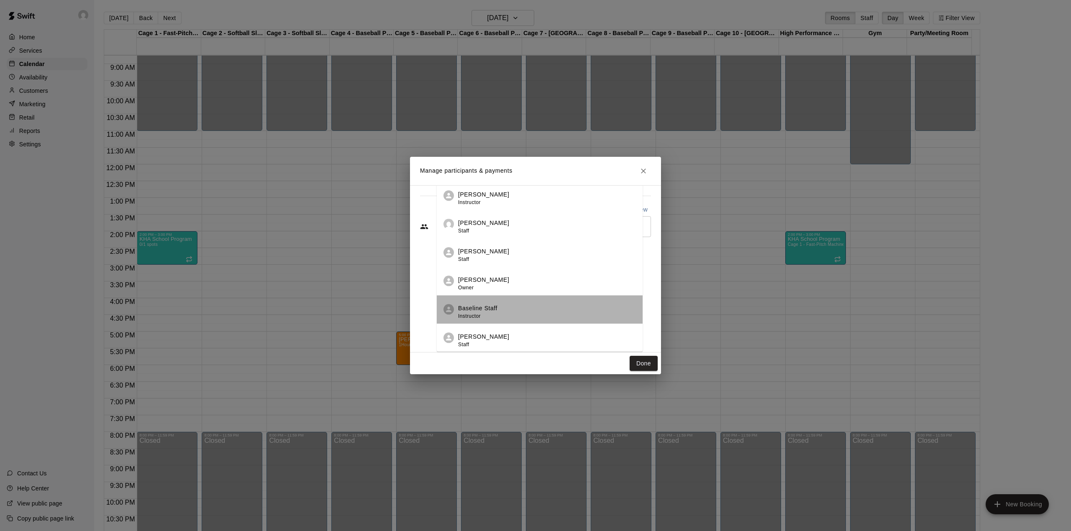
click at [566, 312] on div "Baseline Staff Instructor" at bounding box center [547, 312] width 178 height 16
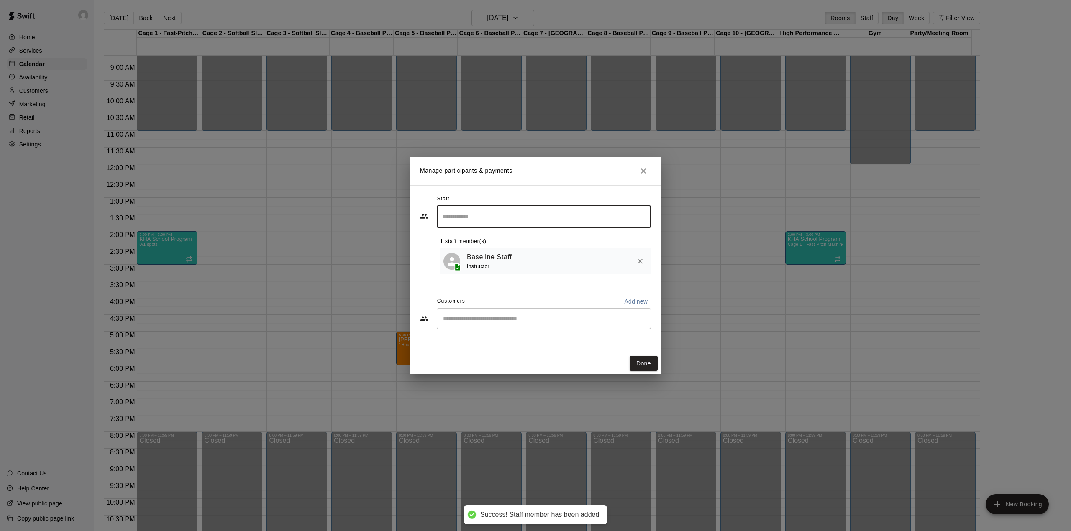
click at [508, 315] on div "​" at bounding box center [544, 318] width 214 height 21
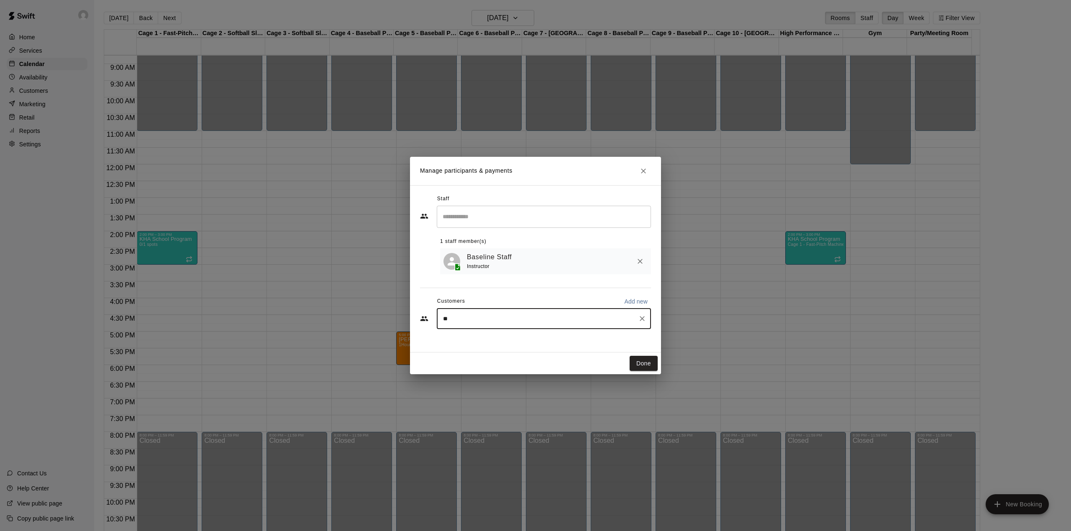
type input "***"
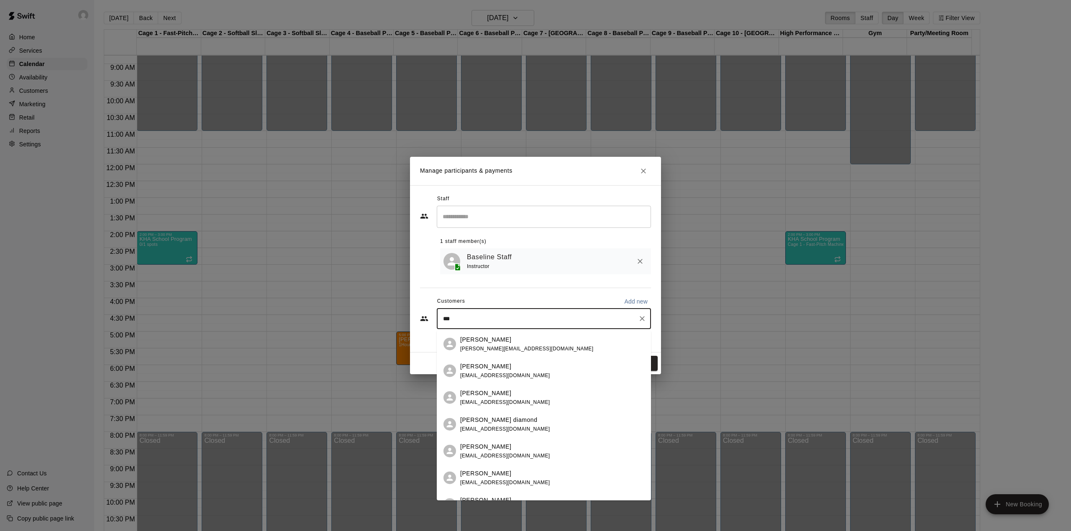
click at [526, 370] on div "[PERSON_NAME] [EMAIL_ADDRESS][DOMAIN_NAME]" at bounding box center [552, 371] width 184 height 18
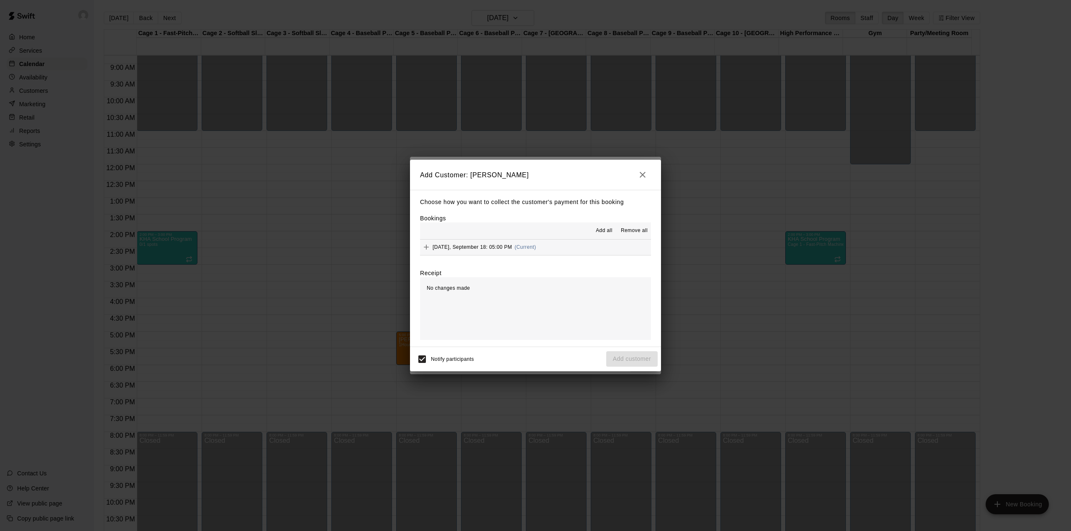
click at [459, 253] on div "[DATE], September 18: 05:00 PM (Current)" at bounding box center [478, 247] width 116 height 13
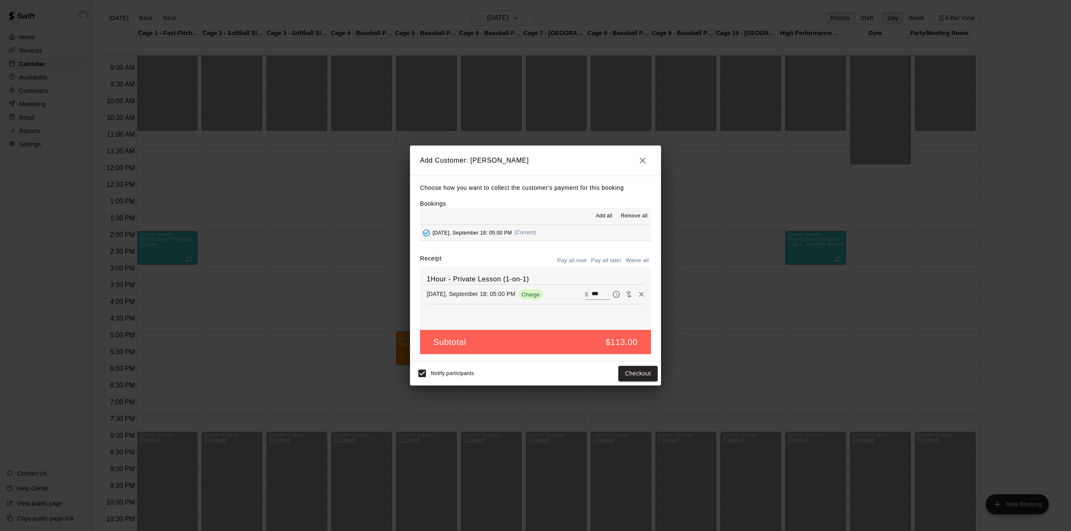
click at [611, 256] on button "Pay all later" at bounding box center [606, 260] width 35 height 13
click at [650, 372] on button "Add customer" at bounding box center [631, 373] width 51 height 15
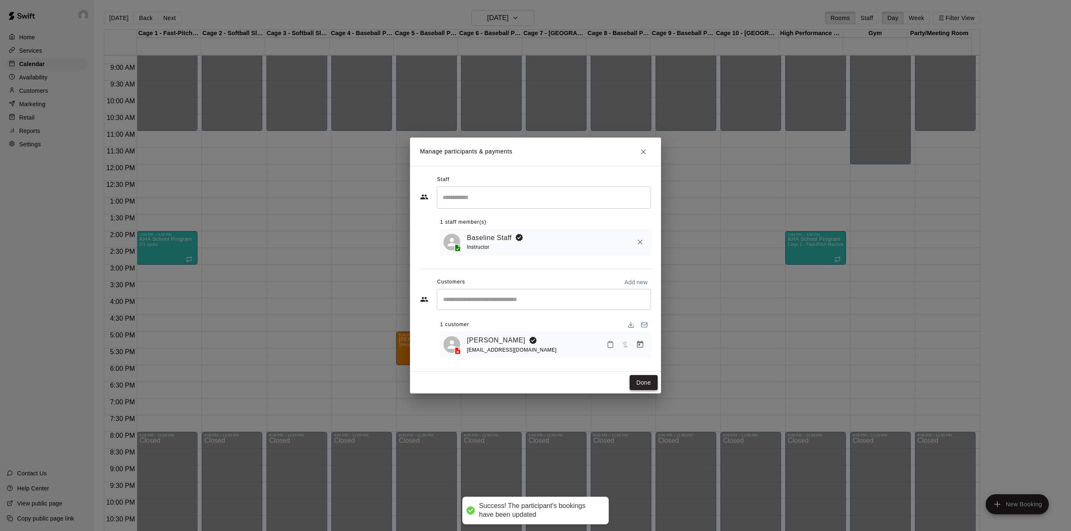
click at [637, 381] on button "Done" at bounding box center [644, 382] width 28 height 15
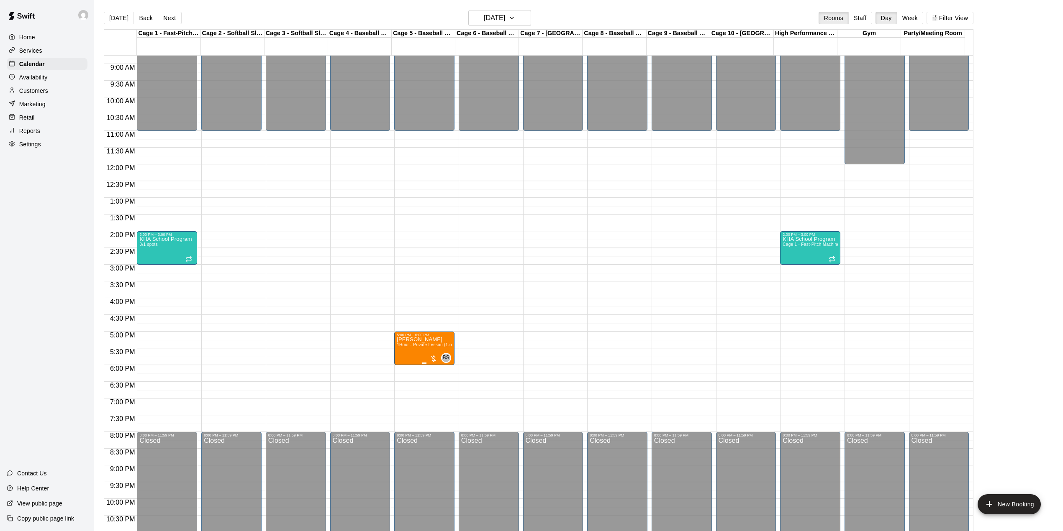
click at [423, 340] on p "[PERSON_NAME]" at bounding box center [424, 340] width 55 height 0
click at [402, 349] on icon "edit" at bounding box center [405, 351] width 10 height 10
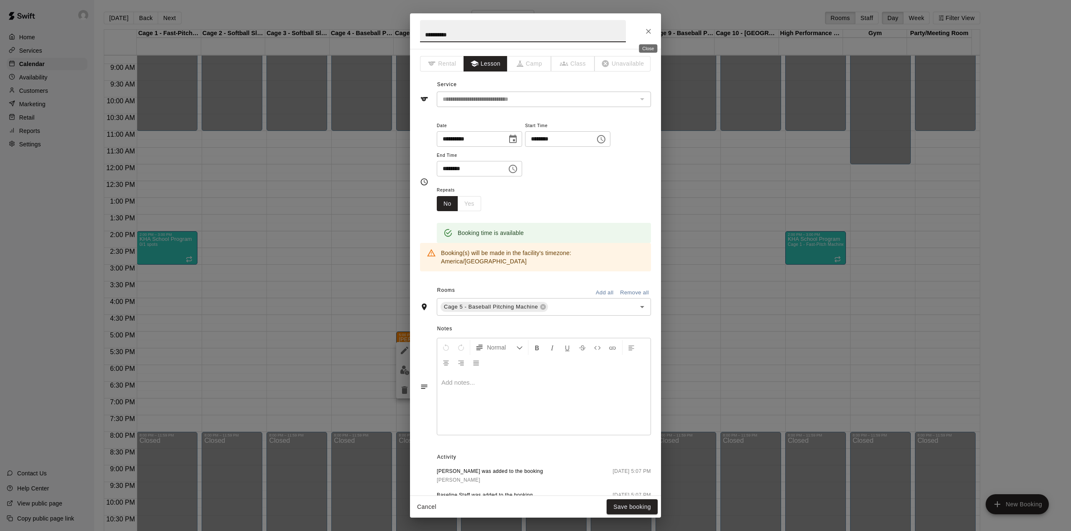
click at [649, 26] on button "Close" at bounding box center [648, 31] width 15 height 15
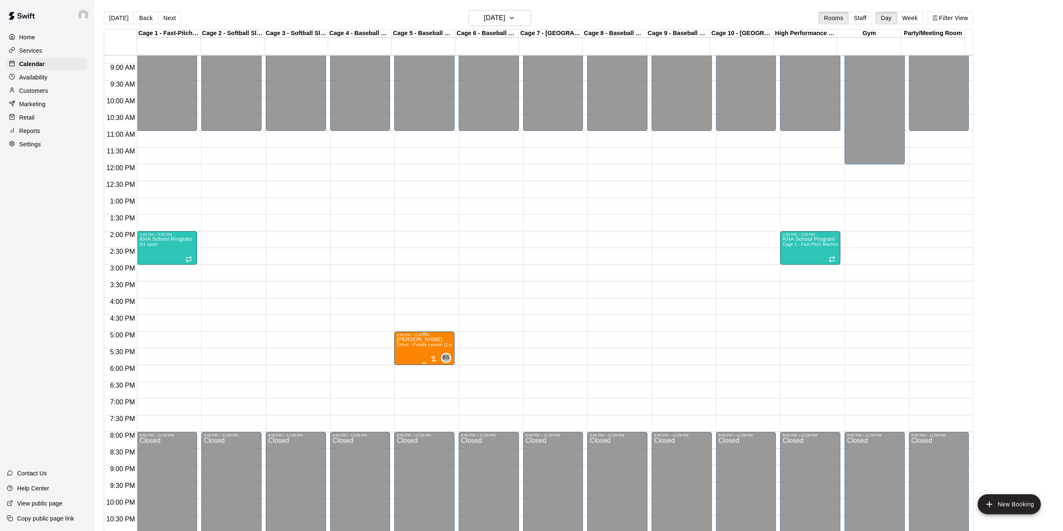
click at [405, 371] on img "edit" at bounding box center [405, 368] width 10 height 10
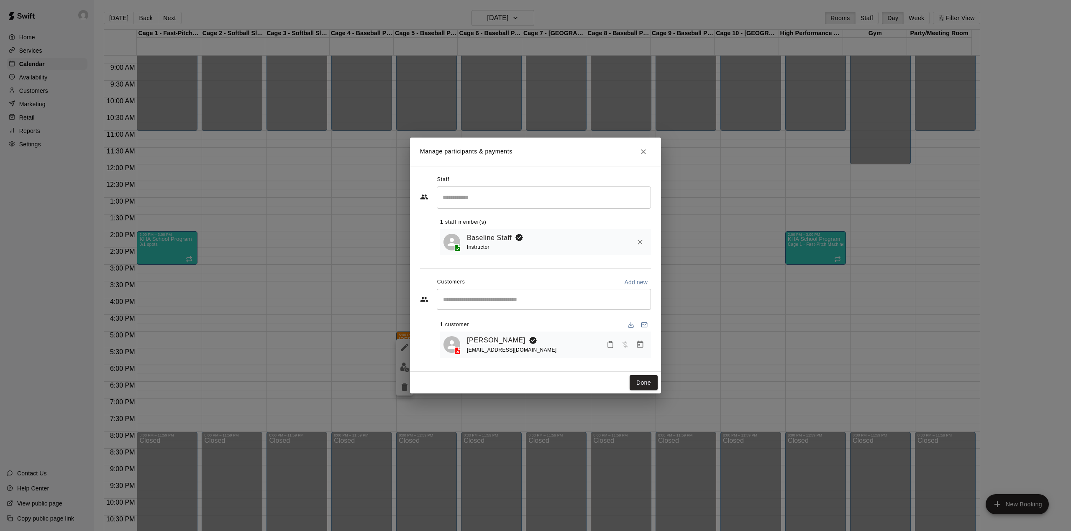
click at [481, 338] on link "[PERSON_NAME]" at bounding box center [496, 340] width 59 height 11
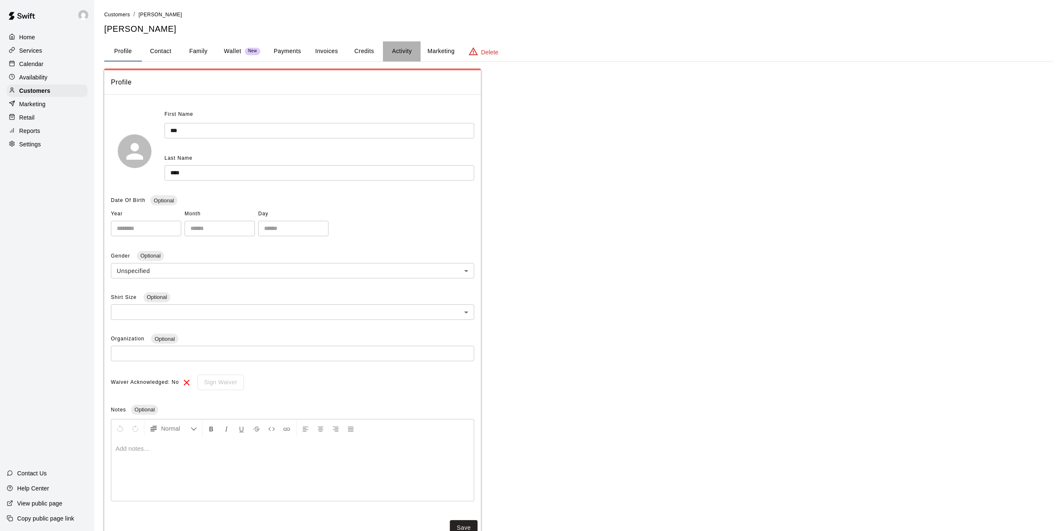
click at [401, 46] on button "Activity" at bounding box center [402, 51] width 38 height 20
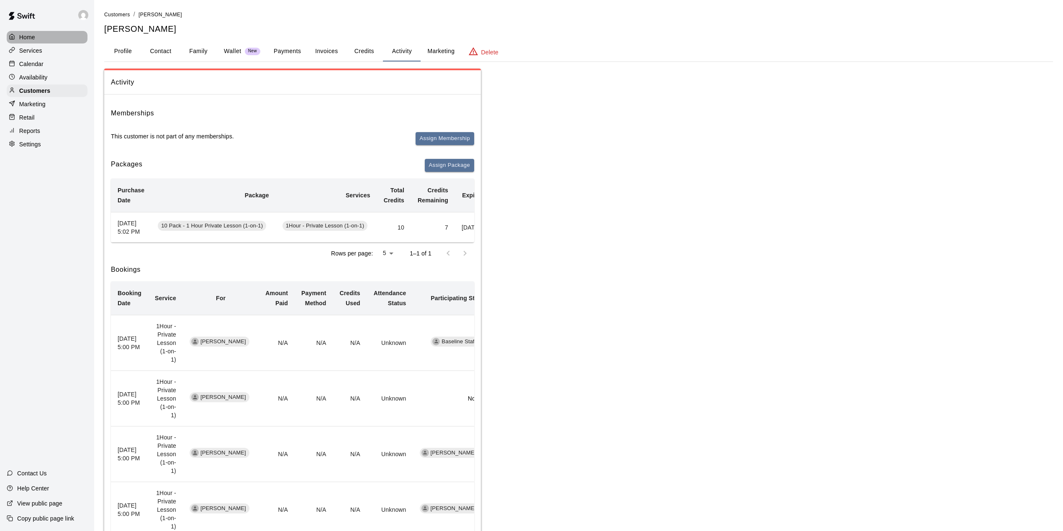
click at [56, 40] on div "Home" at bounding box center [47, 37] width 81 height 13
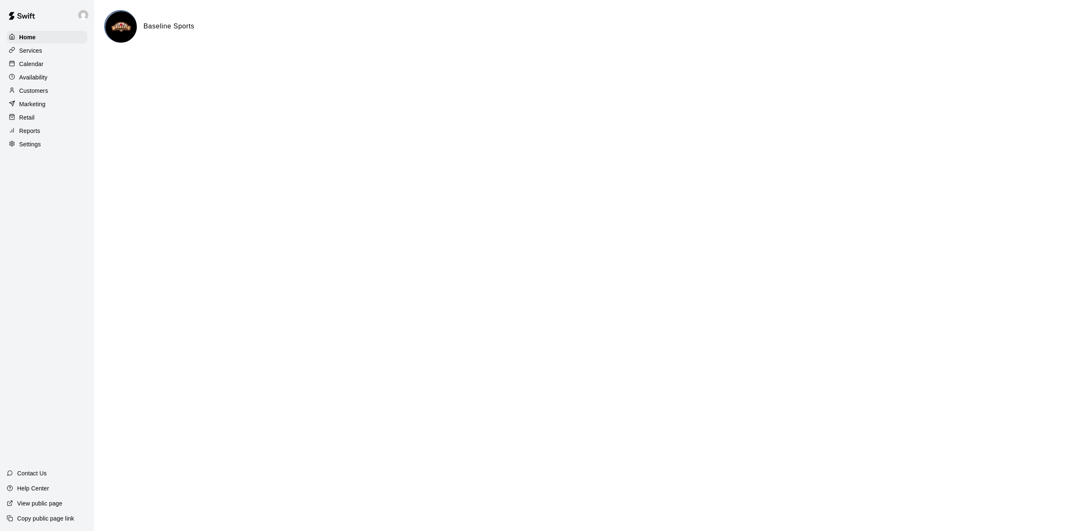
click at [33, 60] on div "Calendar" at bounding box center [47, 64] width 81 height 13
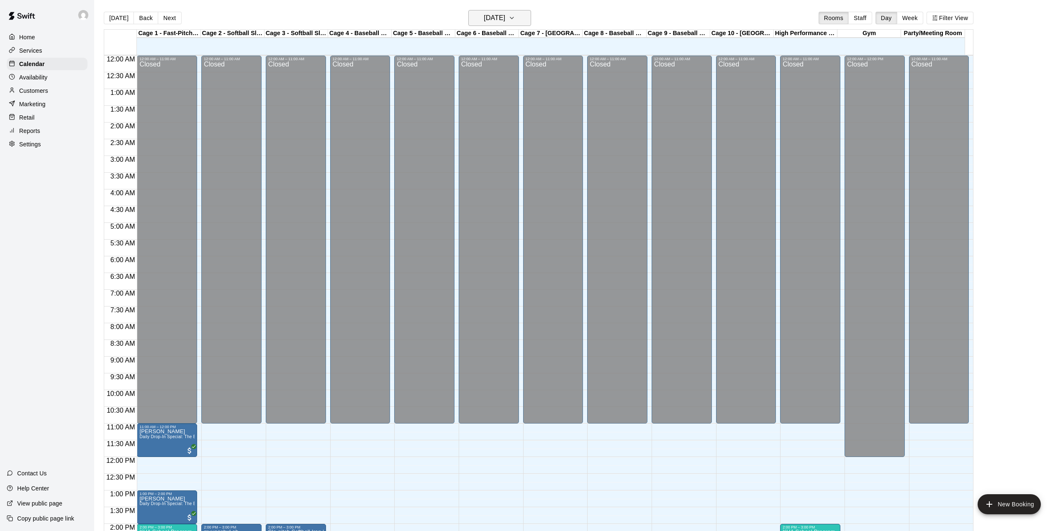
scroll to position [293, 0]
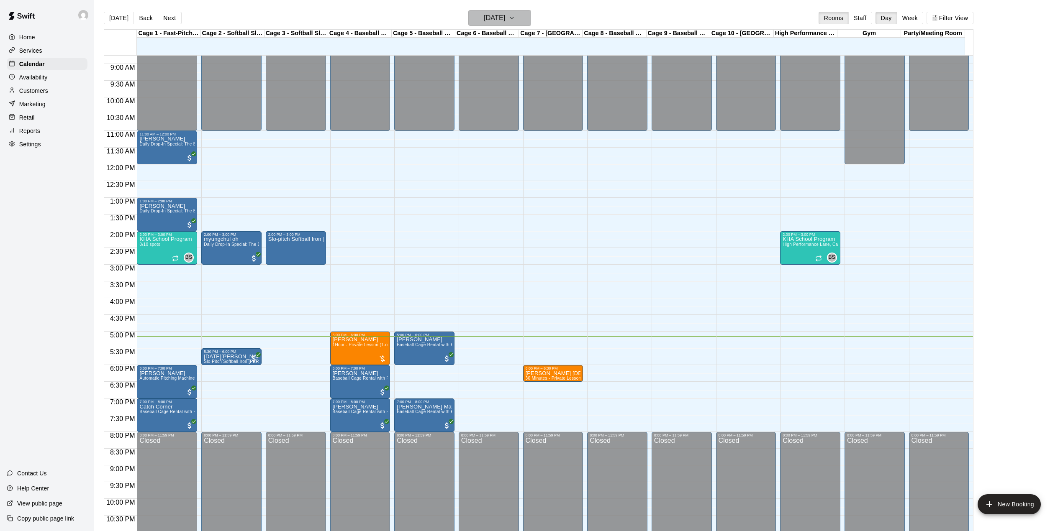
click at [501, 14] on h6 "[DATE]" at bounding box center [494, 18] width 21 height 12
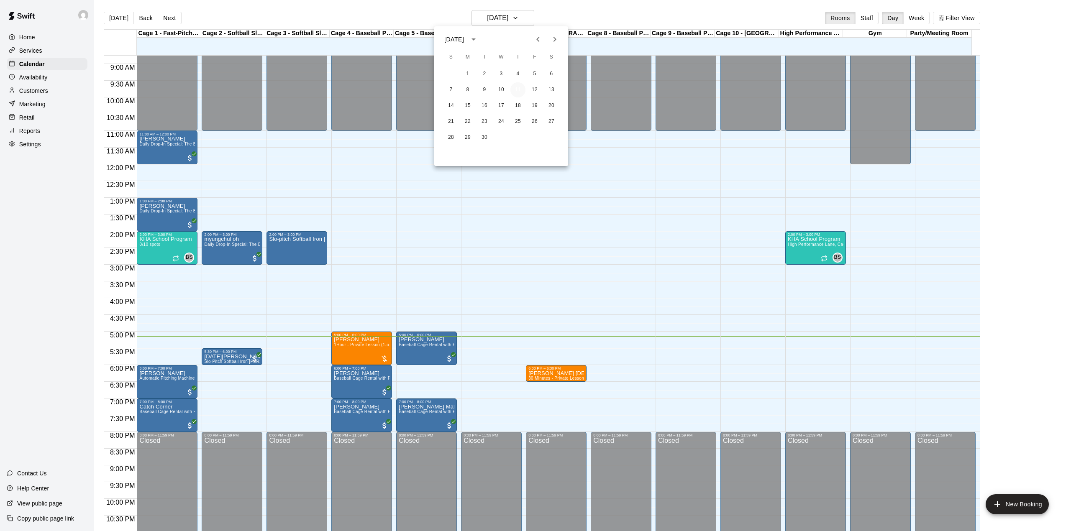
click at [516, 96] on button "11" at bounding box center [517, 89] width 15 height 15
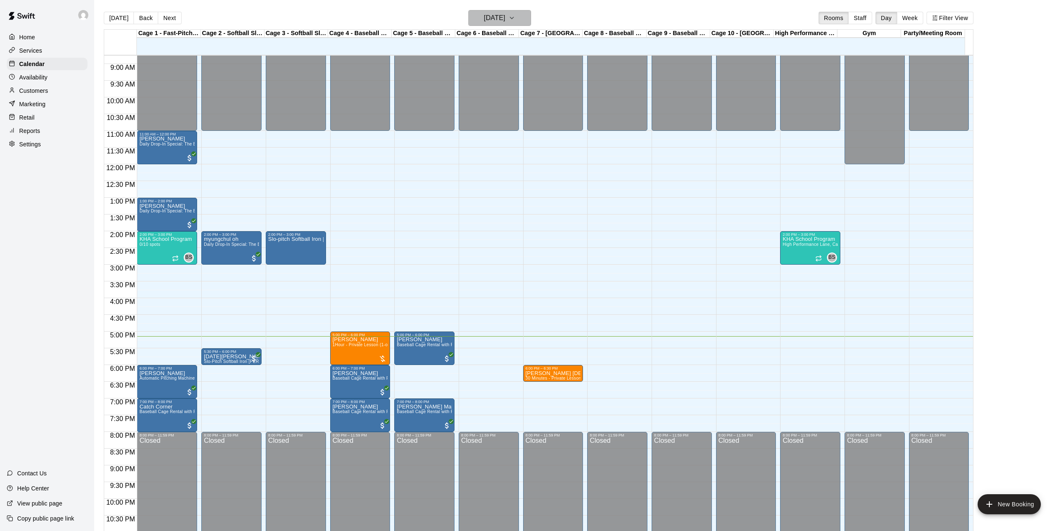
click at [491, 21] on h6 "[DATE]" at bounding box center [494, 18] width 21 height 12
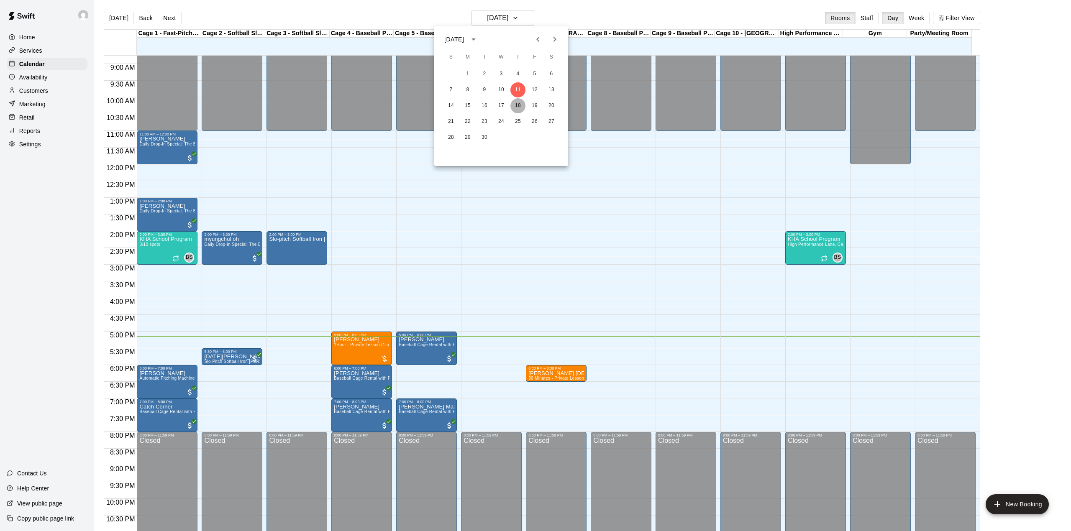
click at [519, 102] on button "18" at bounding box center [517, 105] width 15 height 15
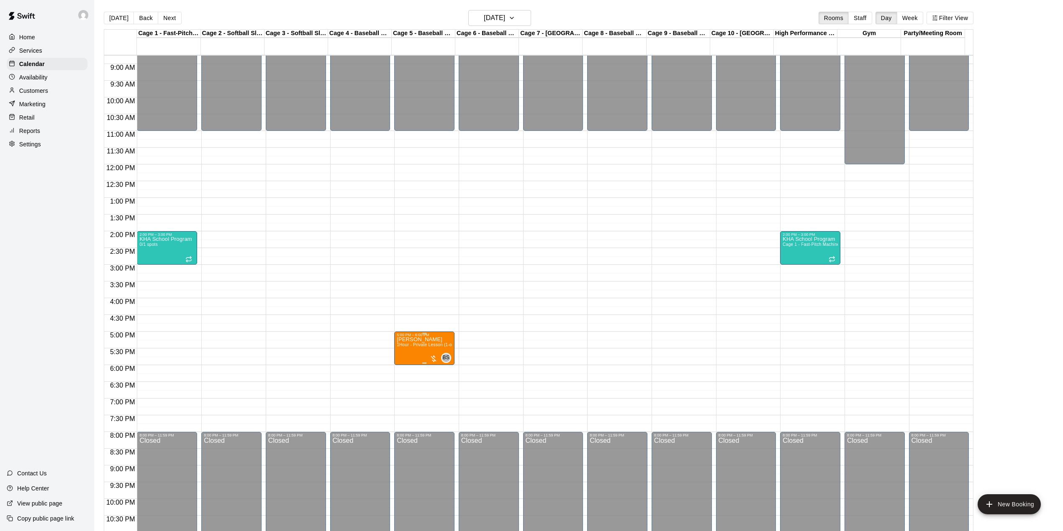
click at [400, 387] on icon "delete" at bounding box center [405, 387] width 10 height 10
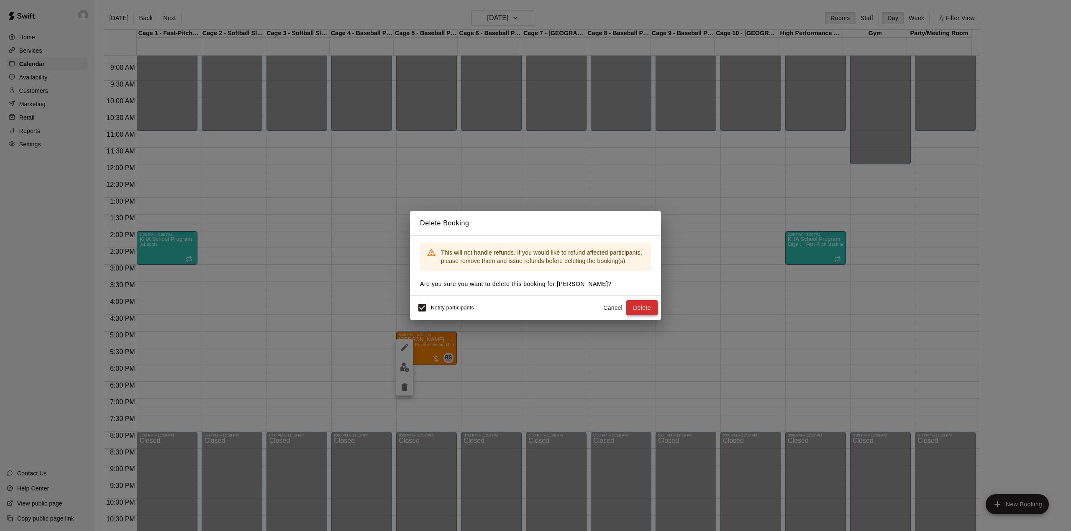
click at [647, 302] on button "Delete" at bounding box center [641, 307] width 31 height 15
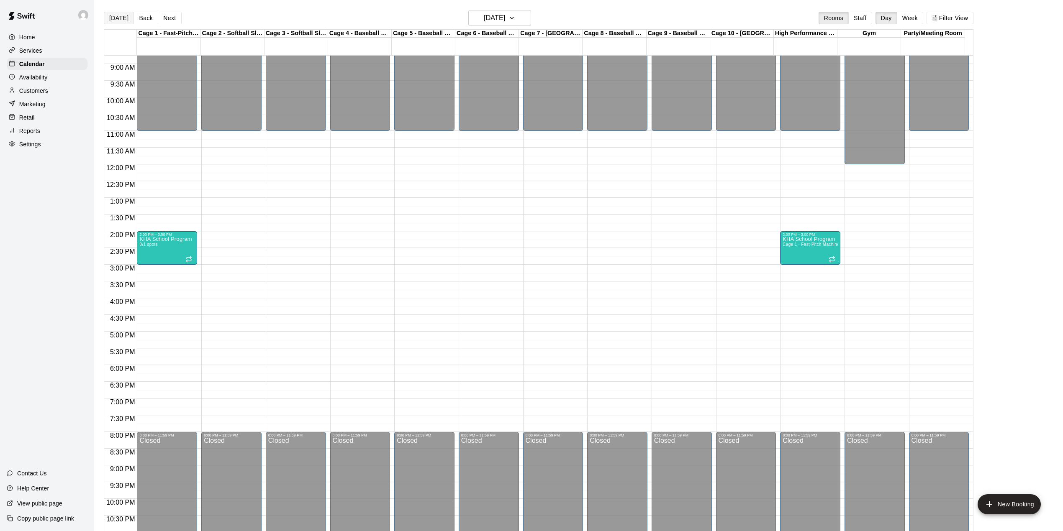
click at [126, 22] on button "[DATE]" at bounding box center [119, 18] width 30 height 13
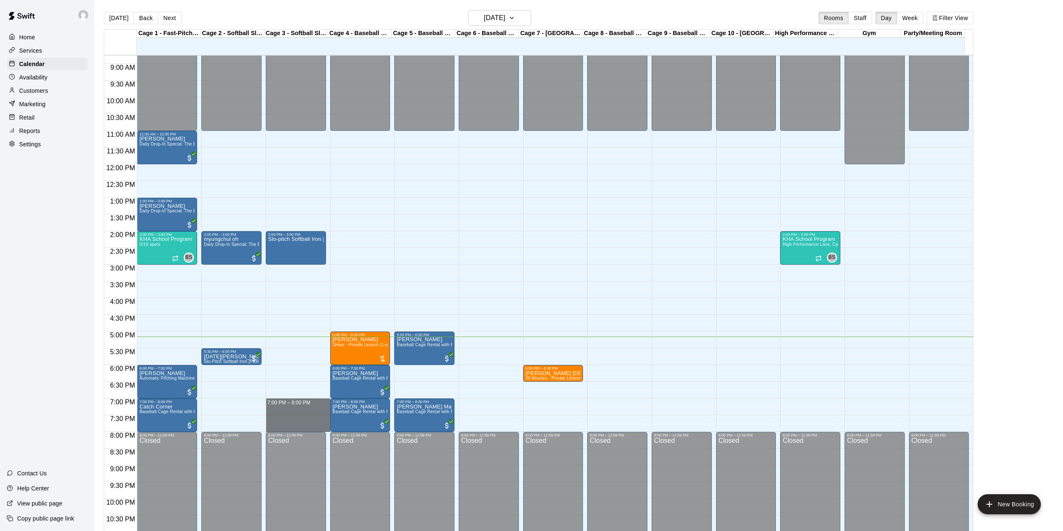
drag, startPoint x: 293, startPoint y: 402, endPoint x: 298, endPoint y: 429, distance: 28.0
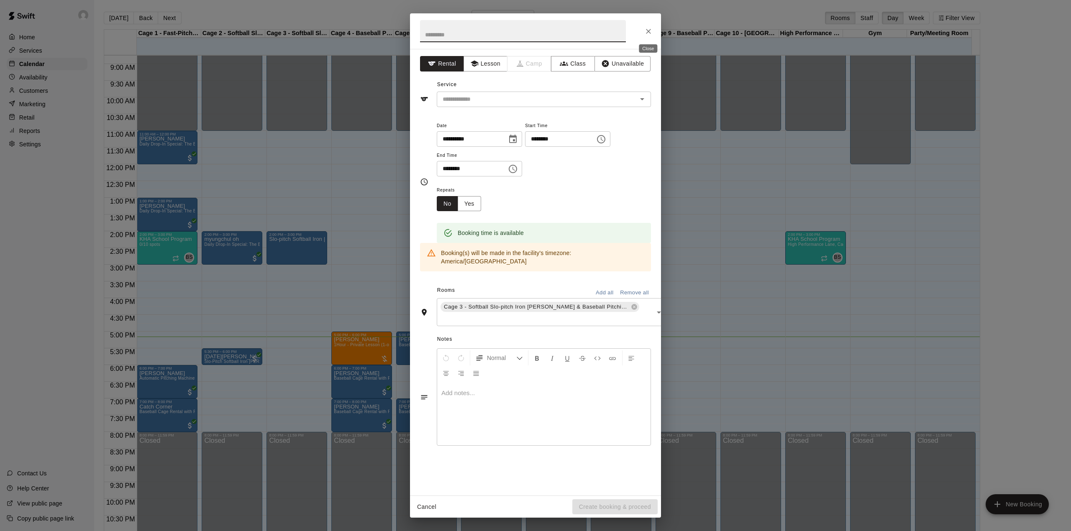
click at [653, 34] on button "Close" at bounding box center [648, 31] width 15 height 15
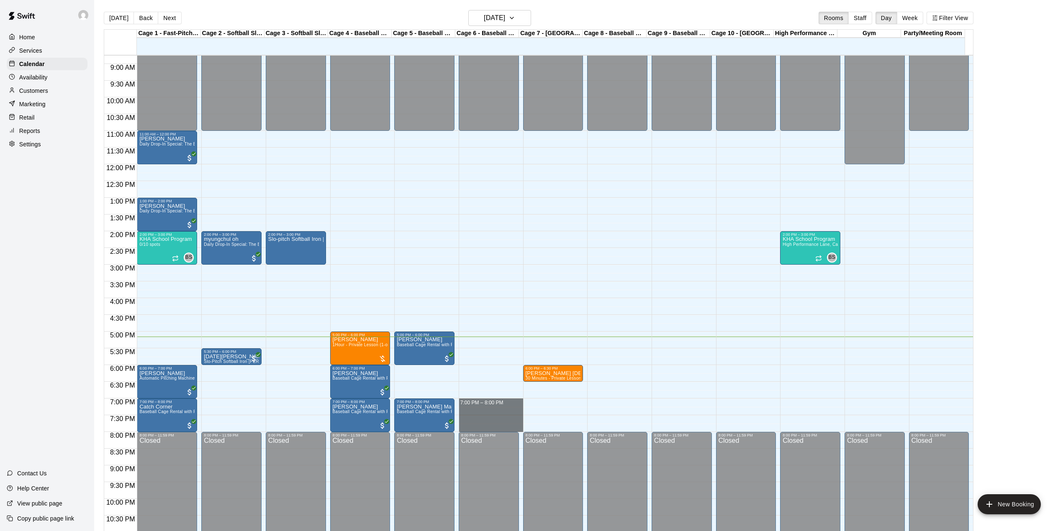
drag, startPoint x: 469, startPoint y: 402, endPoint x: 474, endPoint y: 432, distance: 30.5
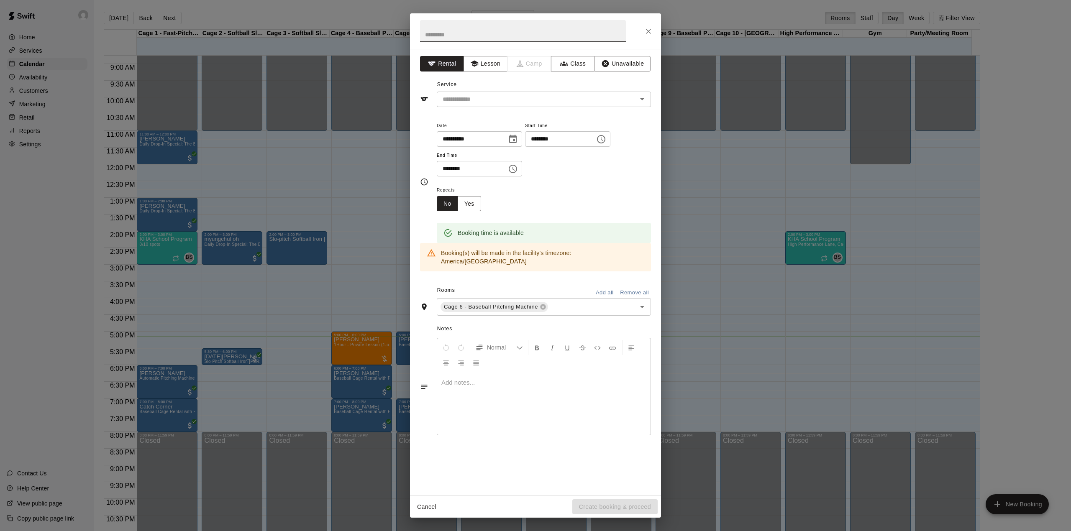
click at [490, 110] on div "**********" at bounding box center [535, 272] width 251 height 447
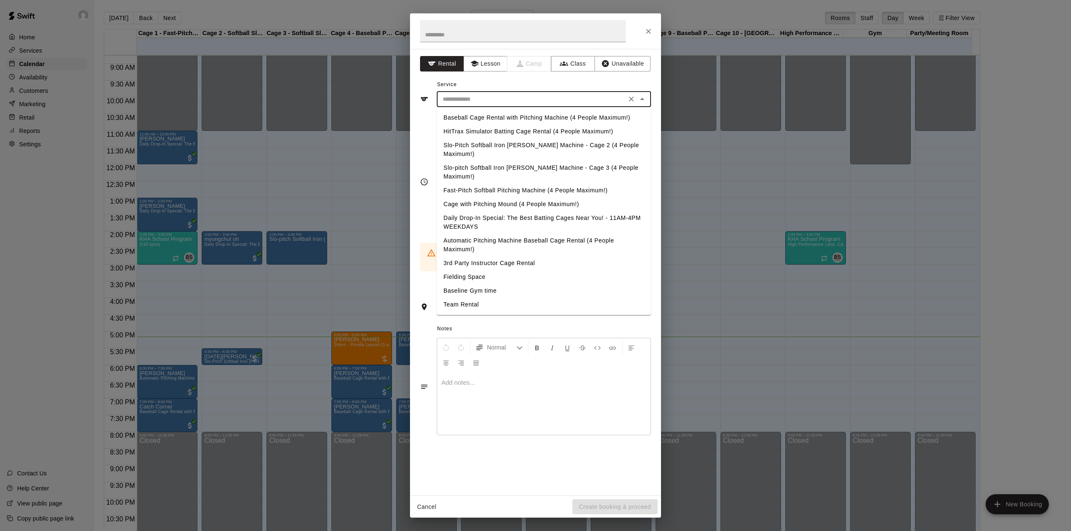
click at [484, 99] on input "text" at bounding box center [531, 99] width 185 height 10
click at [484, 121] on li "Baseball Cage Rental with Pitching Machine (4 People Maximum!)" at bounding box center [544, 118] width 214 height 14
type input "**********"
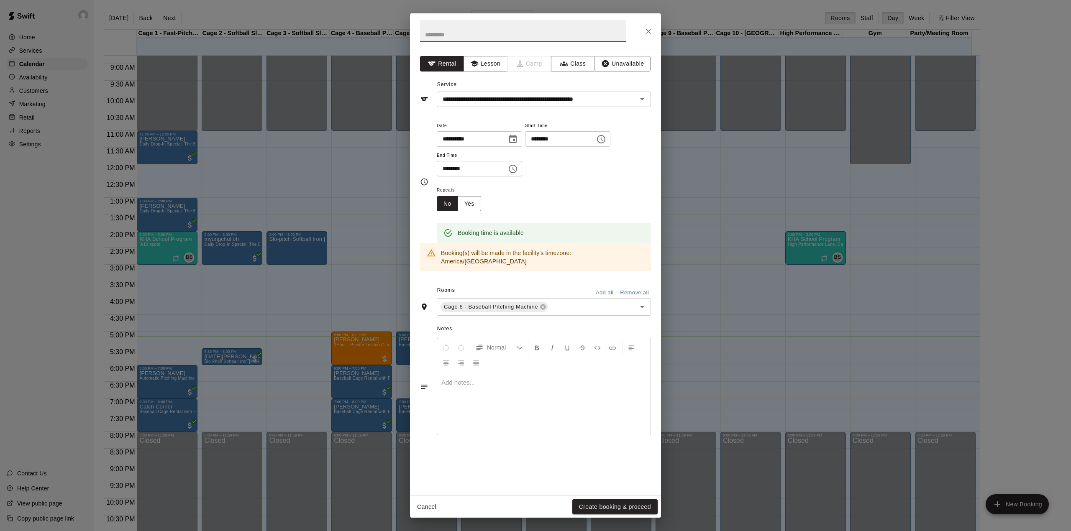
click at [586, 39] on input "text" at bounding box center [523, 31] width 206 height 22
type input "*"
type input "******"
click at [596, 504] on button "Create booking & proceed" at bounding box center [614, 507] width 85 height 15
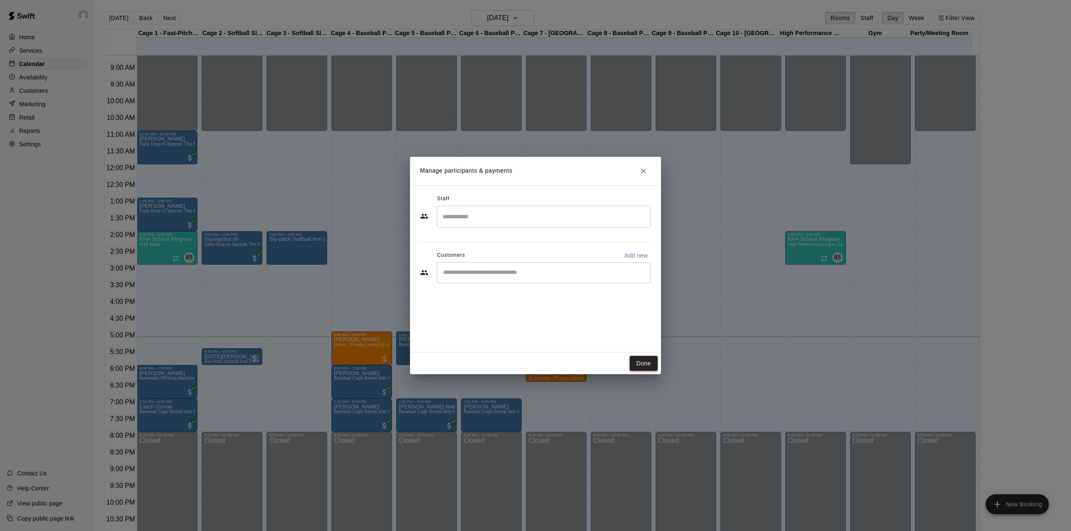
click at [643, 368] on button "Done" at bounding box center [644, 363] width 28 height 15
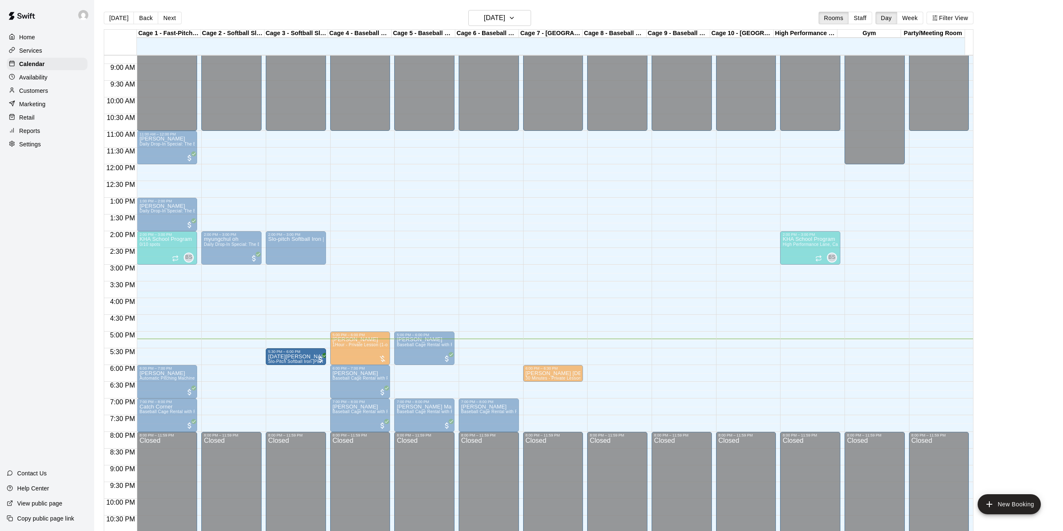
drag, startPoint x: 213, startPoint y: 363, endPoint x: 285, endPoint y: 363, distance: 72.0
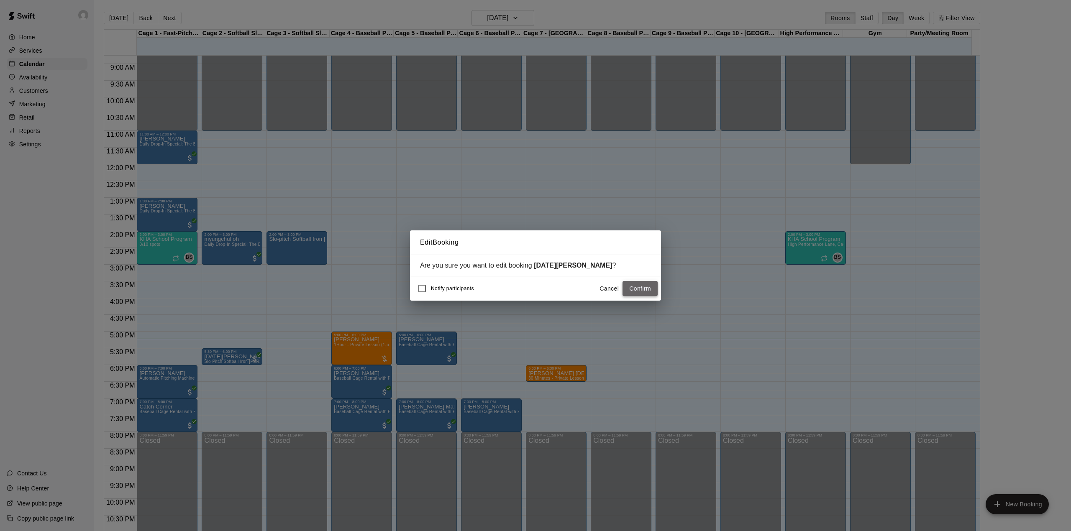
click at [625, 290] on button "Confirm" at bounding box center [640, 288] width 35 height 15
